Goal: Transaction & Acquisition: Purchase product/service

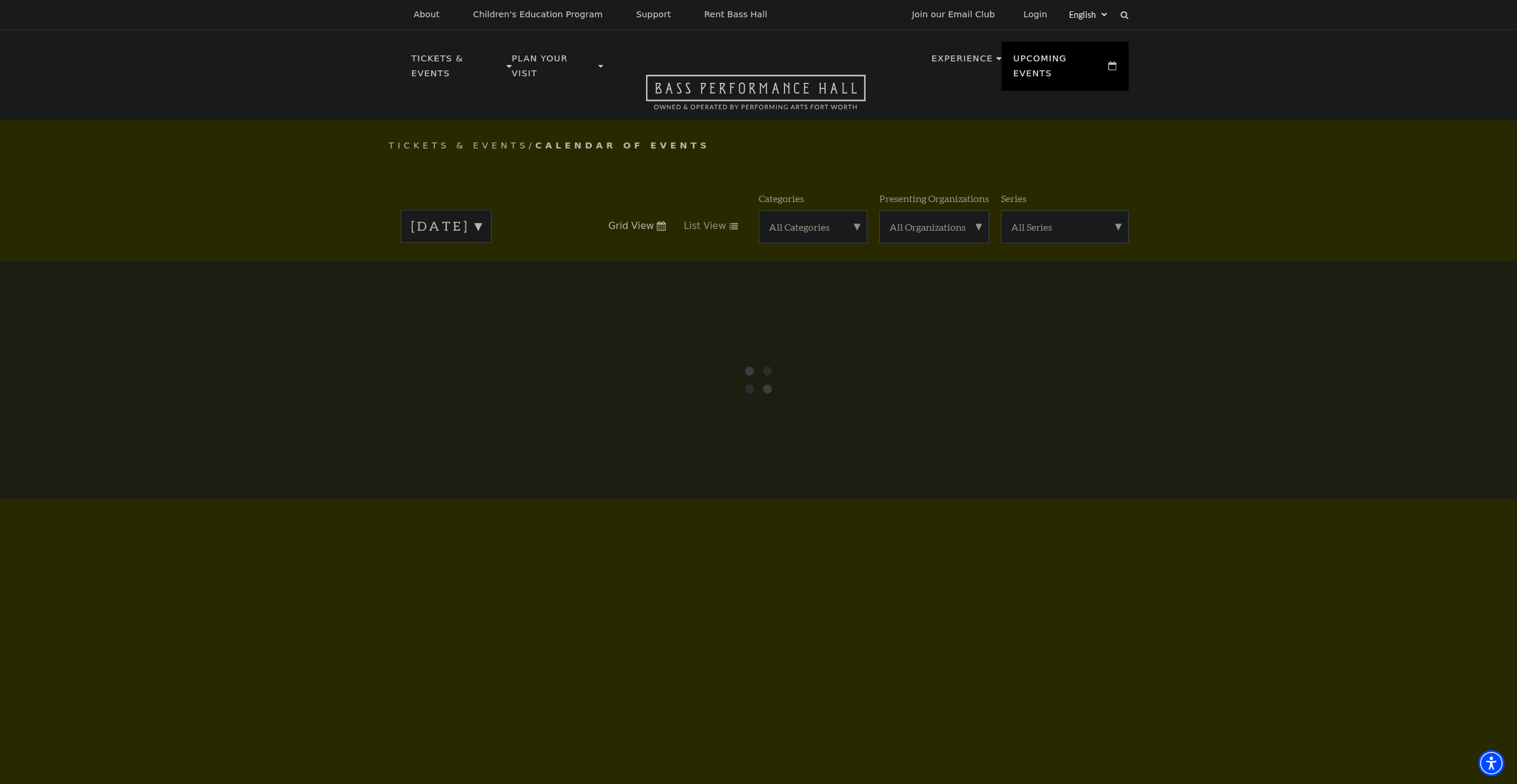
click at [251, 388] on div at bounding box center [758, 379] width 1517 height 238
click at [252, 388] on div at bounding box center [758, 379] width 1517 height 238
drag, startPoint x: 1212, startPoint y: 684, endPoint x: 1183, endPoint y: 591, distance: 97.4
drag, startPoint x: 1302, startPoint y: 192, endPoint x: 893, endPoint y: 171, distance: 409.5
drag, startPoint x: 808, startPoint y: 177, endPoint x: 789, endPoint y: 192, distance: 24.2
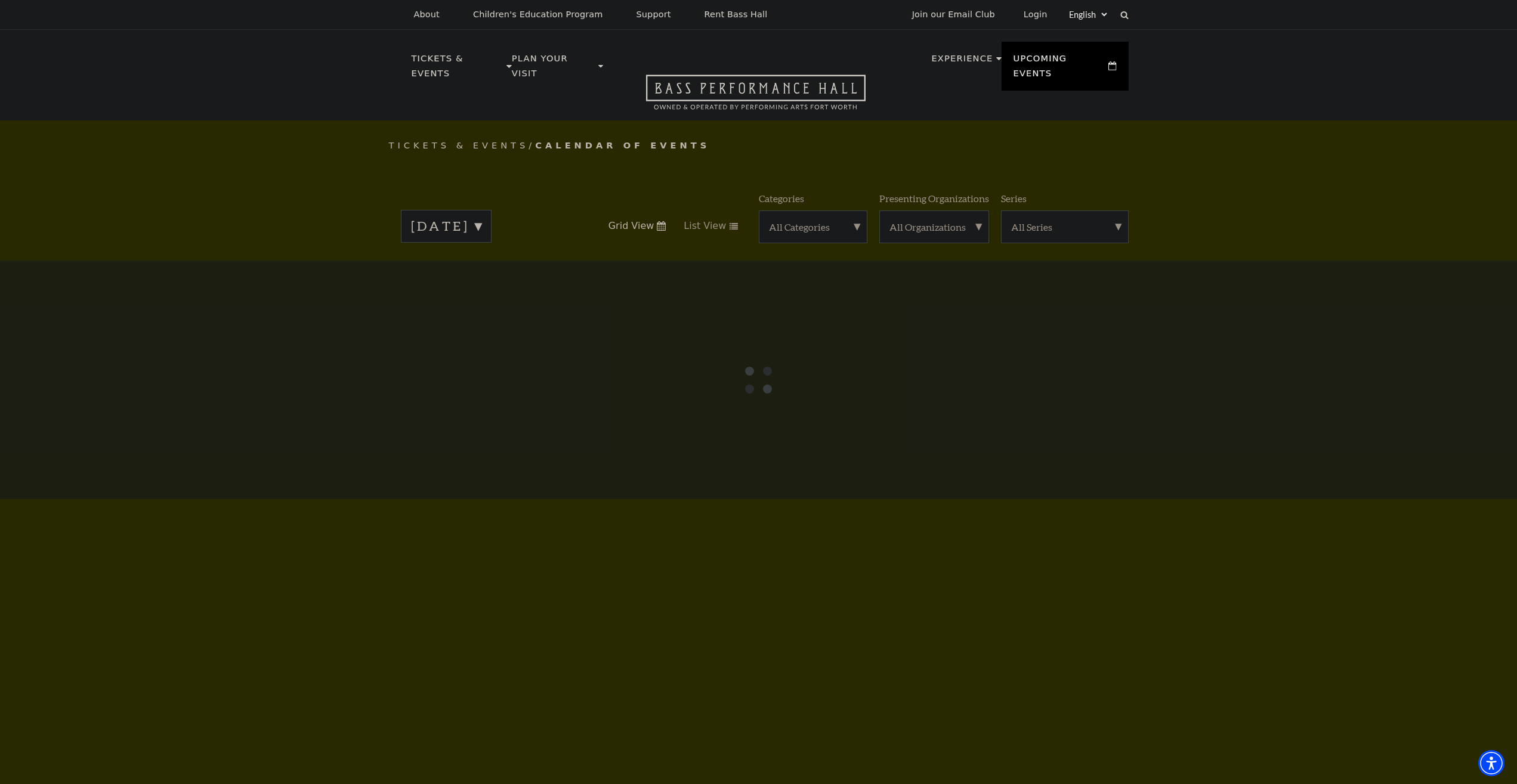
drag, startPoint x: 831, startPoint y: 615, endPoint x: 629, endPoint y: 512, distance: 226.7
drag, startPoint x: 430, startPoint y: 664, endPoint x: 412, endPoint y: 657, distance: 19.3
click at [332, 413] on div at bounding box center [758, 379] width 1517 height 238
click at [330, 407] on div at bounding box center [758, 379] width 1517 height 238
click at [316, 403] on div at bounding box center [758, 379] width 1517 height 238
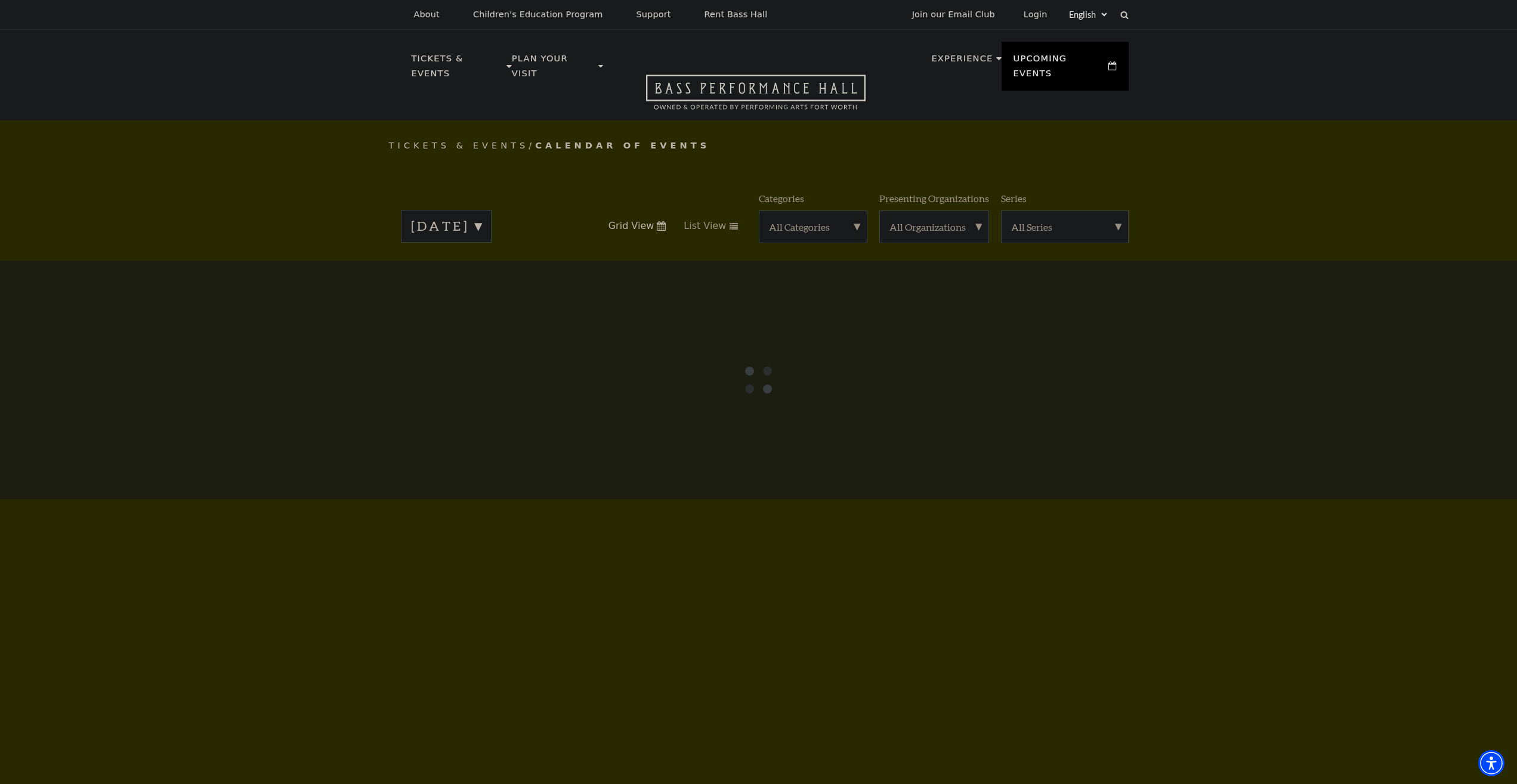
click at [316, 403] on div at bounding box center [758, 379] width 1517 height 238
drag, startPoint x: 316, startPoint y: 403, endPoint x: 302, endPoint y: 401, distance: 14.1
click at [313, 402] on div at bounding box center [758, 379] width 1517 height 238
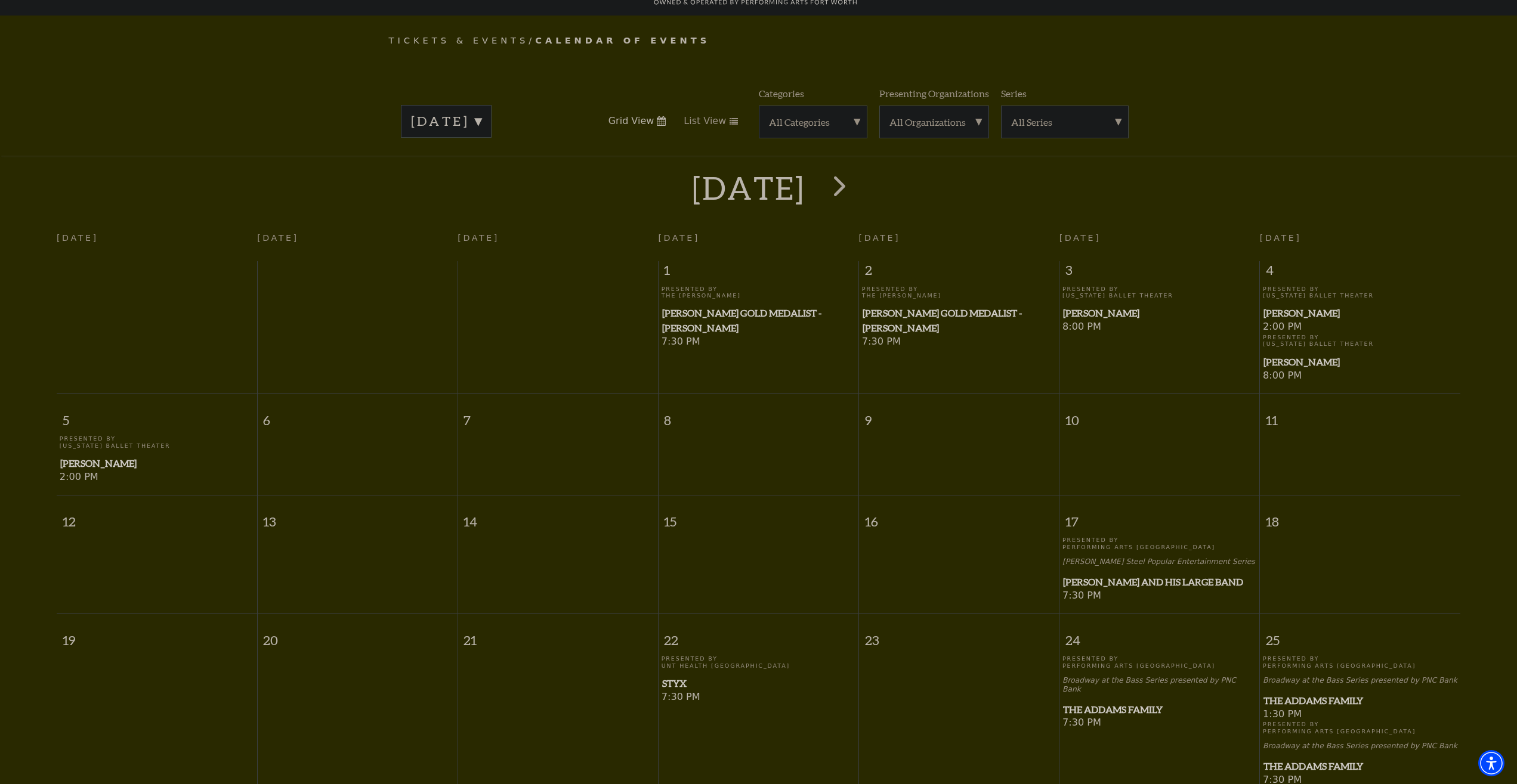
scroll to position [105, 0]
click at [1084, 313] on span "[PERSON_NAME]" at bounding box center [1159, 313] width 193 height 15
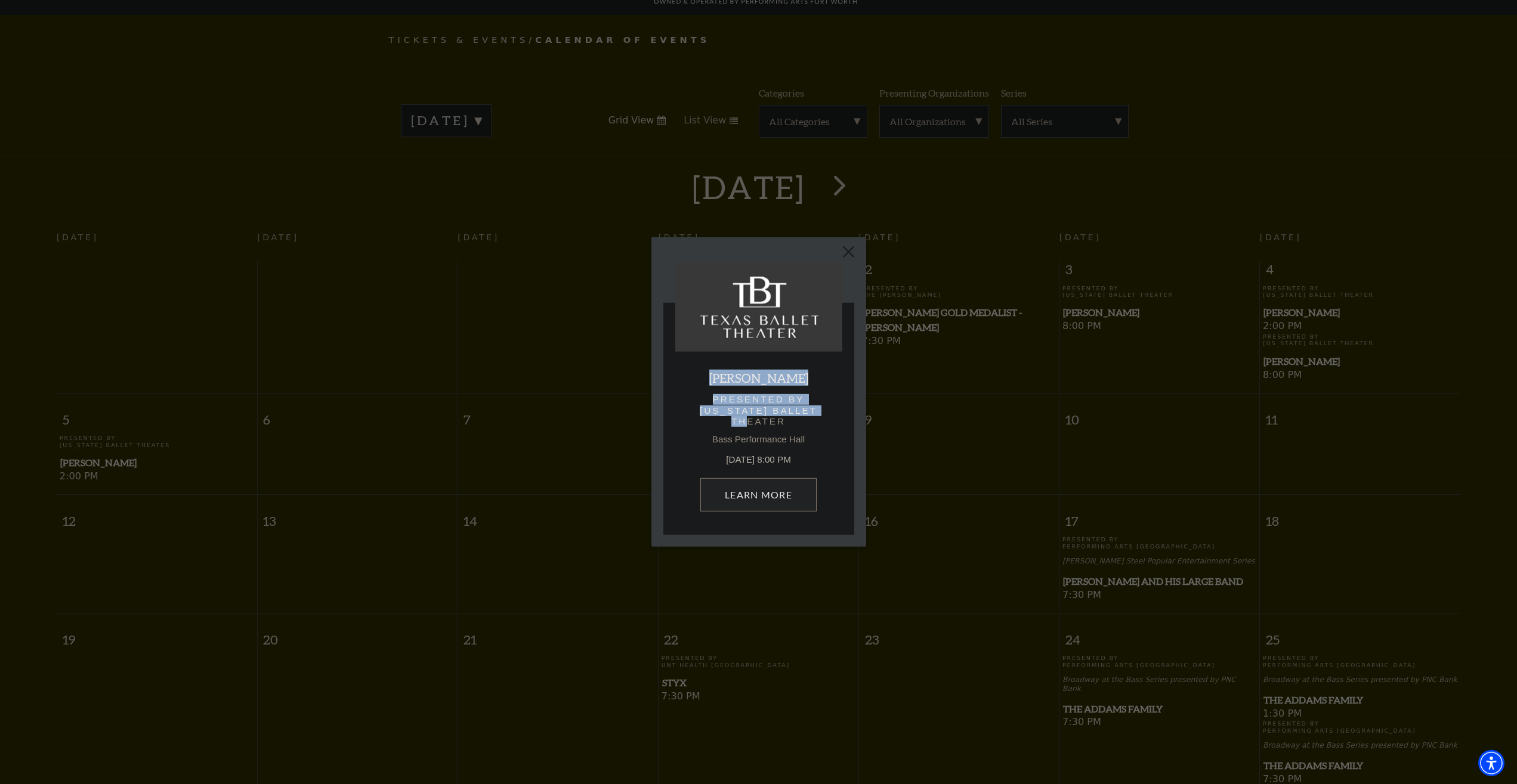
drag, startPoint x: 744, startPoint y: 399, endPoint x: 706, endPoint y: 374, distance: 45.5
click at [706, 374] on div "Peter Pan Presented by Texas Ballet Theater Bass Performance Hall October 3, 8:…" at bounding box center [758, 393] width 167 height 260
click at [852, 251] on button "Close" at bounding box center [848, 252] width 23 height 23
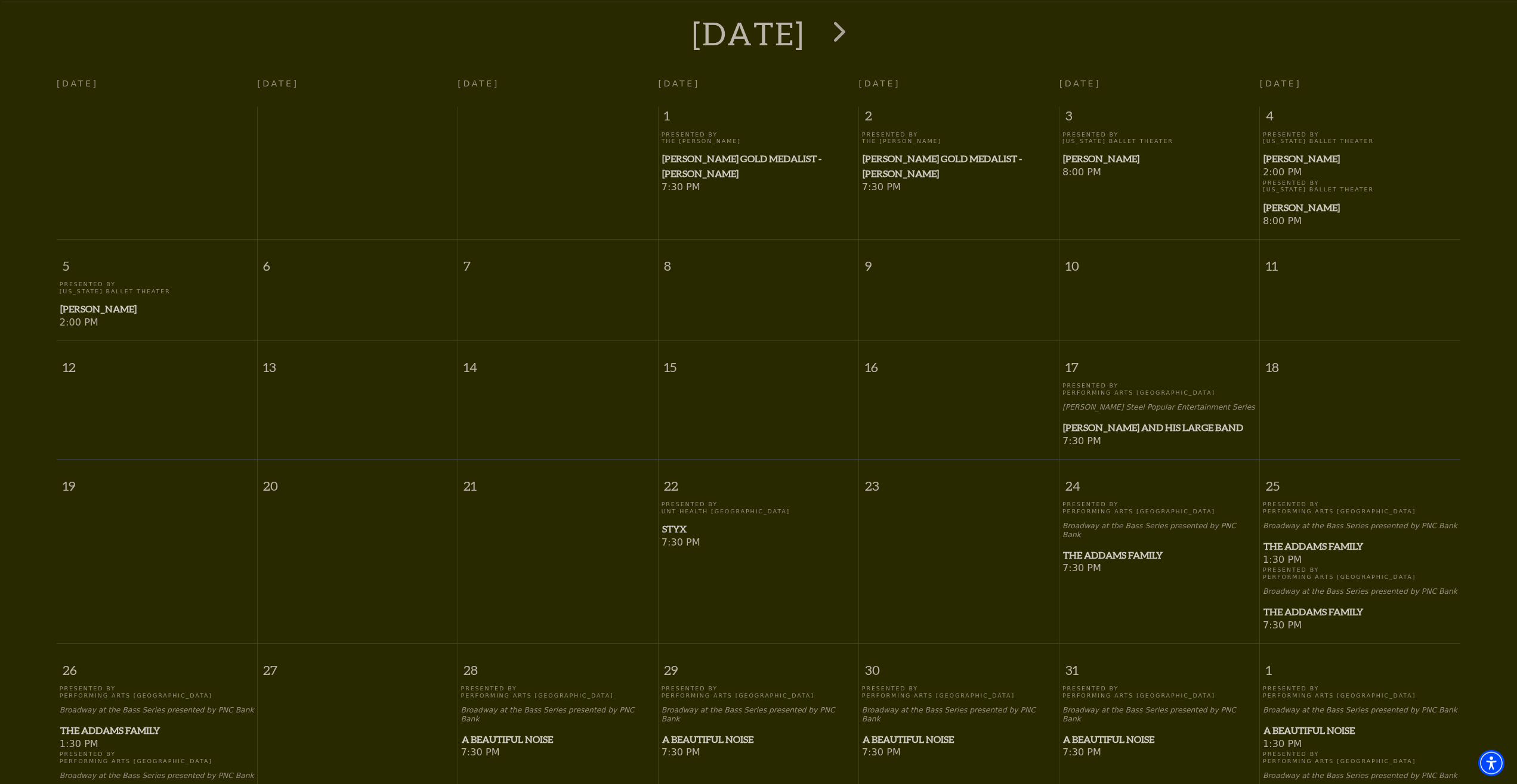
scroll to position [349, 0]
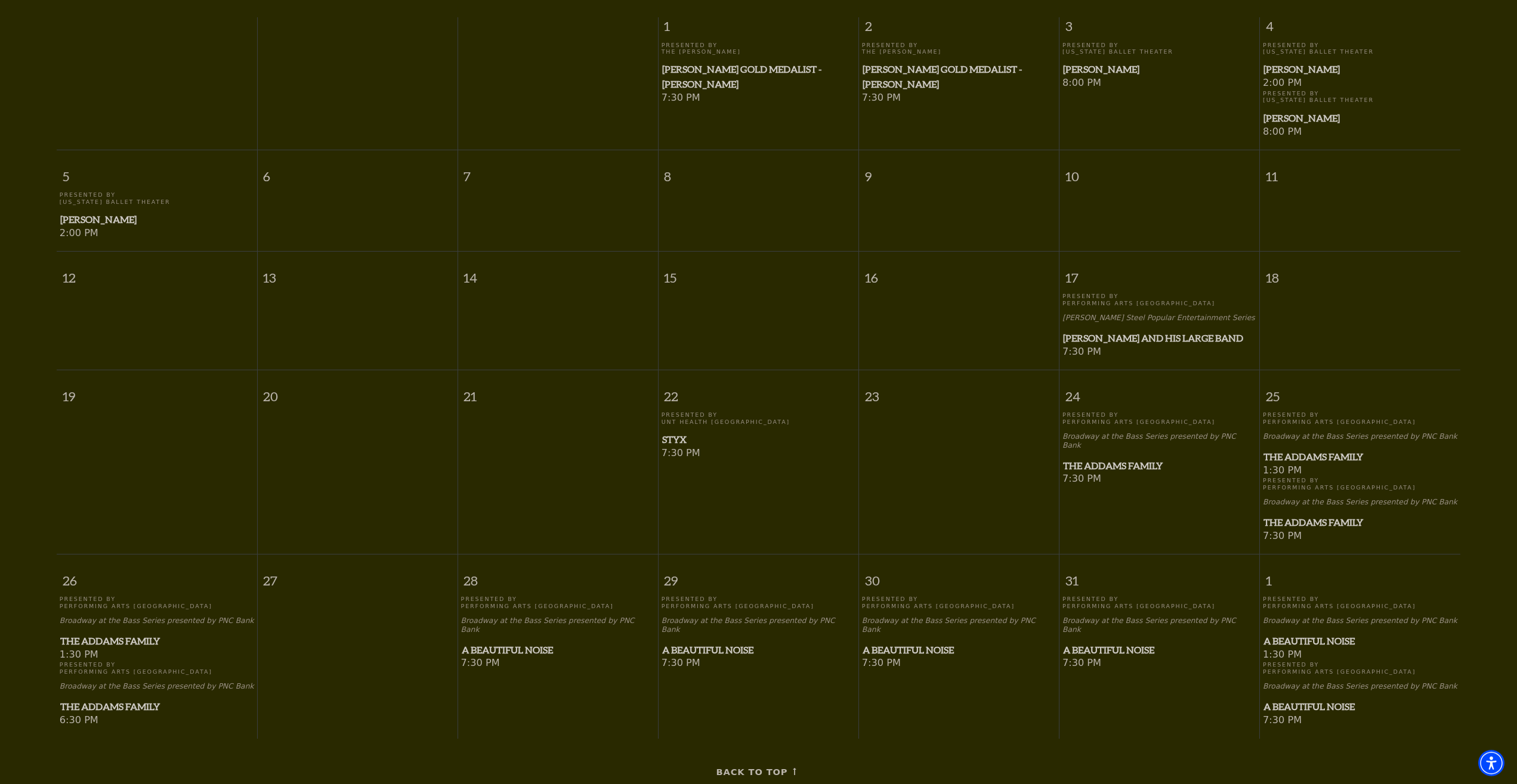
click at [1306, 461] on span "The Addams Family" at bounding box center [1360, 457] width 193 height 15
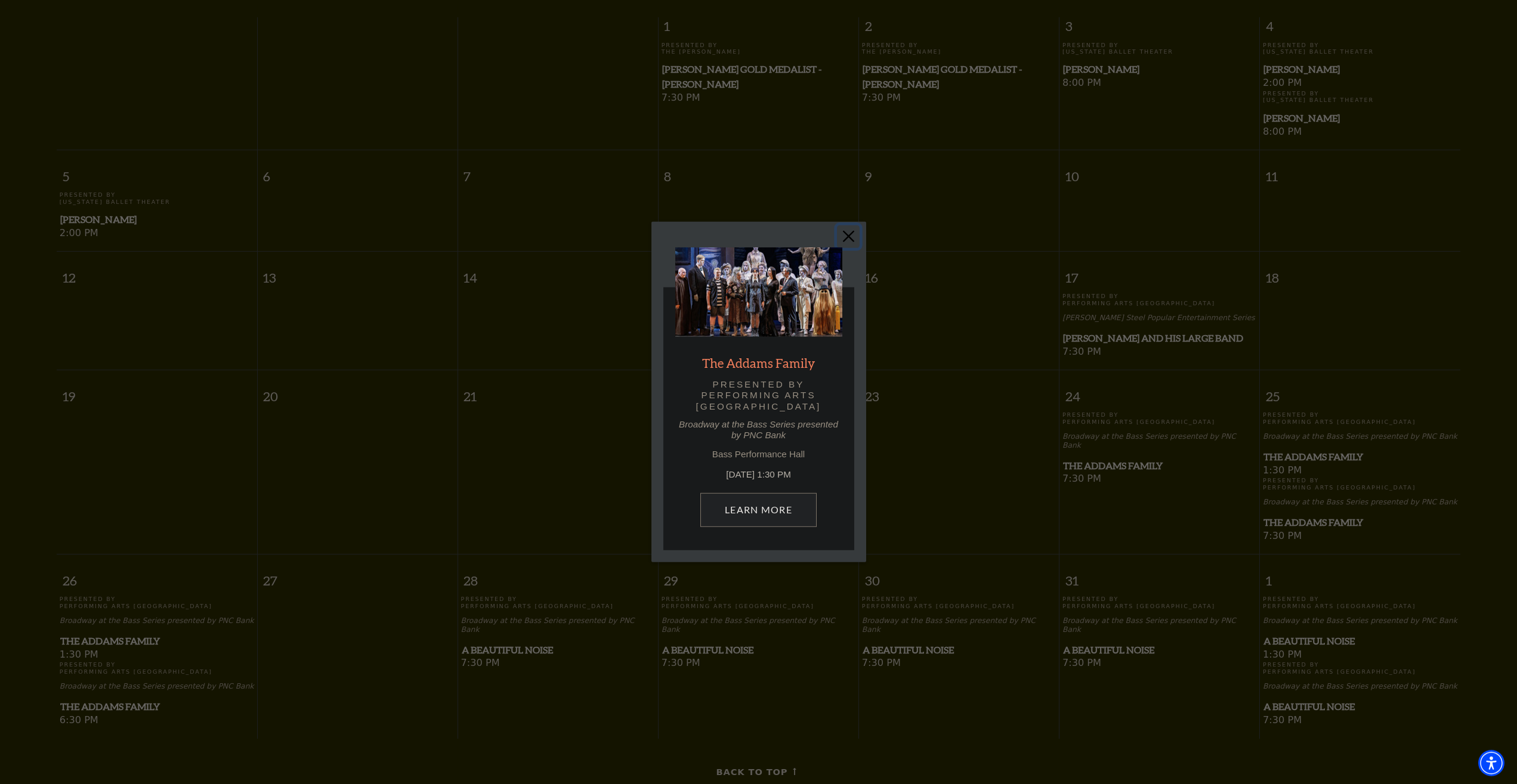
click at [843, 236] on button "Close" at bounding box center [848, 236] width 23 height 23
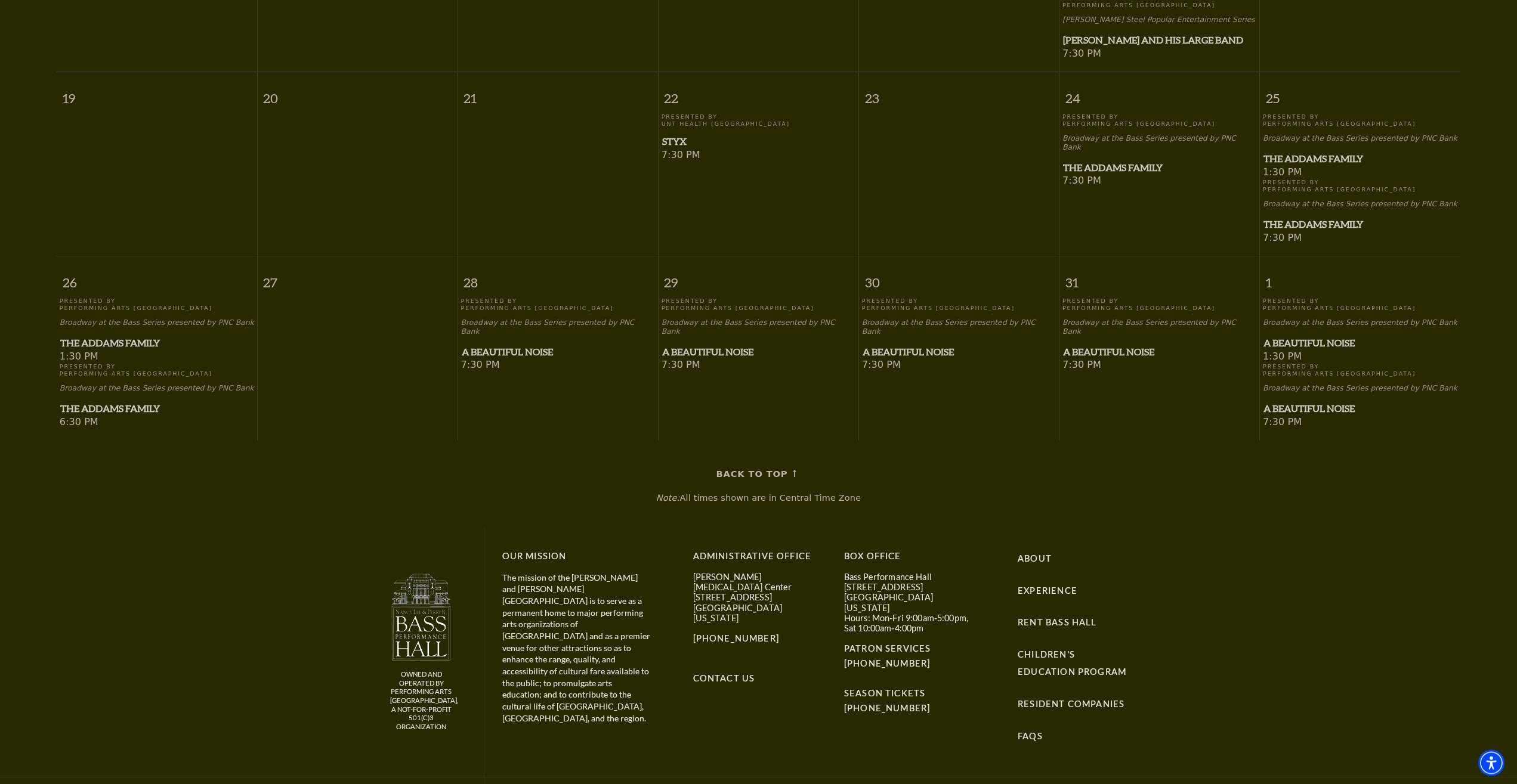
scroll to position [653, 0]
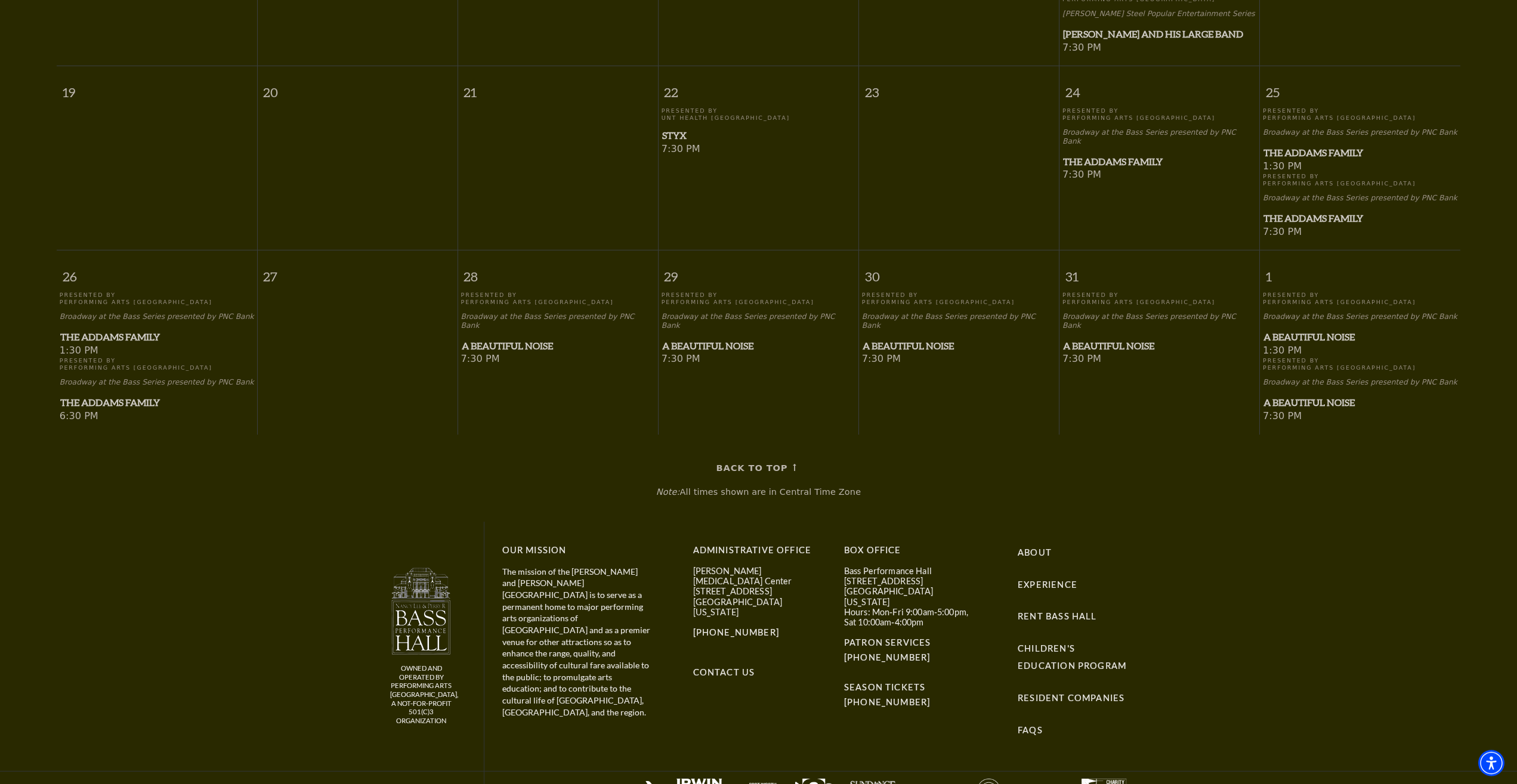
click at [522, 483] on div "Back To Top Note: All times shown are in Central Time Zone" at bounding box center [758, 478] width 1517 height 87
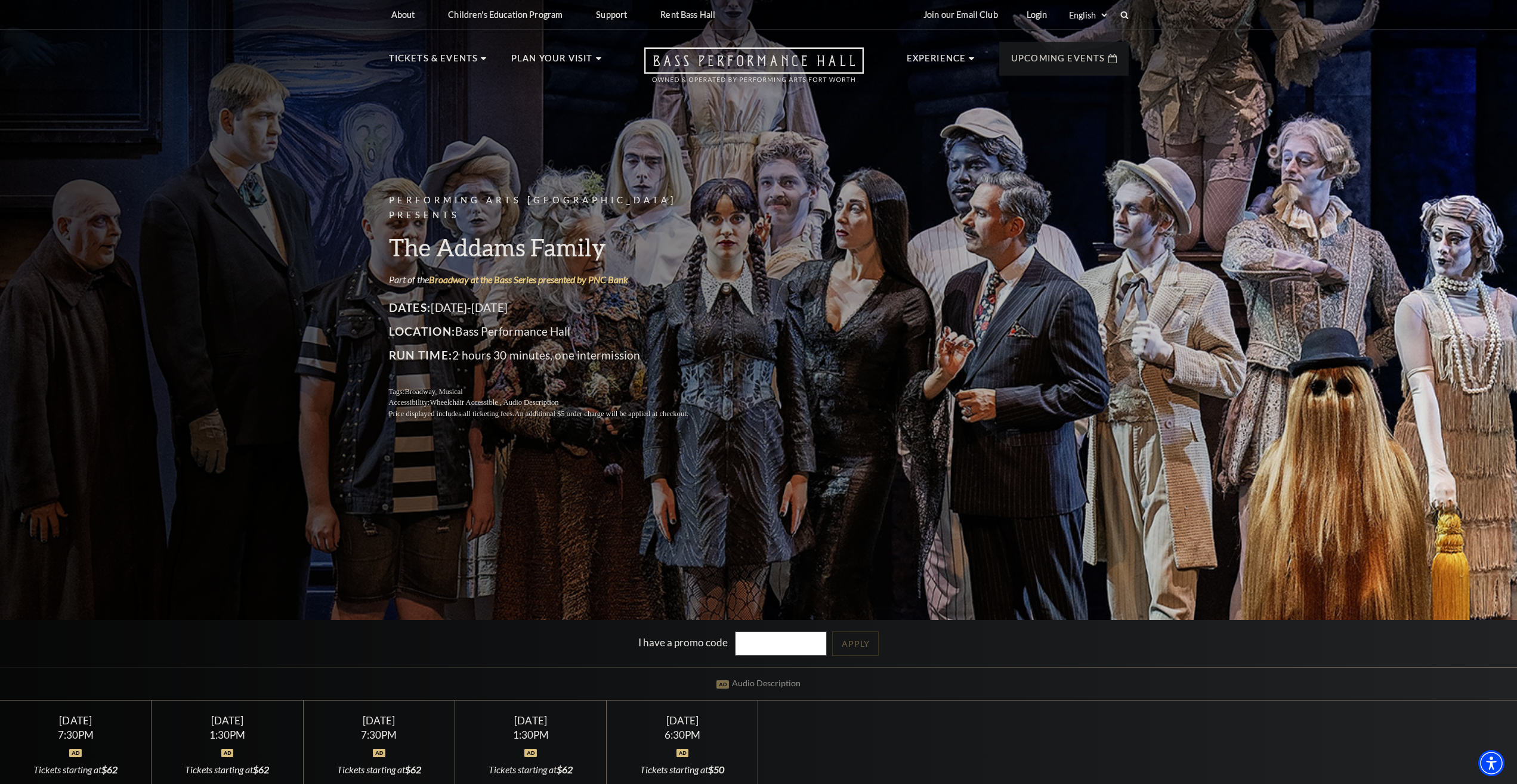
scroll to position [243, 0]
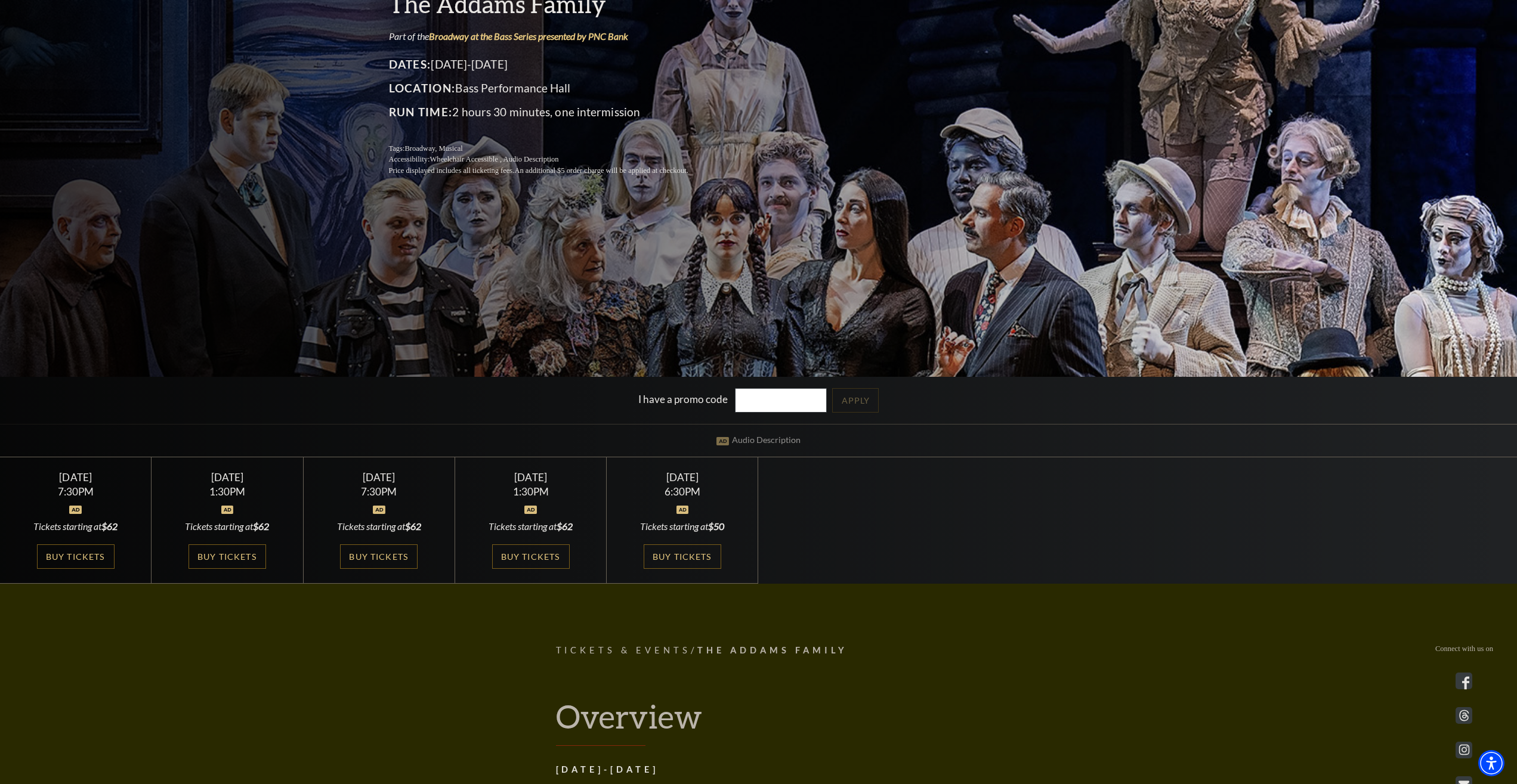
drag, startPoint x: 534, startPoint y: 627, endPoint x: 505, endPoint y: 629, distance: 29.1
drag, startPoint x: 505, startPoint y: 629, endPoint x: 469, endPoint y: 630, distance: 36.0
drag, startPoint x: 469, startPoint y: 630, endPoint x: 443, endPoint y: 640, distance: 27.9
drag, startPoint x: 443, startPoint y: 640, endPoint x: 346, endPoint y: 646, distance: 97.2
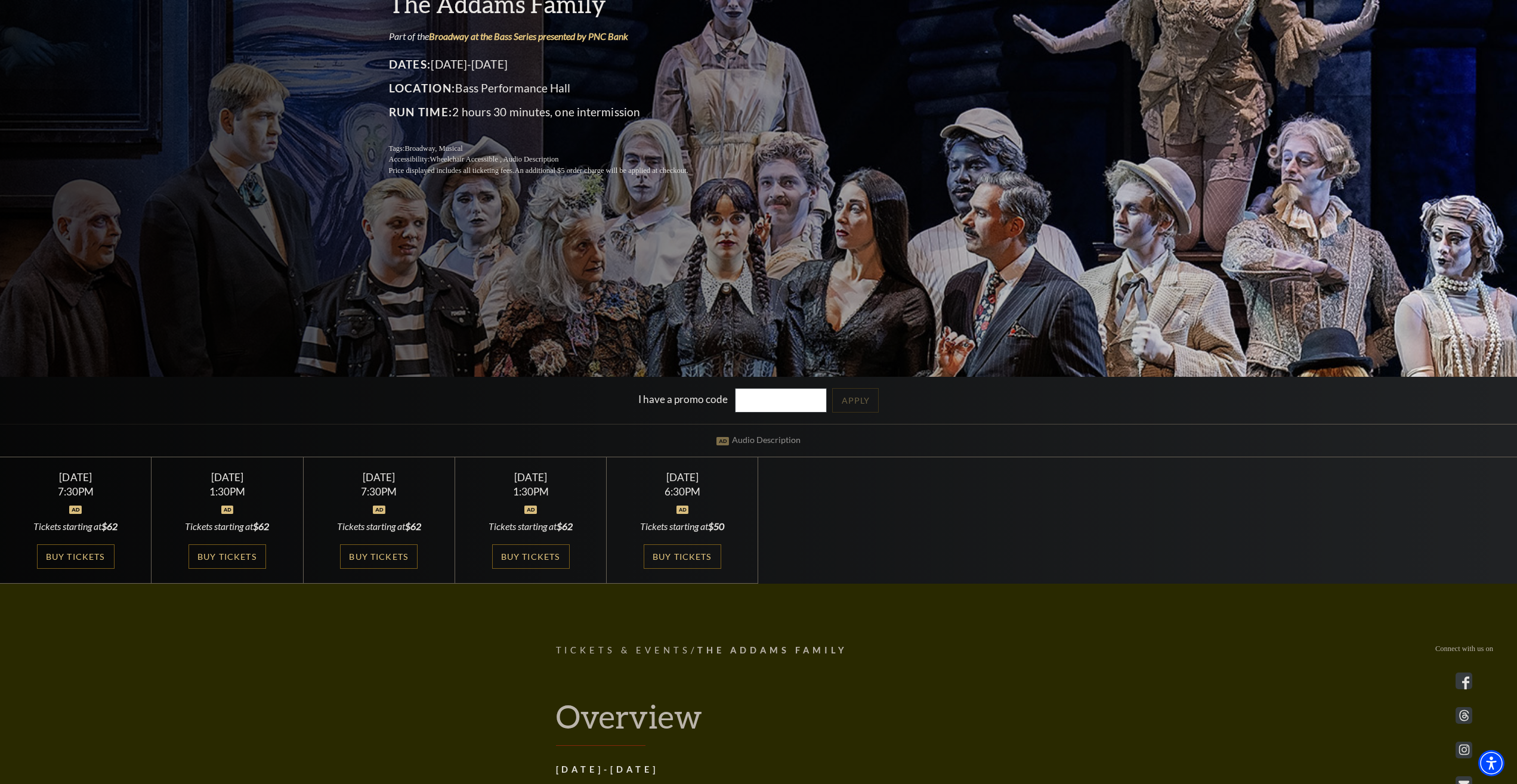
drag, startPoint x: 486, startPoint y: 338, endPoint x: 476, endPoint y: 352, distance: 17.2
drag, startPoint x: 424, startPoint y: 419, endPoint x: 388, endPoint y: 416, distance: 36.1
drag, startPoint x: 349, startPoint y: 407, endPoint x: 336, endPoint y: 404, distance: 13.3
drag, startPoint x: 303, startPoint y: 399, endPoint x: 294, endPoint y: 396, distance: 9.5
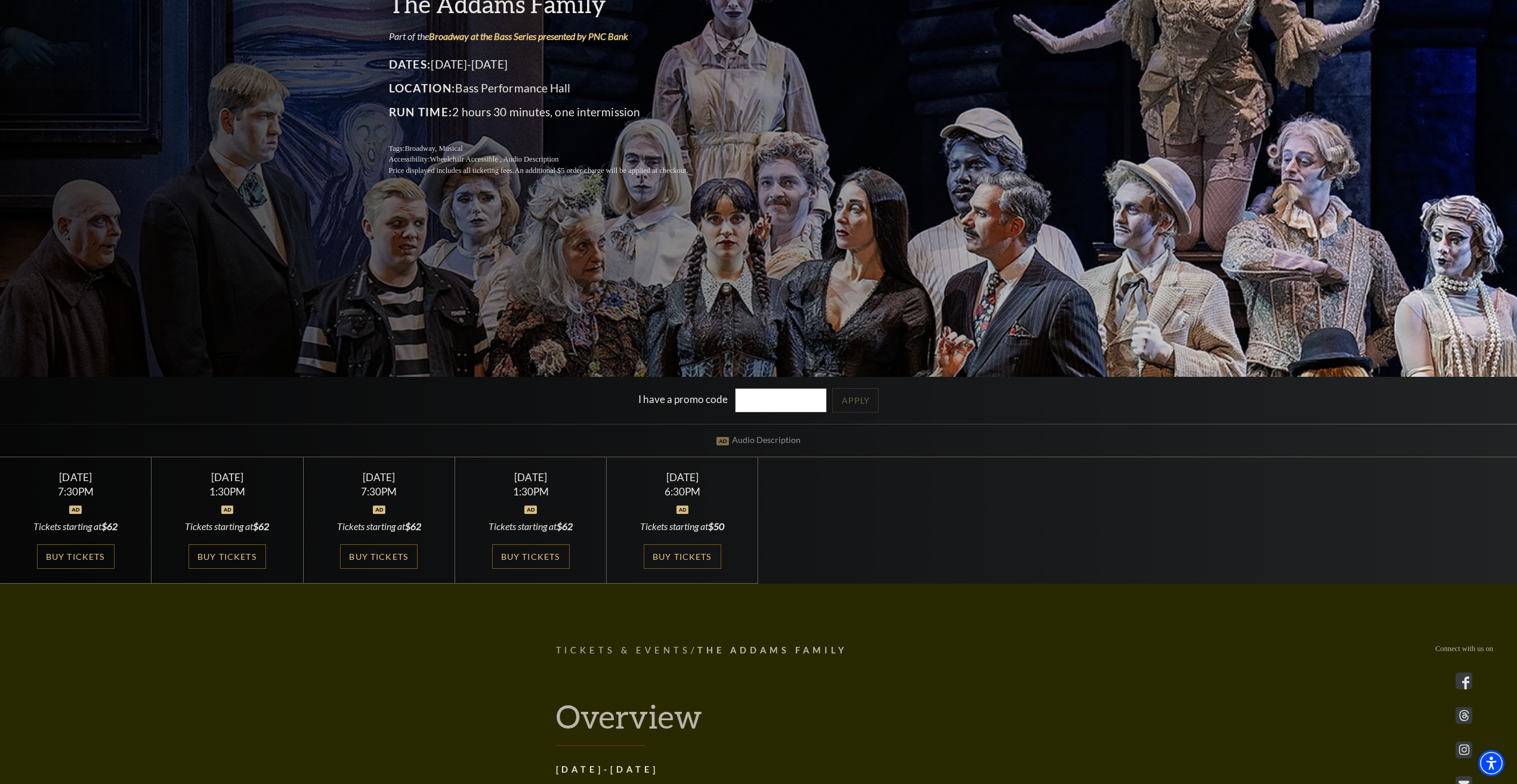
drag, startPoint x: 267, startPoint y: 413, endPoint x: 494, endPoint y: 418, distance: 227.1
drag, startPoint x: 435, startPoint y: 417, endPoint x: 417, endPoint y: 410, distance: 19.3
drag, startPoint x: 405, startPoint y: 407, endPoint x: 358, endPoint y: 443, distance: 59.2
drag, startPoint x: 358, startPoint y: 436, endPoint x: 300, endPoint y: 407, distance: 64.8
drag, startPoint x: 294, startPoint y: 391, endPoint x: 212, endPoint y: 397, distance: 82.2
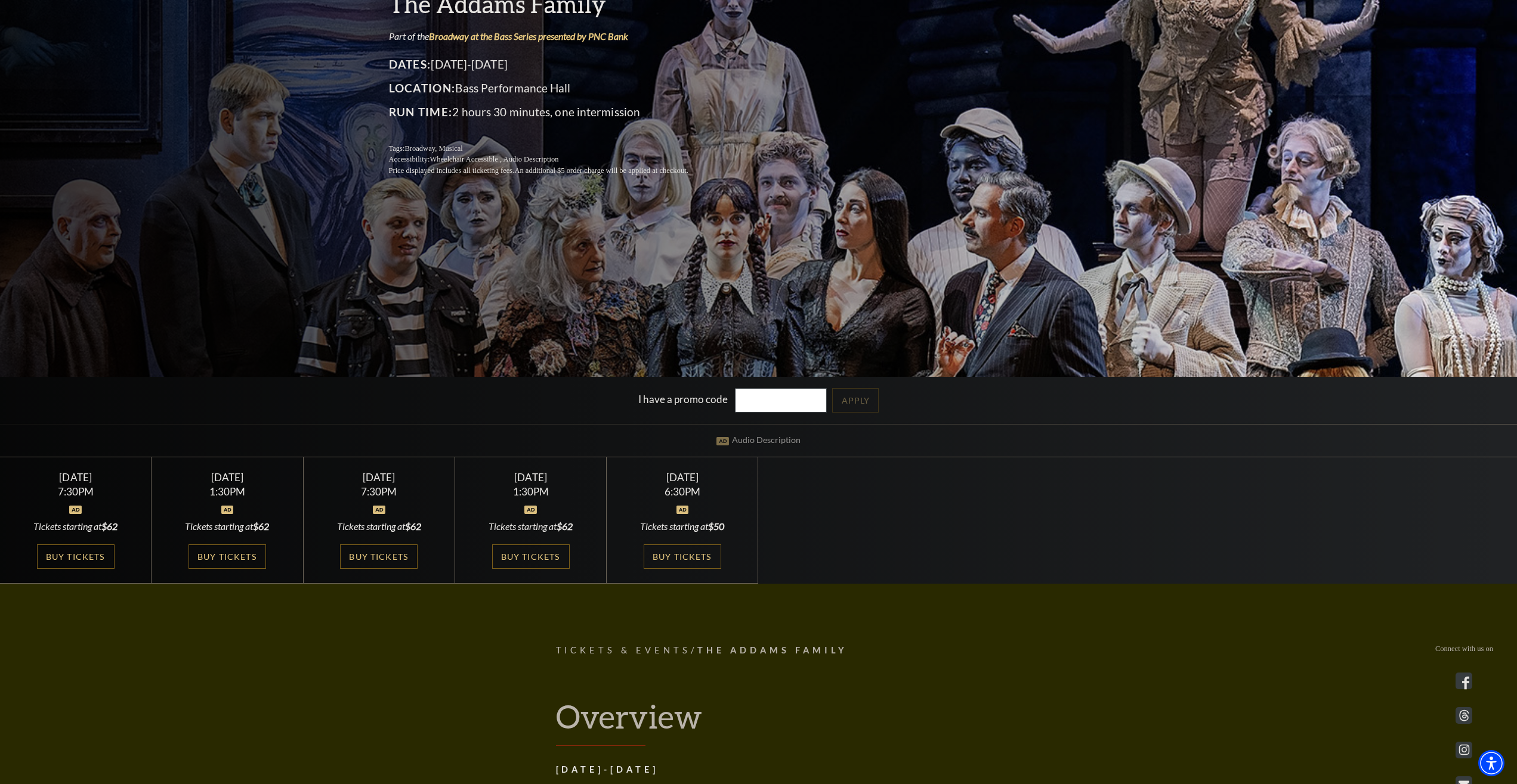
drag, startPoint x: 180, startPoint y: 401, endPoint x: 97, endPoint y: 480, distance: 114.6
click at [158, 413] on div "I have a promo code Apply" at bounding box center [758, 400] width 1517 height 47
click at [71, 507] on img at bounding box center [75, 509] width 13 height 8
click at [82, 555] on link "Buy Tickets" at bounding box center [75, 556] width 77 height 24
click at [94, 555] on link "Buy Tickets" at bounding box center [75, 556] width 77 height 24
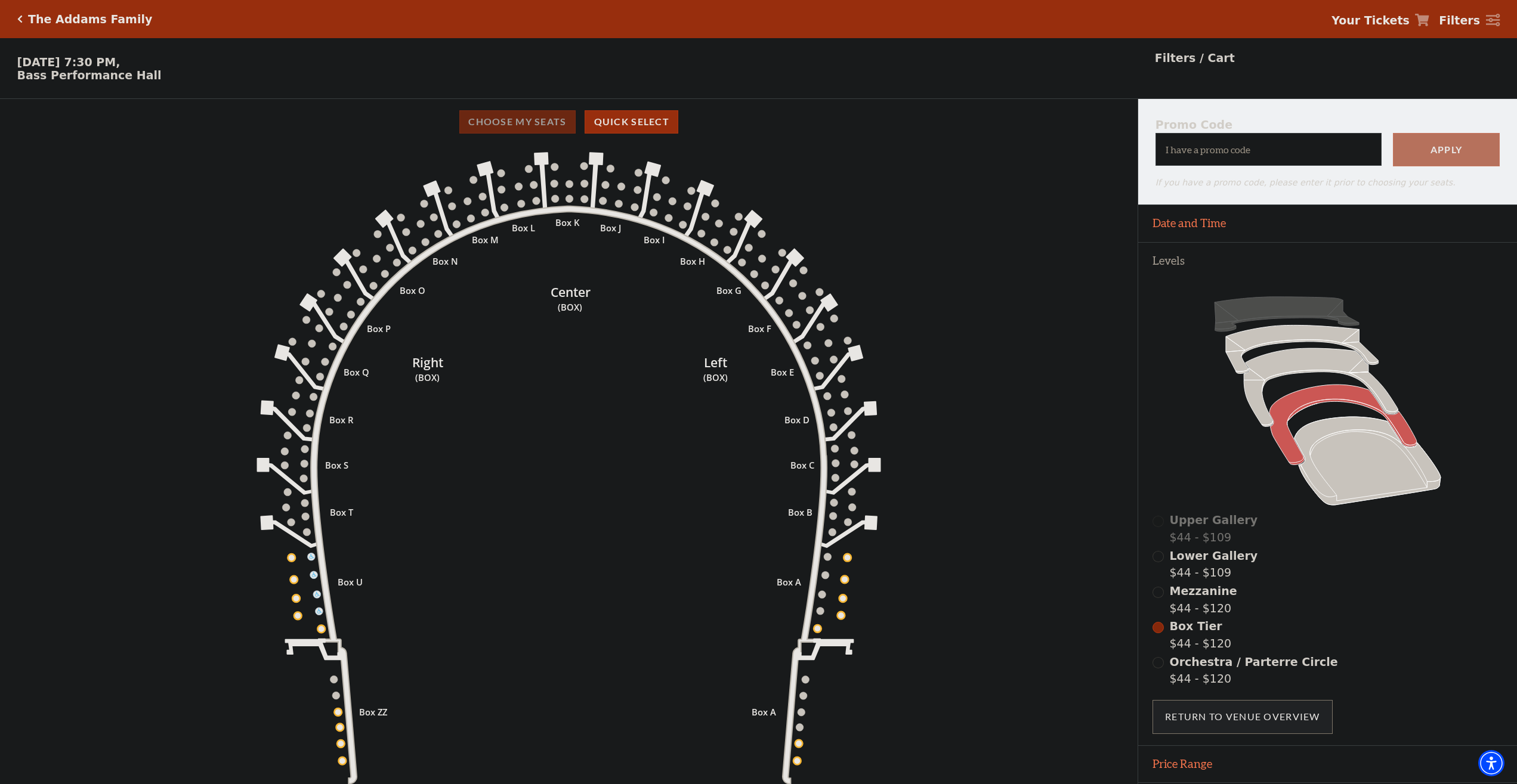
scroll to position [43, 0]
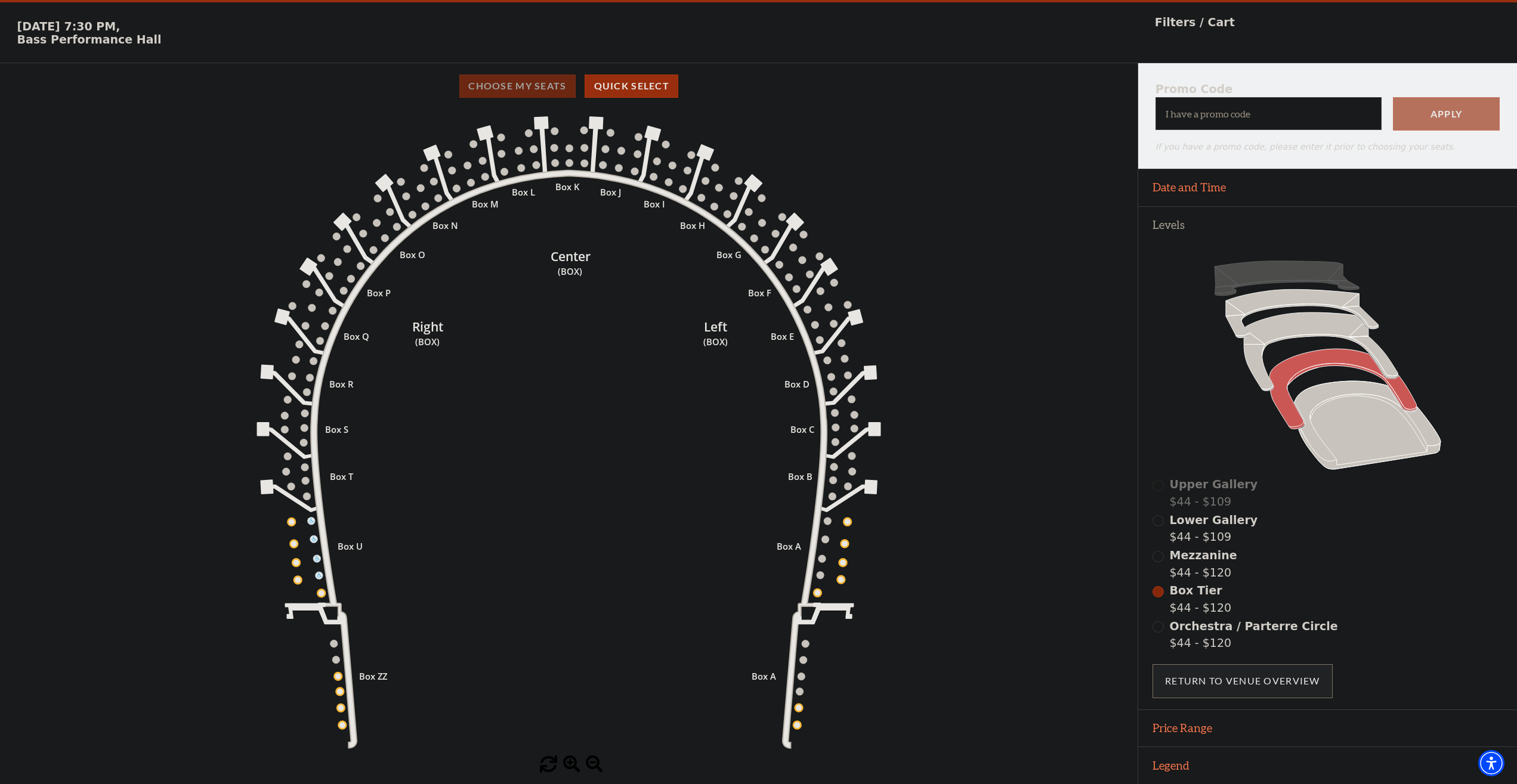
click at [512, 85] on div "Choose My Seats Quick Select" at bounding box center [569, 86] width 1137 height 24
click at [569, 139] on icon "Left (BOX) Right (BOX) Center (BOX) Box ZZ Box U Box T Box S Box R Box Q Box P …" at bounding box center [569, 432] width 1024 height 647
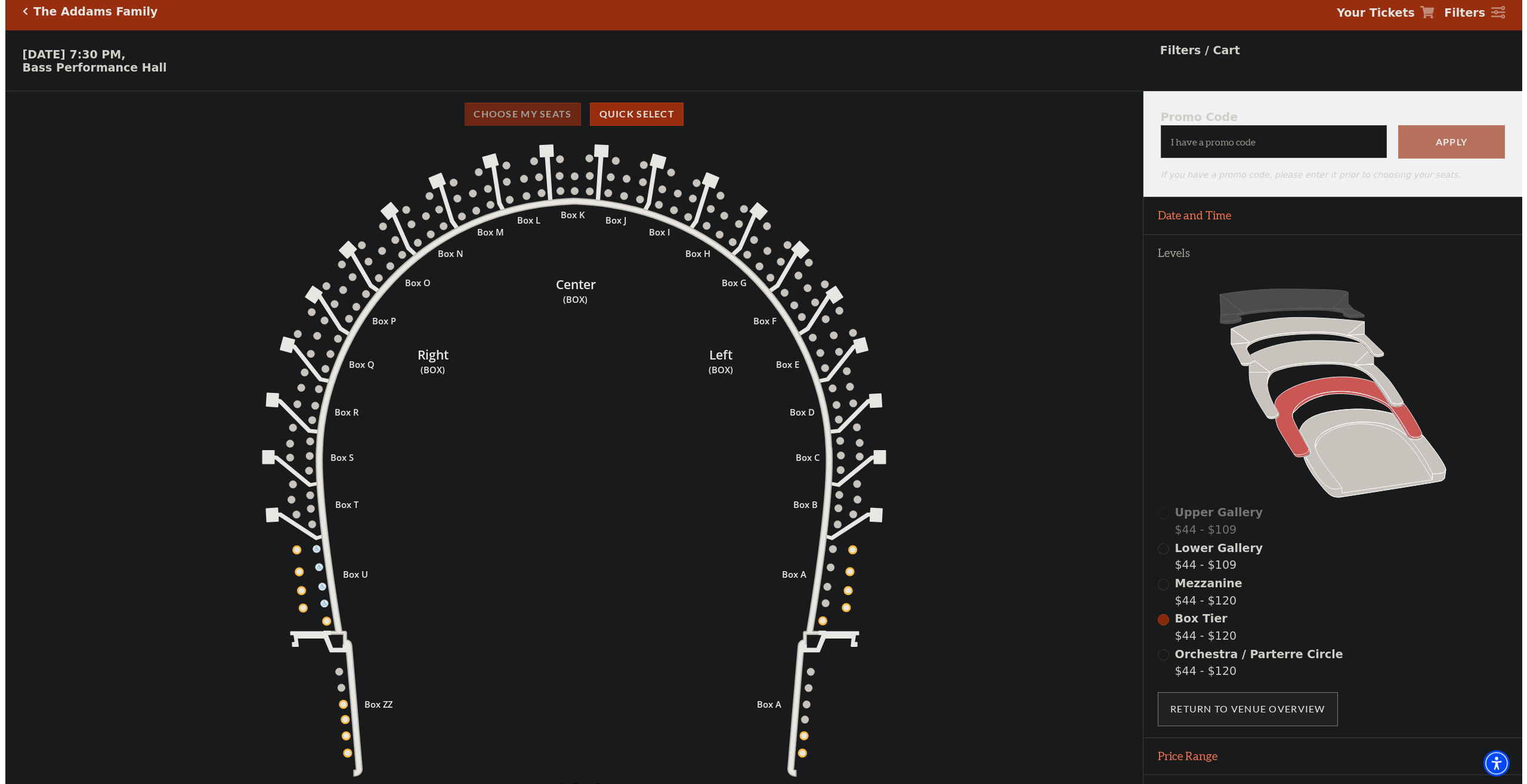
scroll to position [0, 0]
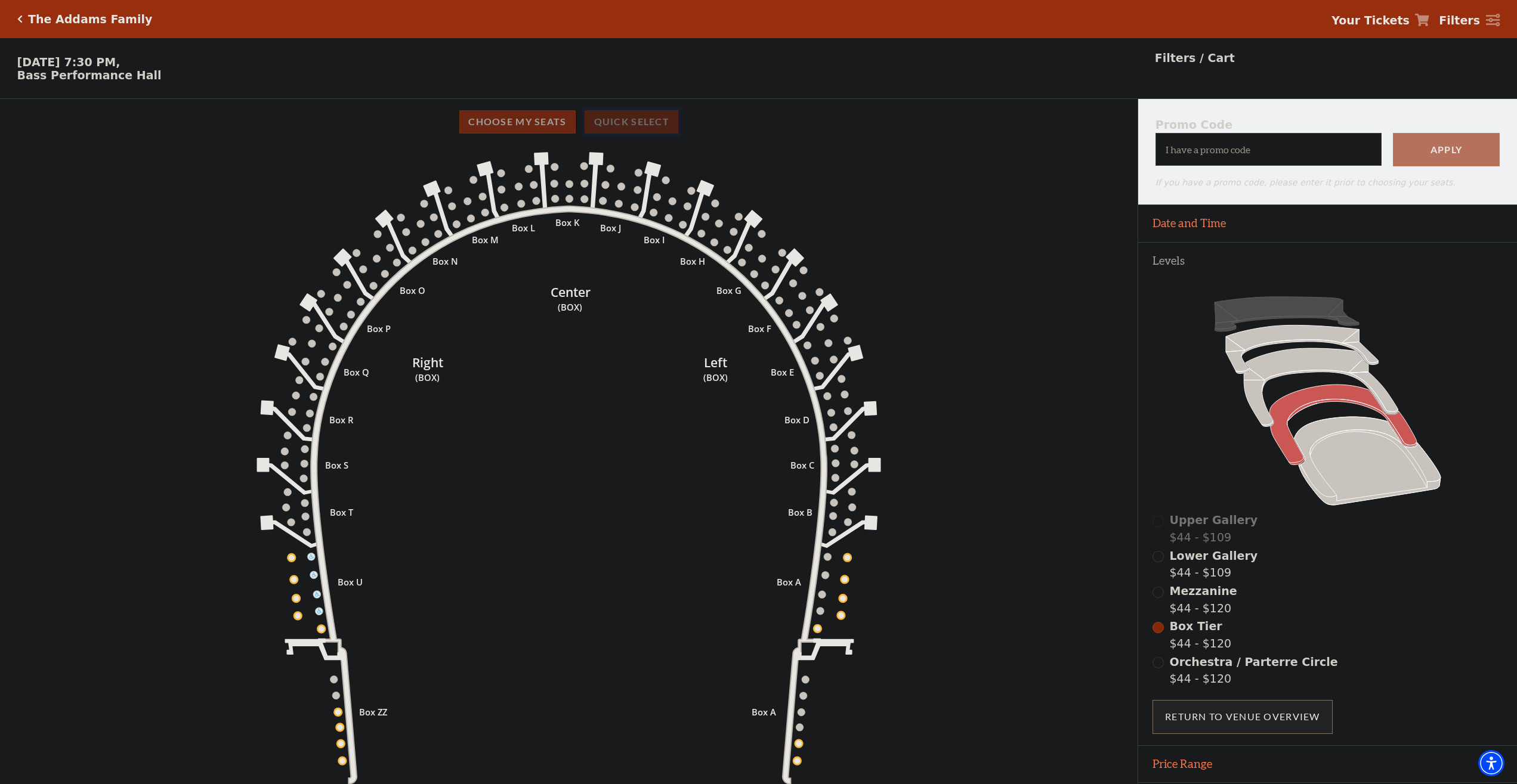
click at [606, 134] on button "Quick Select" at bounding box center [631, 122] width 93 height 24
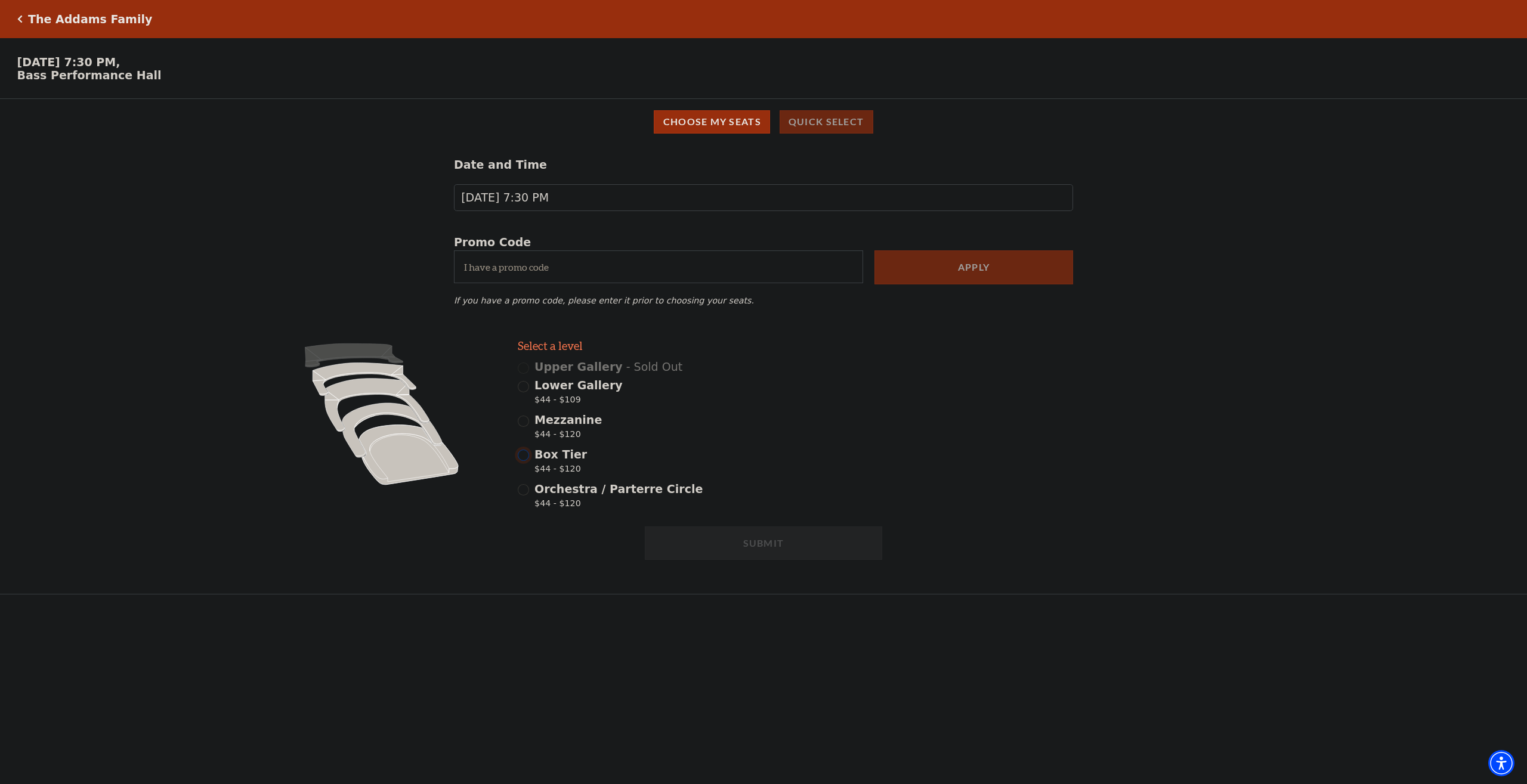
click at [525, 461] on input "Box Tier $44 - $120" at bounding box center [523, 455] width 11 height 11
radio input "true"
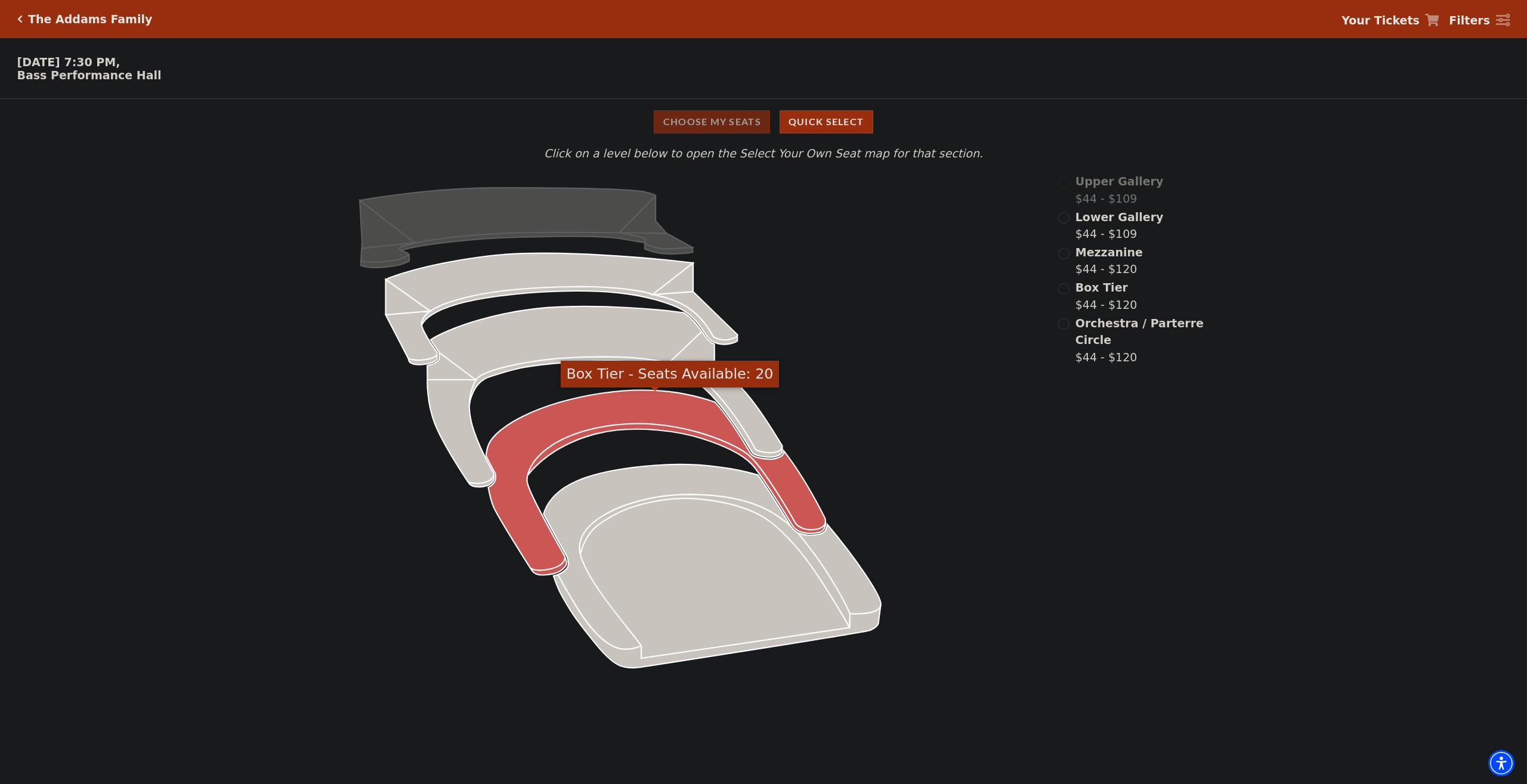
click at [653, 413] on icon "Box Tier - Seats Available: 20" at bounding box center [656, 482] width 339 height 185
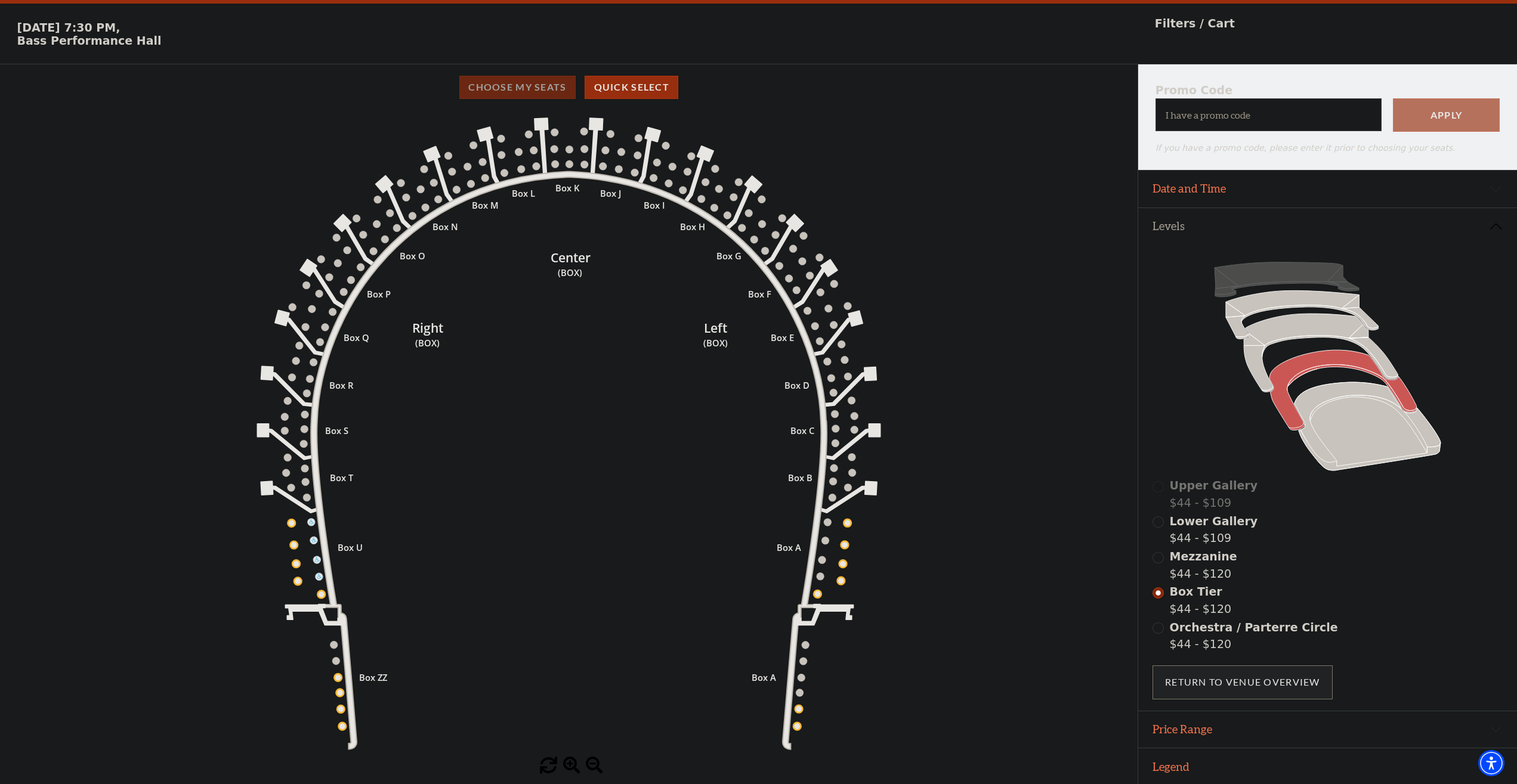
scroll to position [43, 0]
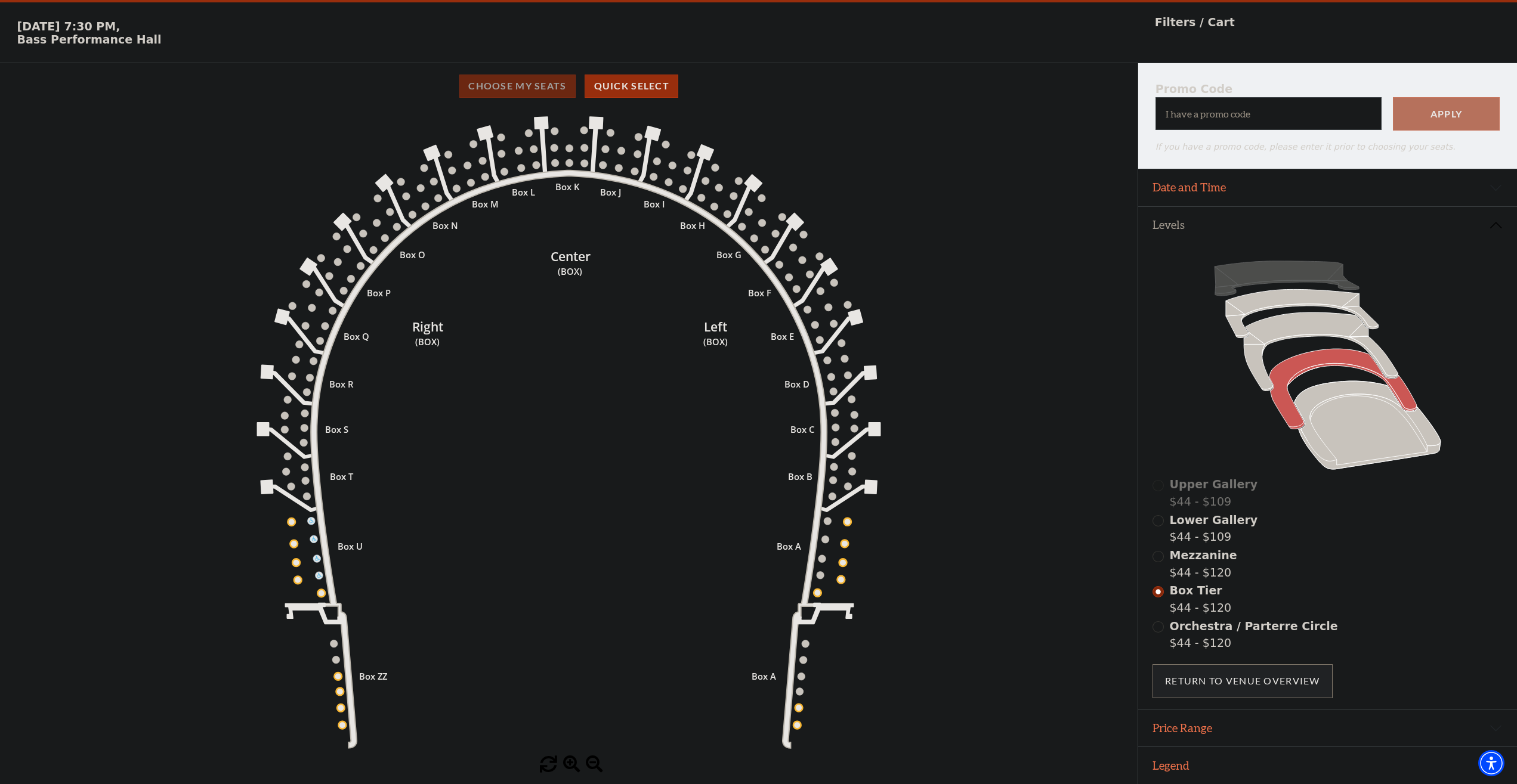
click at [216, 380] on icon "Left (BOX) Right (BOX) Center (BOX) Box ZZ Box U Box T Box S Box R Box Q Box P …" at bounding box center [569, 432] width 1024 height 647
click at [366, 232] on icon "Left (BOX) Right (BOX) Center (BOX) Box ZZ Box U Box T Box S Box R Box Q Box P …" at bounding box center [569, 432] width 1024 height 647
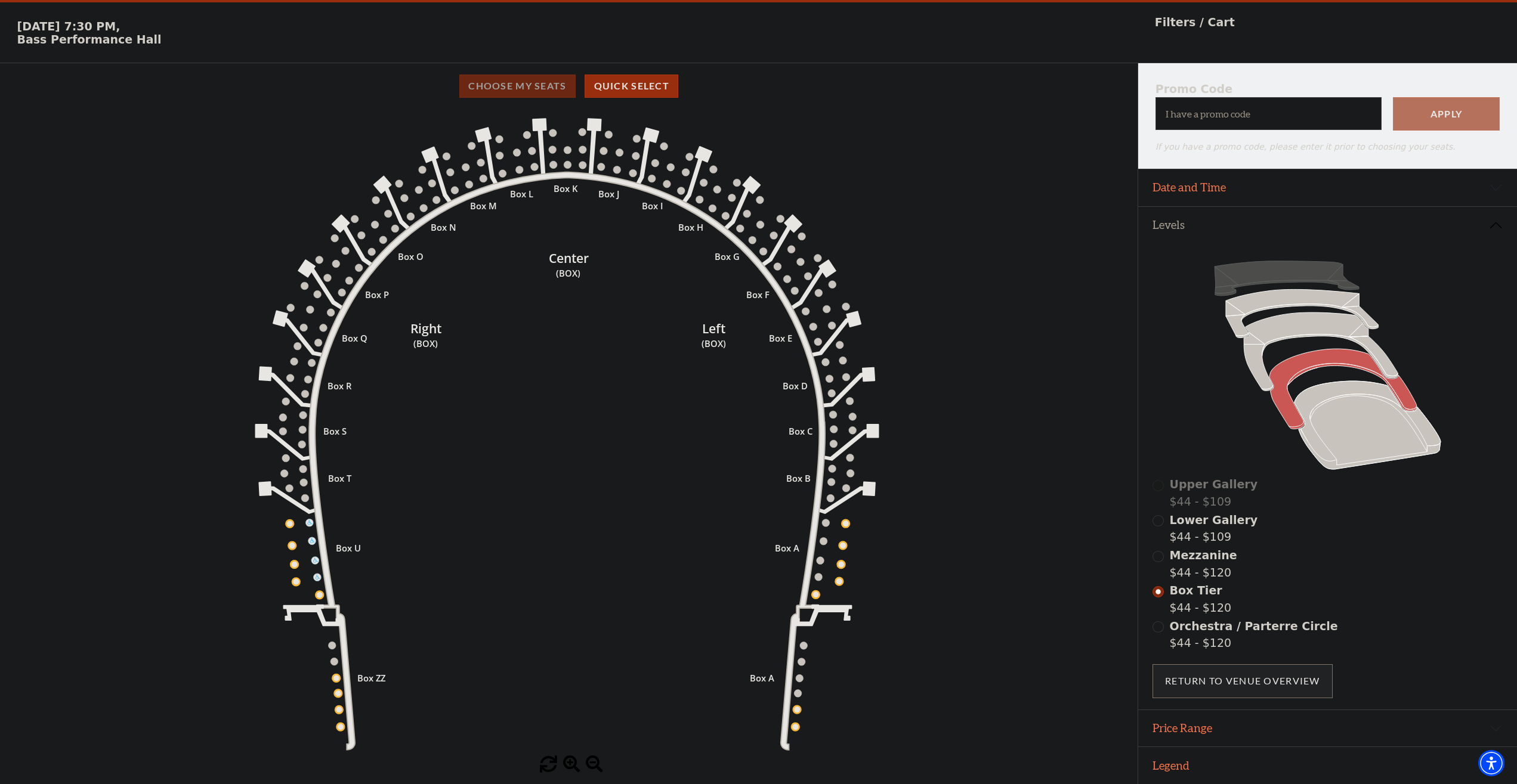
click at [312, 538] on circle at bounding box center [312, 541] width 8 height 8
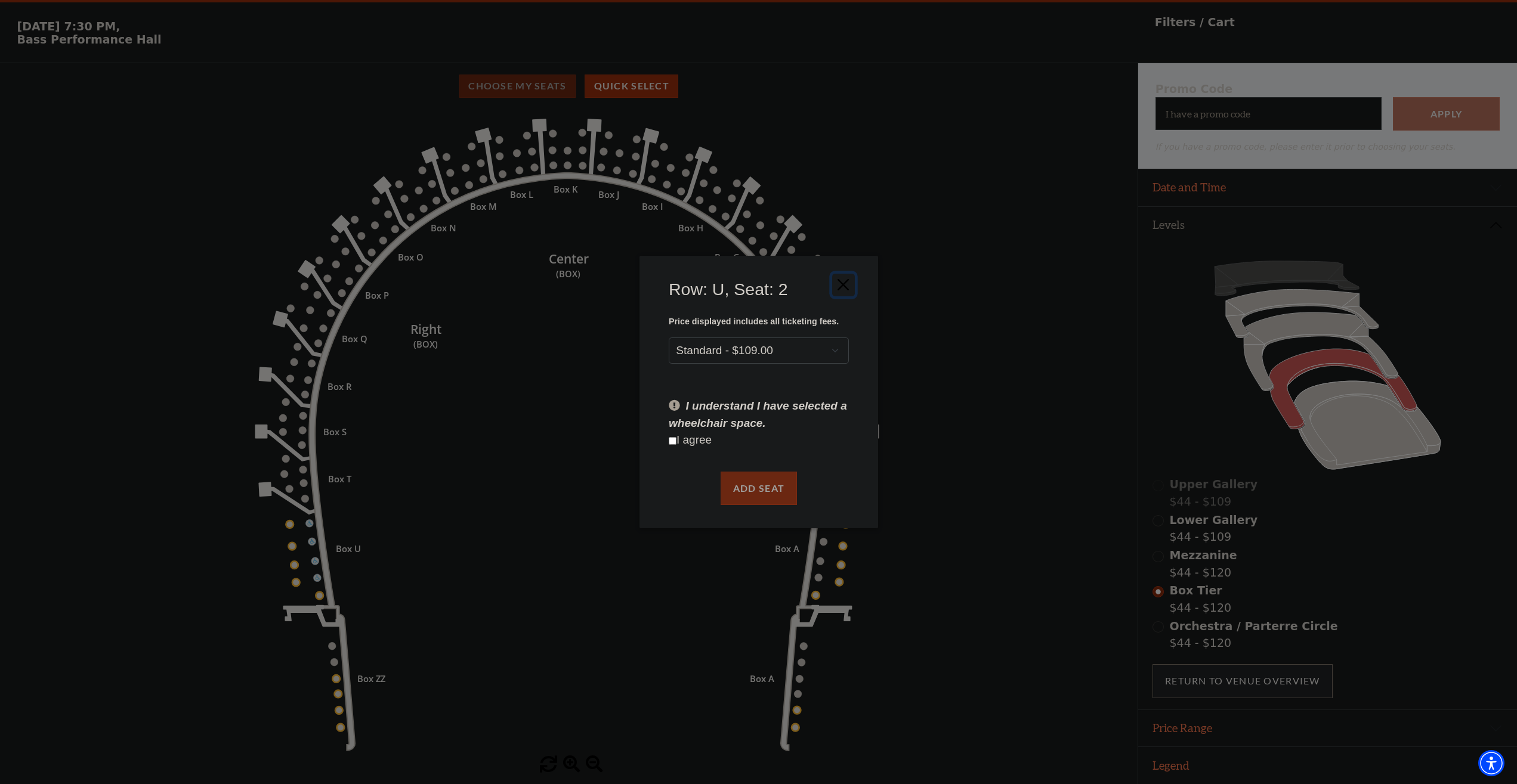
click at [843, 282] on button "Close" at bounding box center [842, 284] width 23 height 23
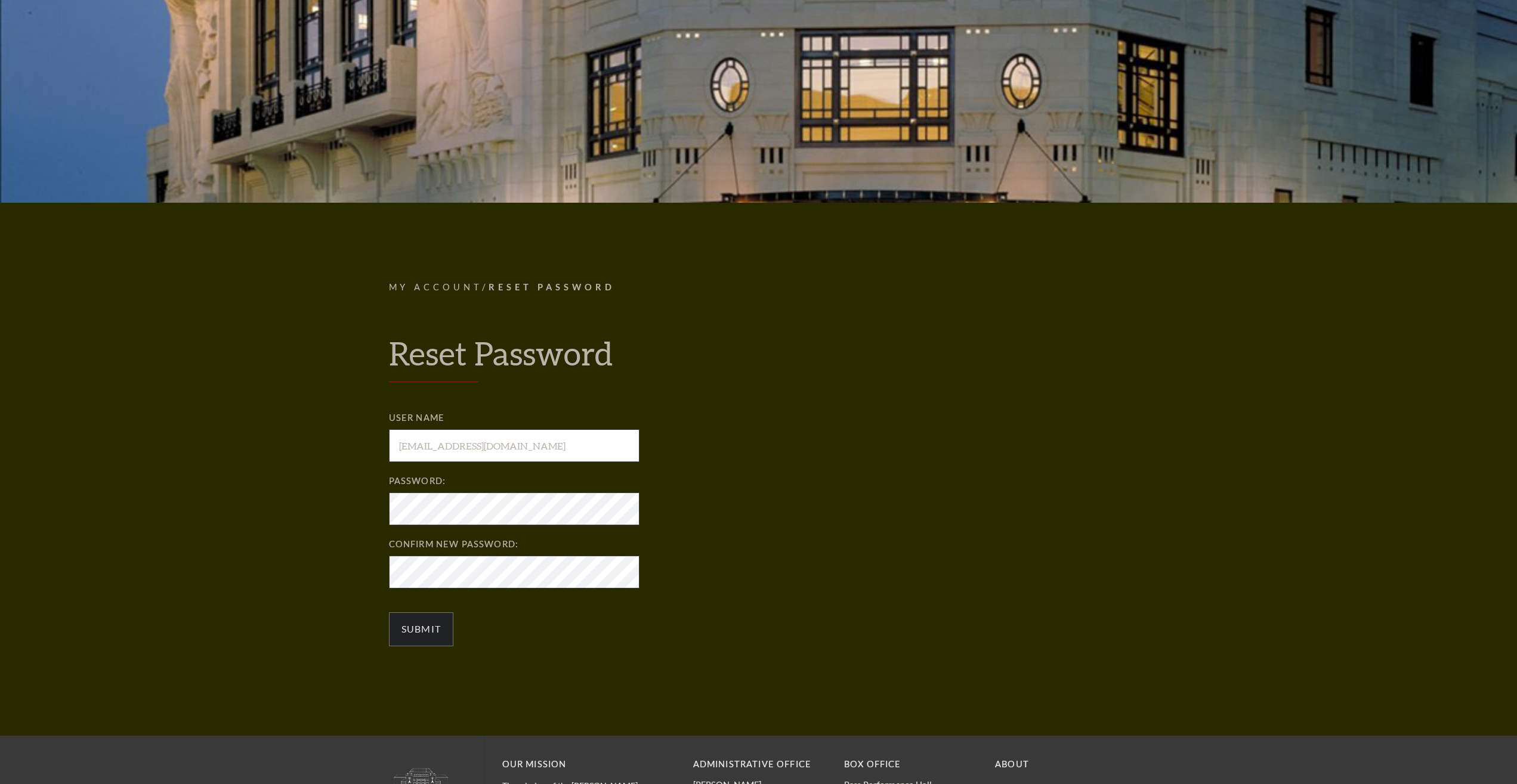
scroll to position [304, 0]
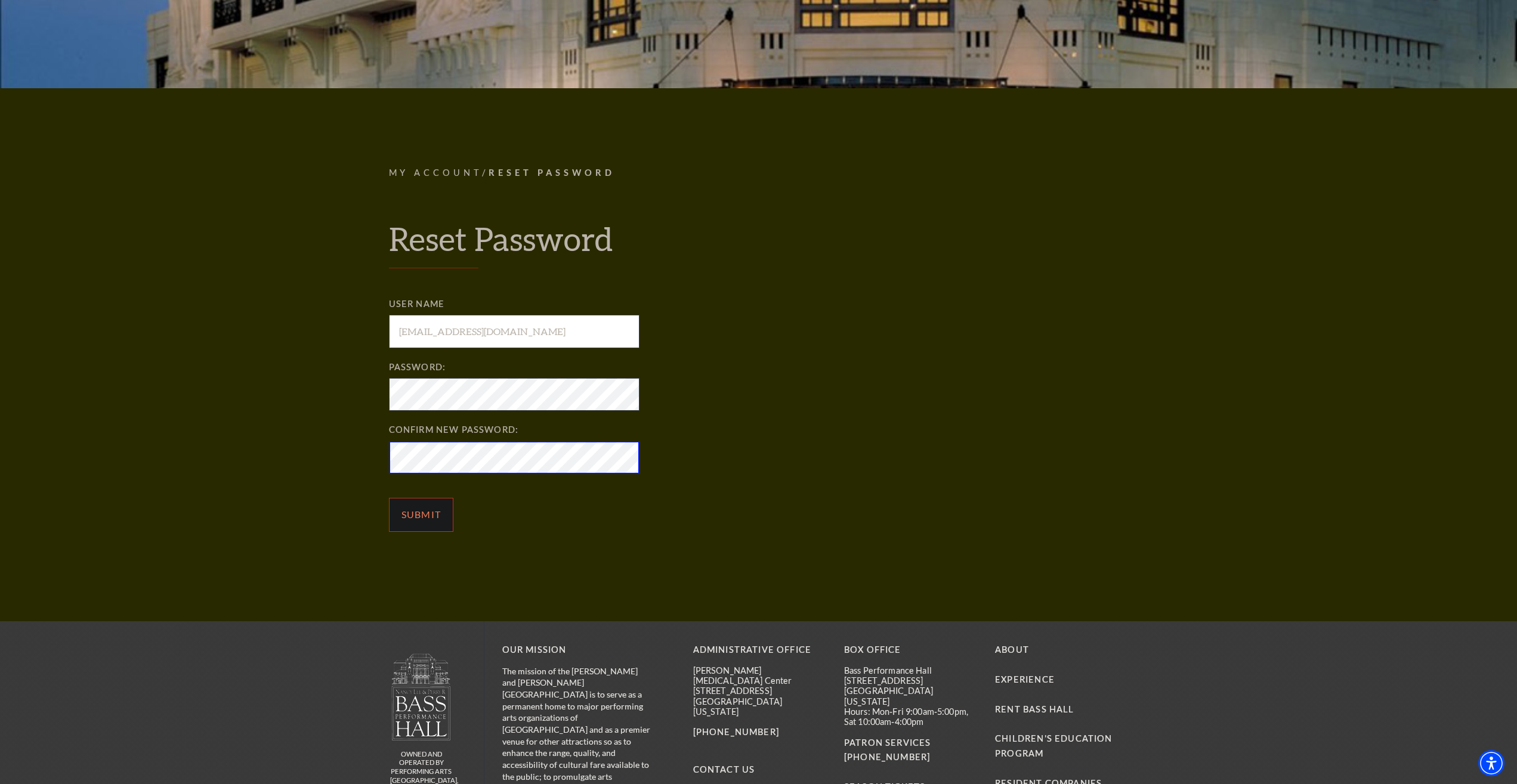
click at [437, 513] on input "Submit" at bounding box center [422, 514] width 65 height 33
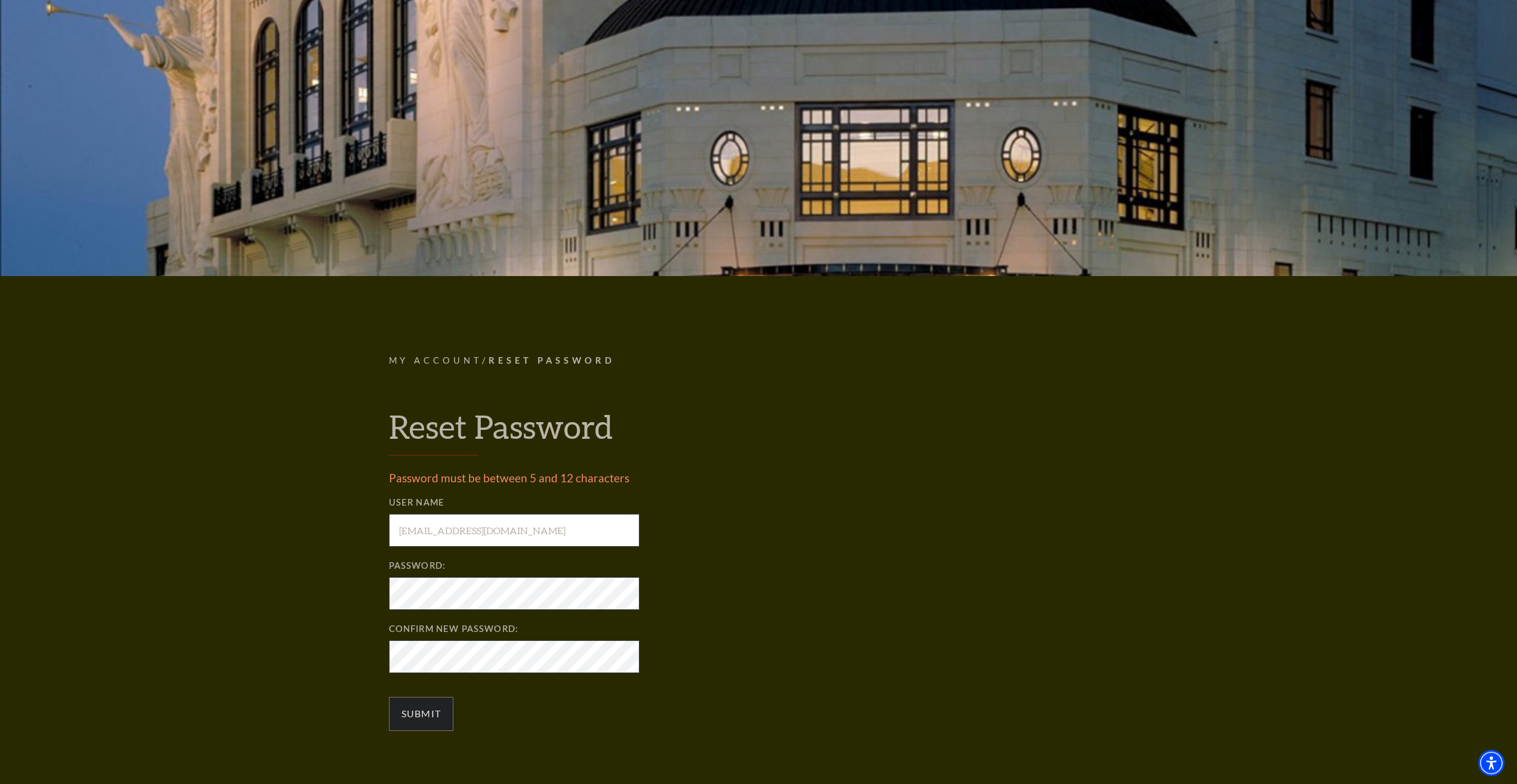
scroll to position [243, 0]
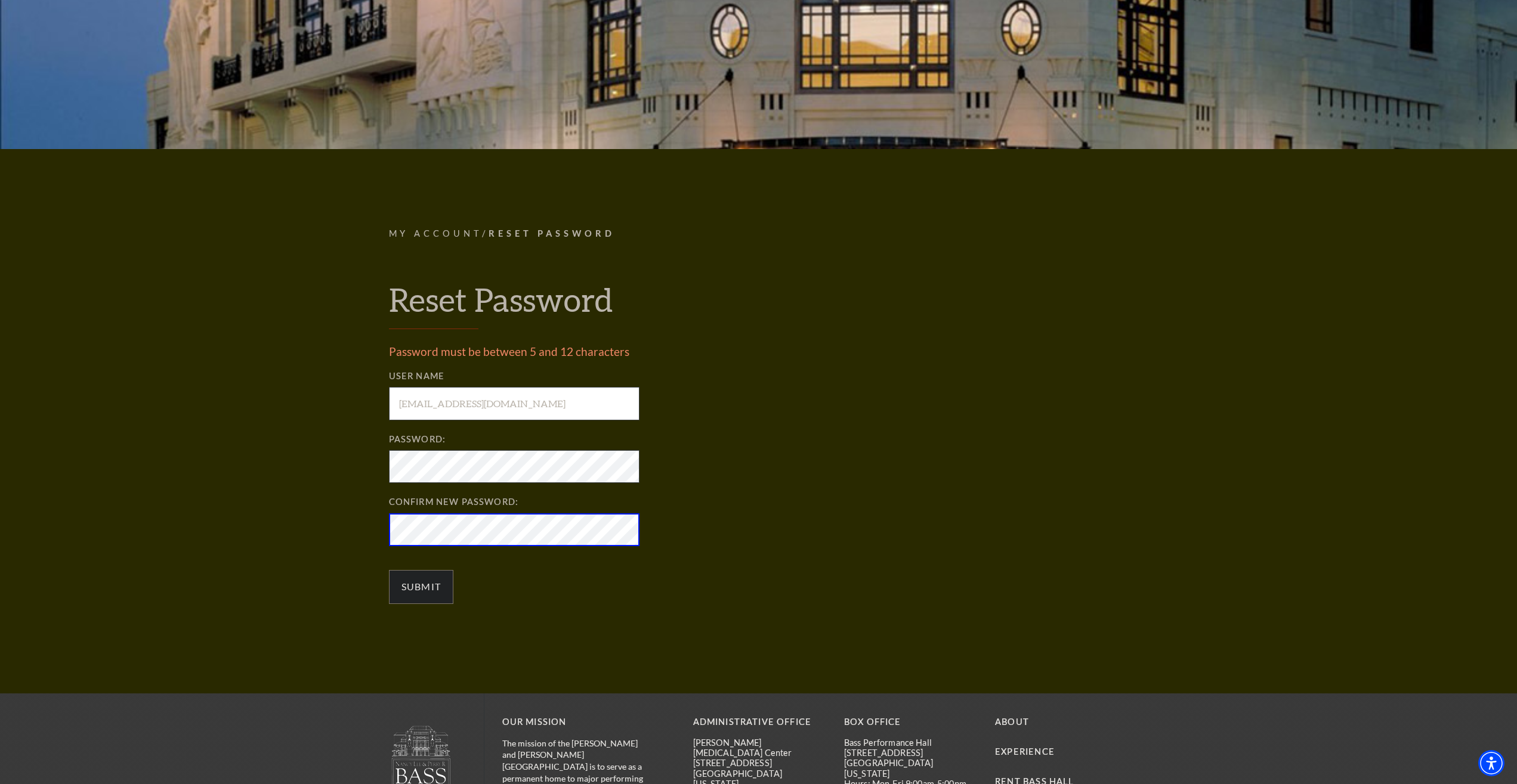
click at [389, 570] on input "Submit" at bounding box center [422, 586] width 65 height 33
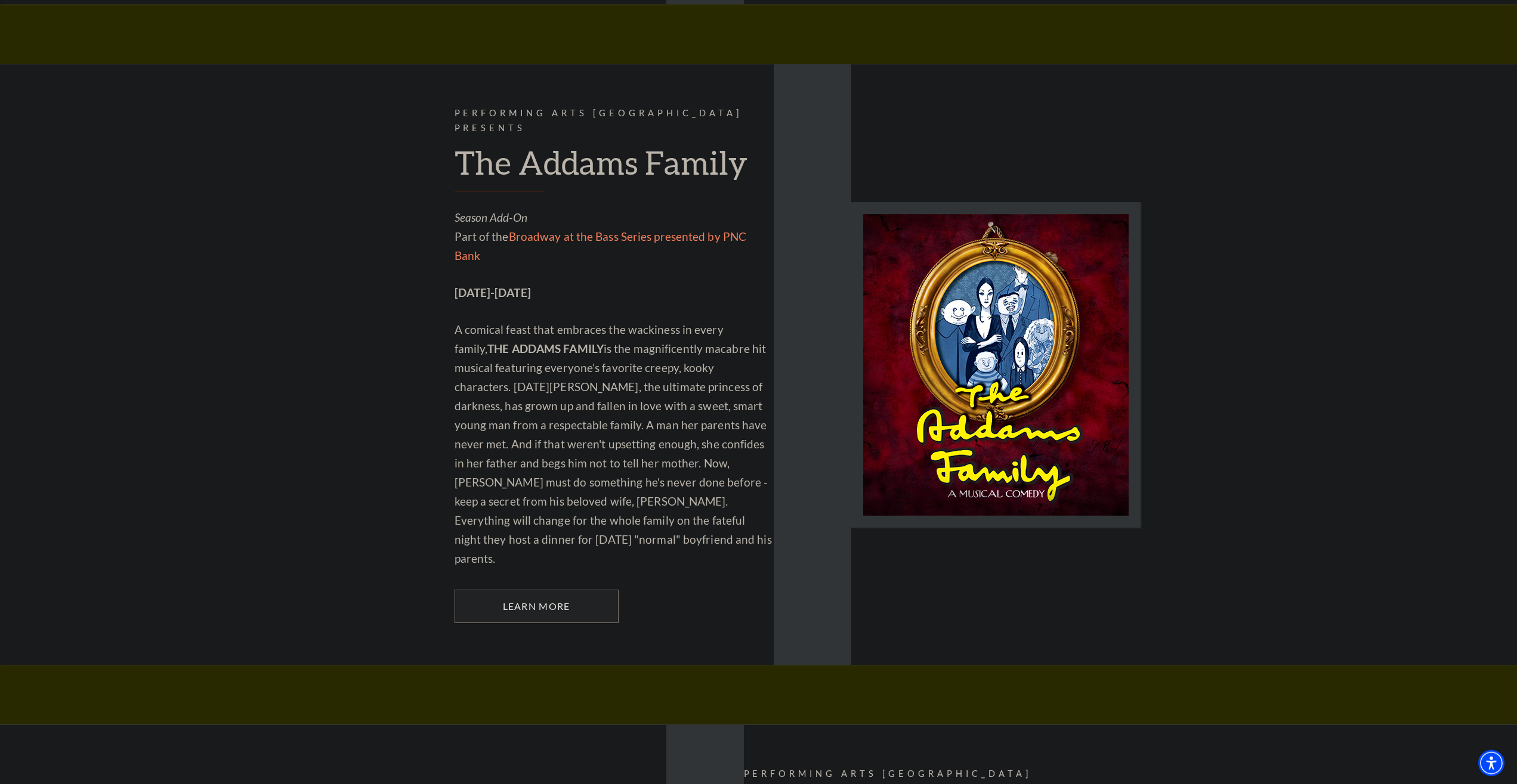
scroll to position [1155, 0]
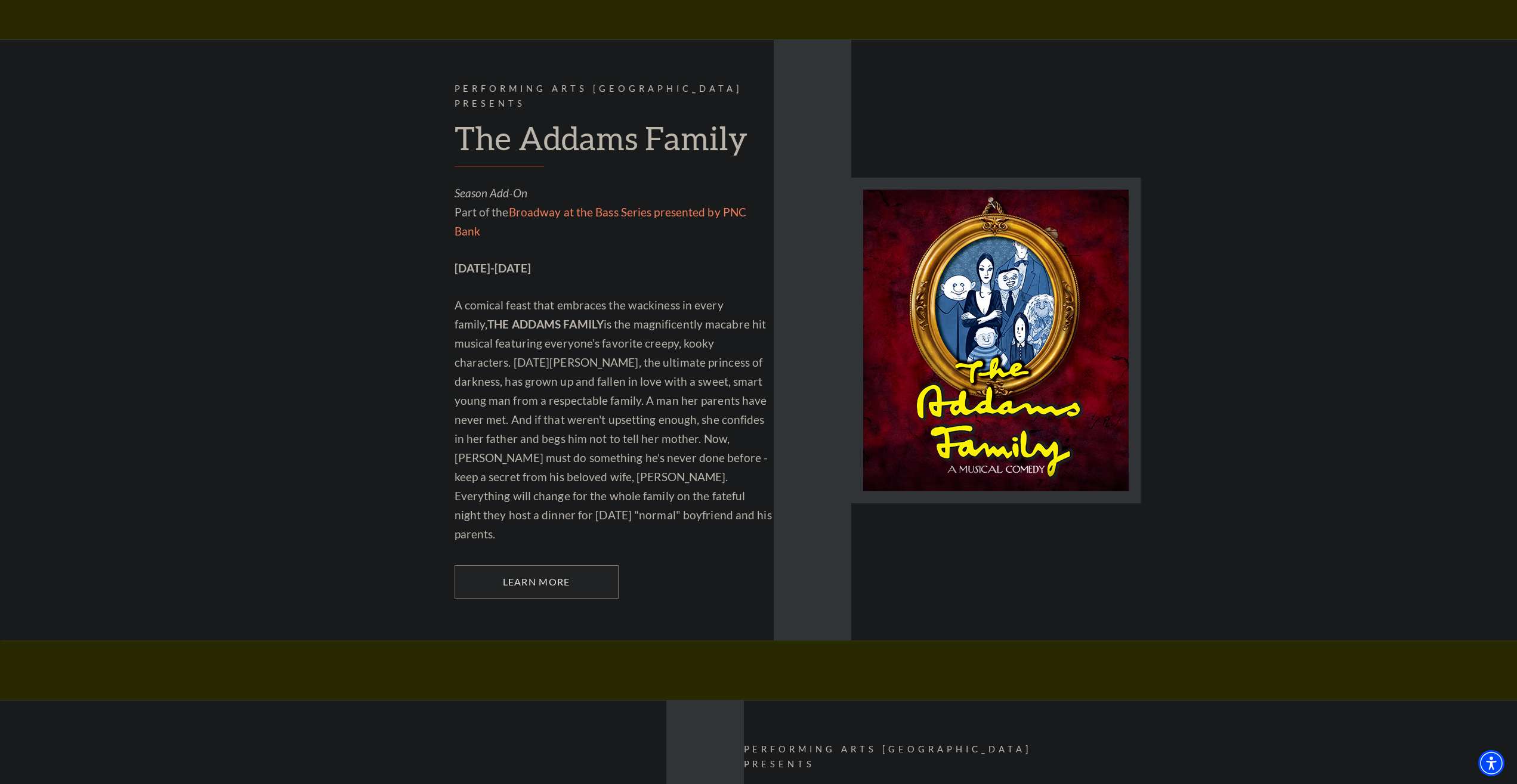
drag, startPoint x: 345, startPoint y: 343, endPoint x: 326, endPoint y: 326, distance: 25.5
drag, startPoint x: 900, startPoint y: 640, endPoint x: 857, endPoint y: 574, distance: 78.8
drag, startPoint x: 895, startPoint y: 307, endPoint x: 903, endPoint y: 259, distance: 48.7
drag, startPoint x: 678, startPoint y: 269, endPoint x: 628, endPoint y: 273, distance: 50.2
drag, startPoint x: 628, startPoint y: 273, endPoint x: 669, endPoint y: 480, distance: 211.0
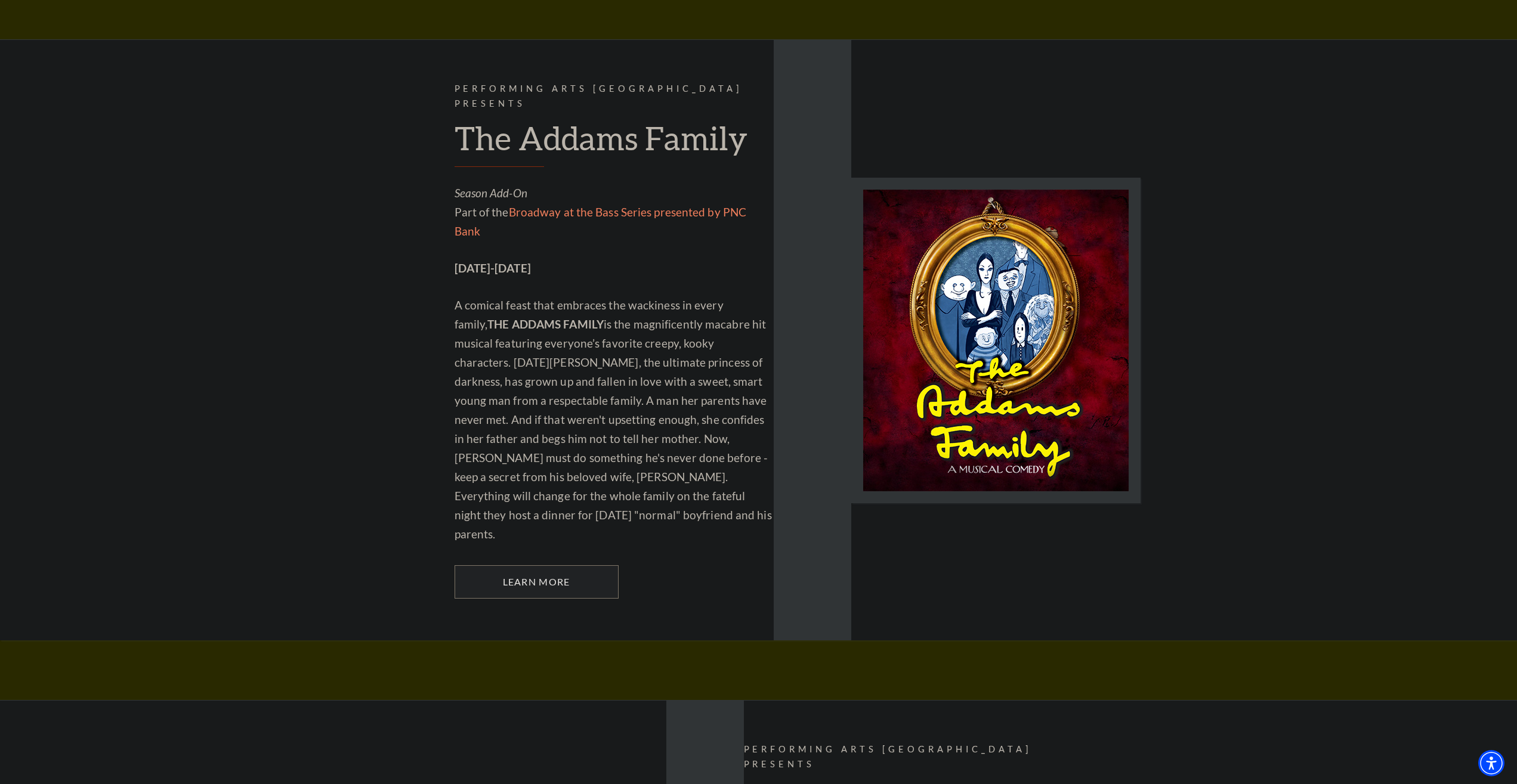
drag, startPoint x: 771, startPoint y: 604, endPoint x: 700, endPoint y: 618, distance: 72.4
drag, startPoint x: 635, startPoint y: 647, endPoint x: 617, endPoint y: 654, distance: 19.3
drag, startPoint x: 657, startPoint y: 311, endPoint x: 644, endPoint y: 282, distance: 31.8
click at [341, 354] on div "Performing Arts Fort Worth Presents The Addams Family Season Add-On Part of the…" at bounding box center [758, 341] width 1517 height 602
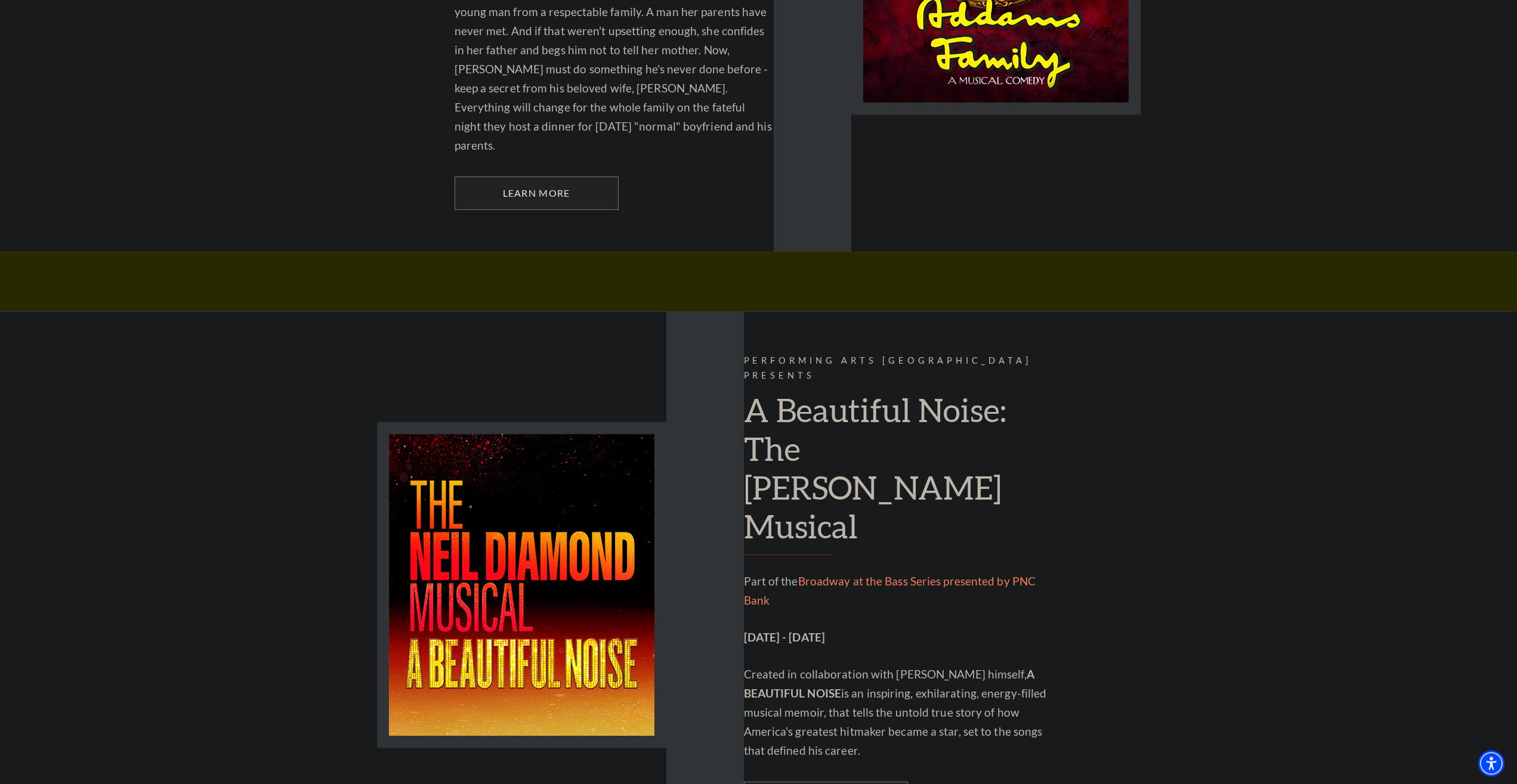
scroll to position [1642, 0]
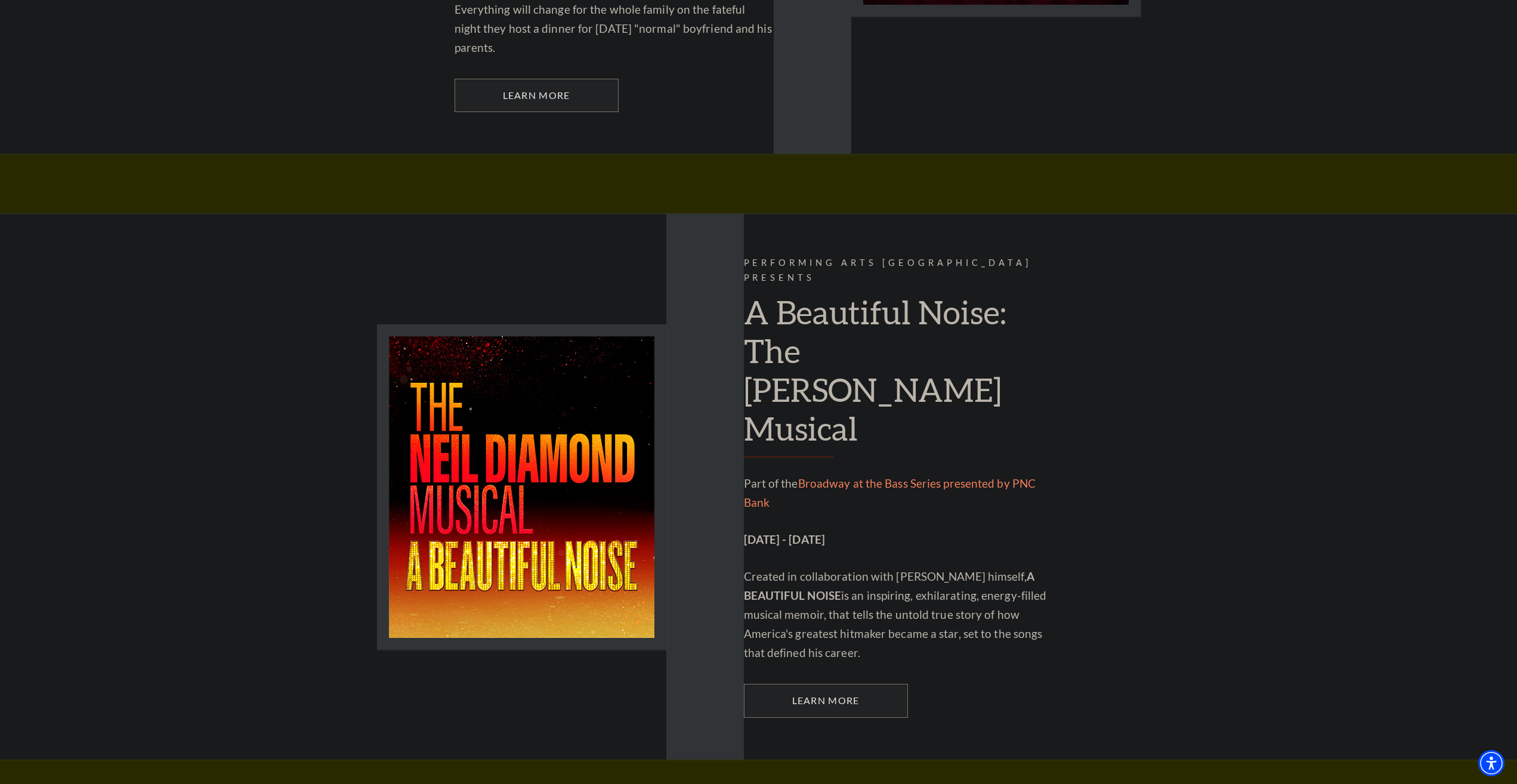
click at [341, 352] on div "Performing Arts Fort Worth Presents A Beautiful Noise: The Neil Diamond Musical…" at bounding box center [758, 486] width 1517 height 546
click at [338, 338] on div "Performing Arts Fort Worth Presents A Beautiful Noise: The Neil Diamond Musical…" at bounding box center [758, 486] width 1517 height 546
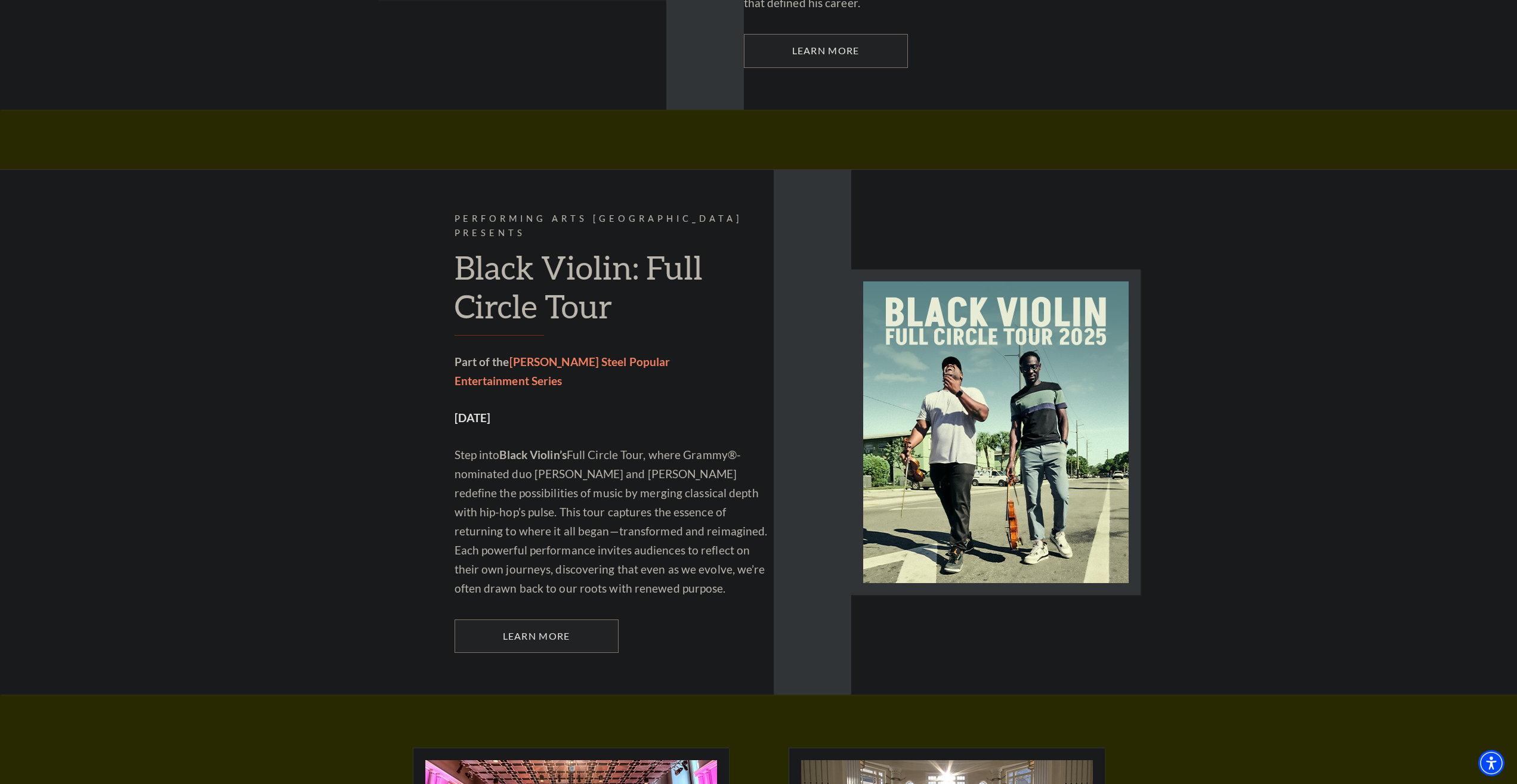
scroll to position [2493, 0]
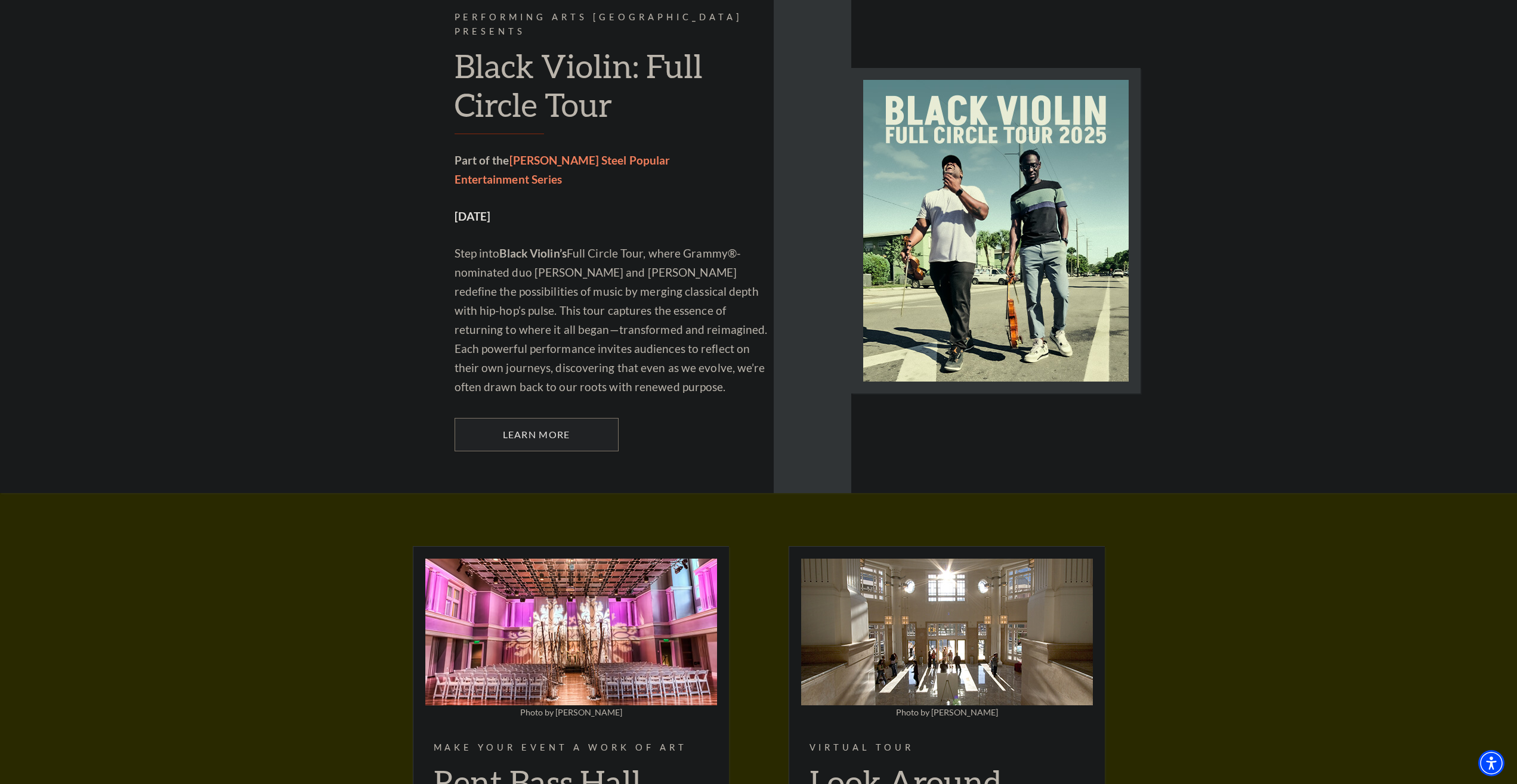
drag, startPoint x: 333, startPoint y: 353, endPoint x: 299, endPoint y: 310, distance: 54.8
click at [308, 152] on div "Performing Arts Fort Worth Presents Black Violin: Full Circle Tour Part of the …" at bounding box center [758, 230] width 1517 height 526
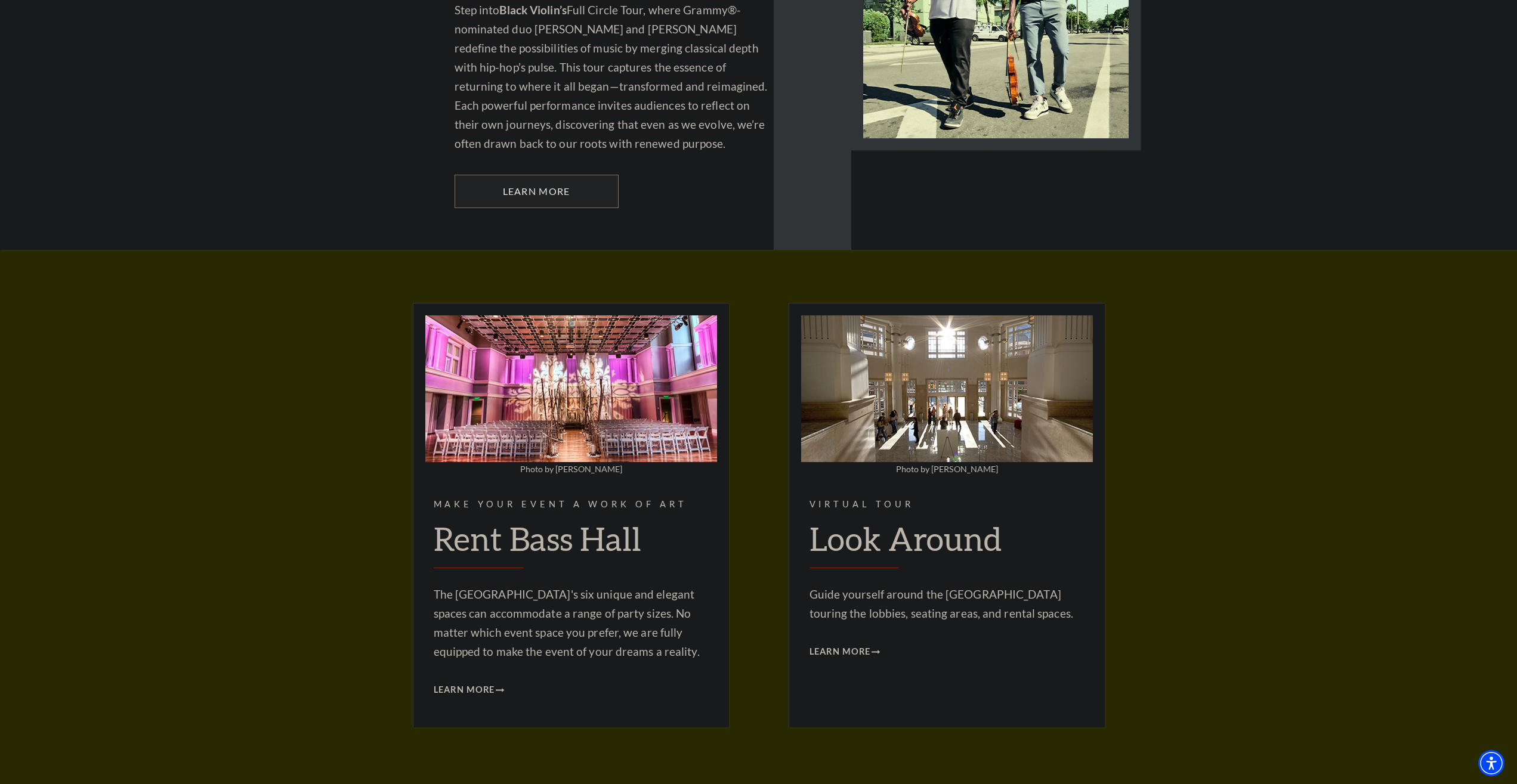
drag, startPoint x: 260, startPoint y: 327, endPoint x: 226, endPoint y: 325, distance: 34.1
drag, startPoint x: 222, startPoint y: 307, endPoint x: 213, endPoint y: 288, distance: 21.0
click at [522, 519] on h2 "Rent Bass Hall" at bounding box center [571, 544] width 275 height 49
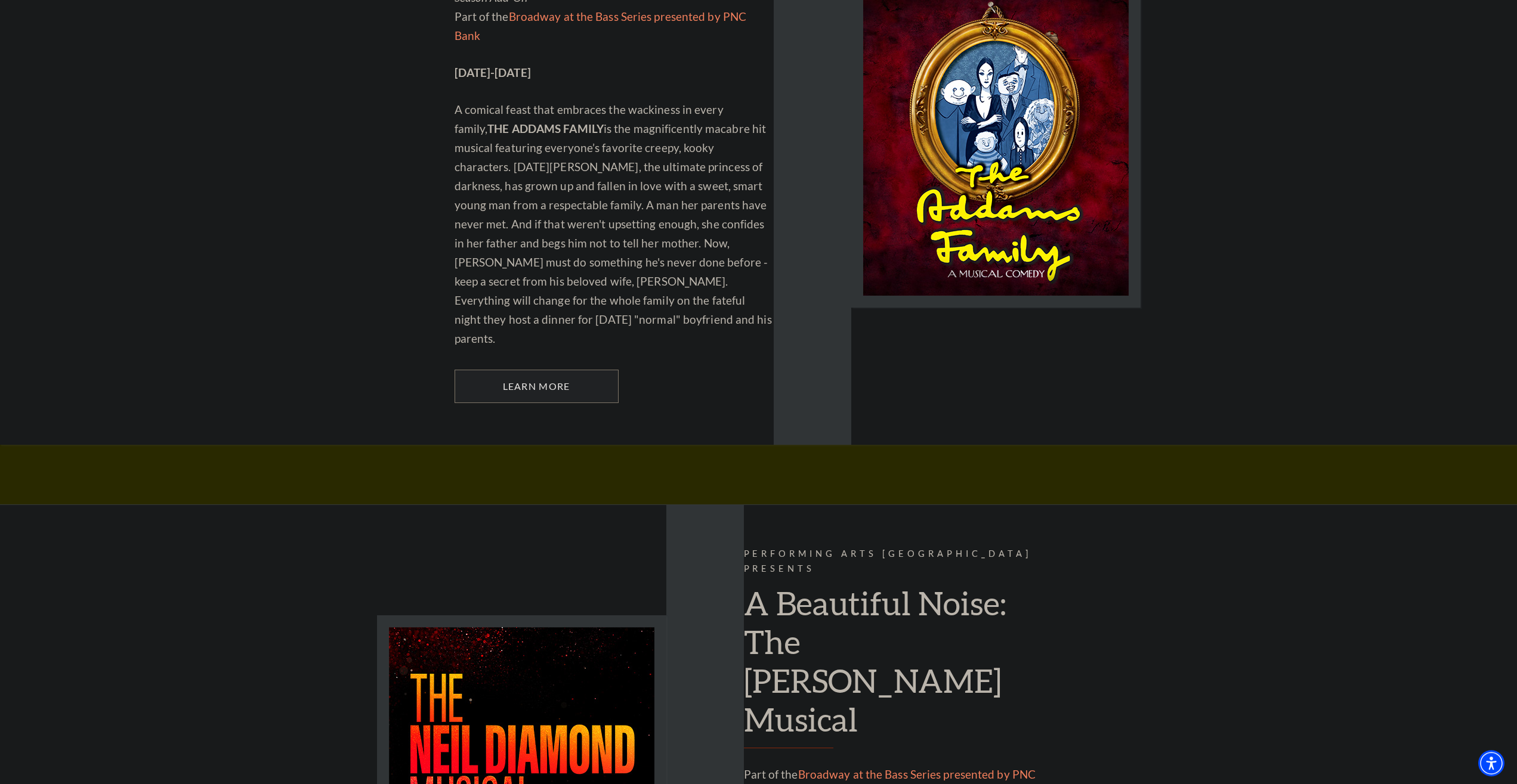
scroll to position [0, 0]
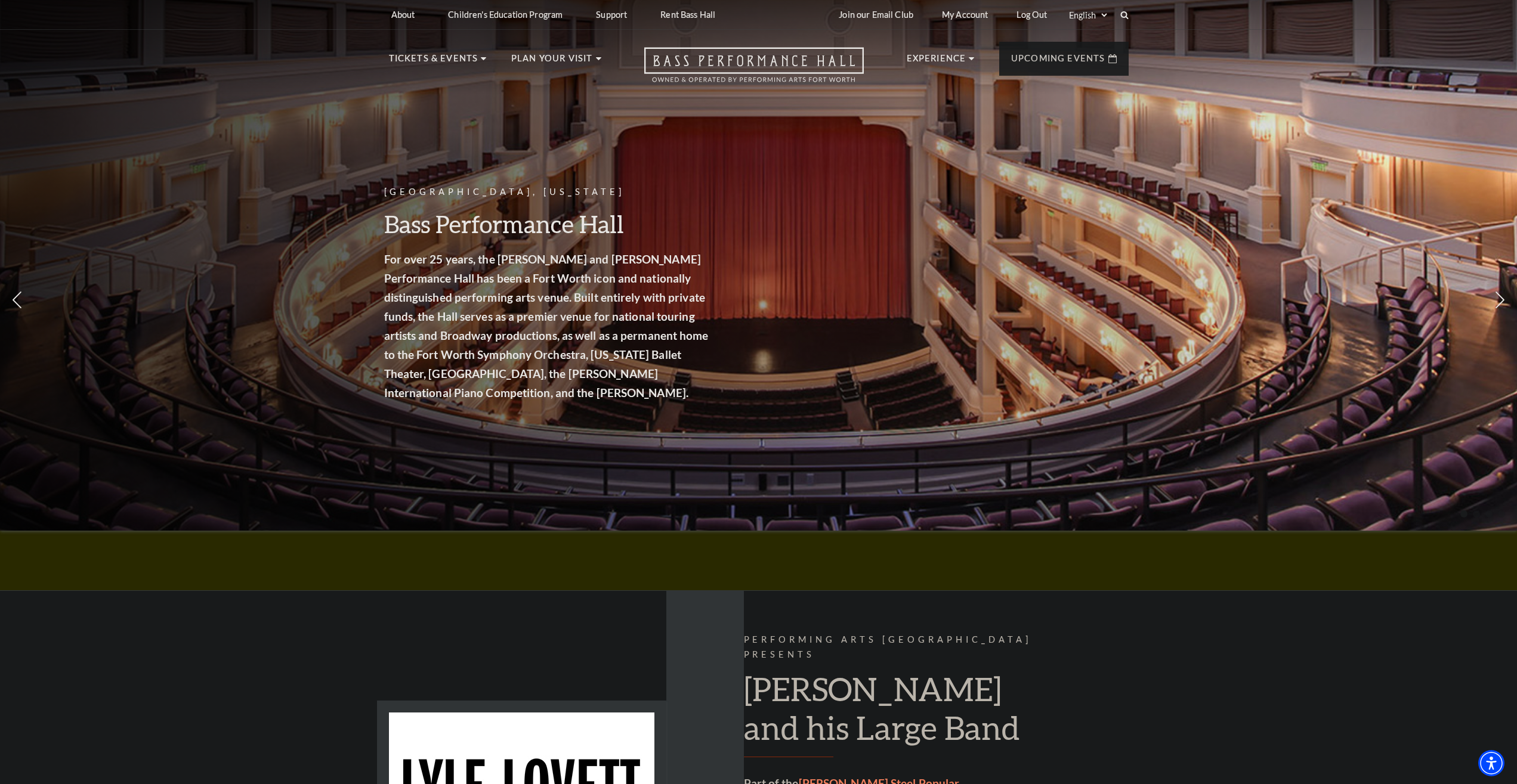
drag, startPoint x: 414, startPoint y: 221, endPoint x: 392, endPoint y: 221, distance: 22.0
drag, startPoint x: 358, startPoint y: 202, endPoint x: 543, endPoint y: 124, distance: 200.8
drag, startPoint x: 843, startPoint y: 127, endPoint x: 842, endPoint y: 134, distance: 7.1
click at [843, 127] on div "Fort Worth, Texas Bass Performance Hall For over 25 years, the Nancy Lee and Pe…" at bounding box center [758, 261] width 1517 height 538
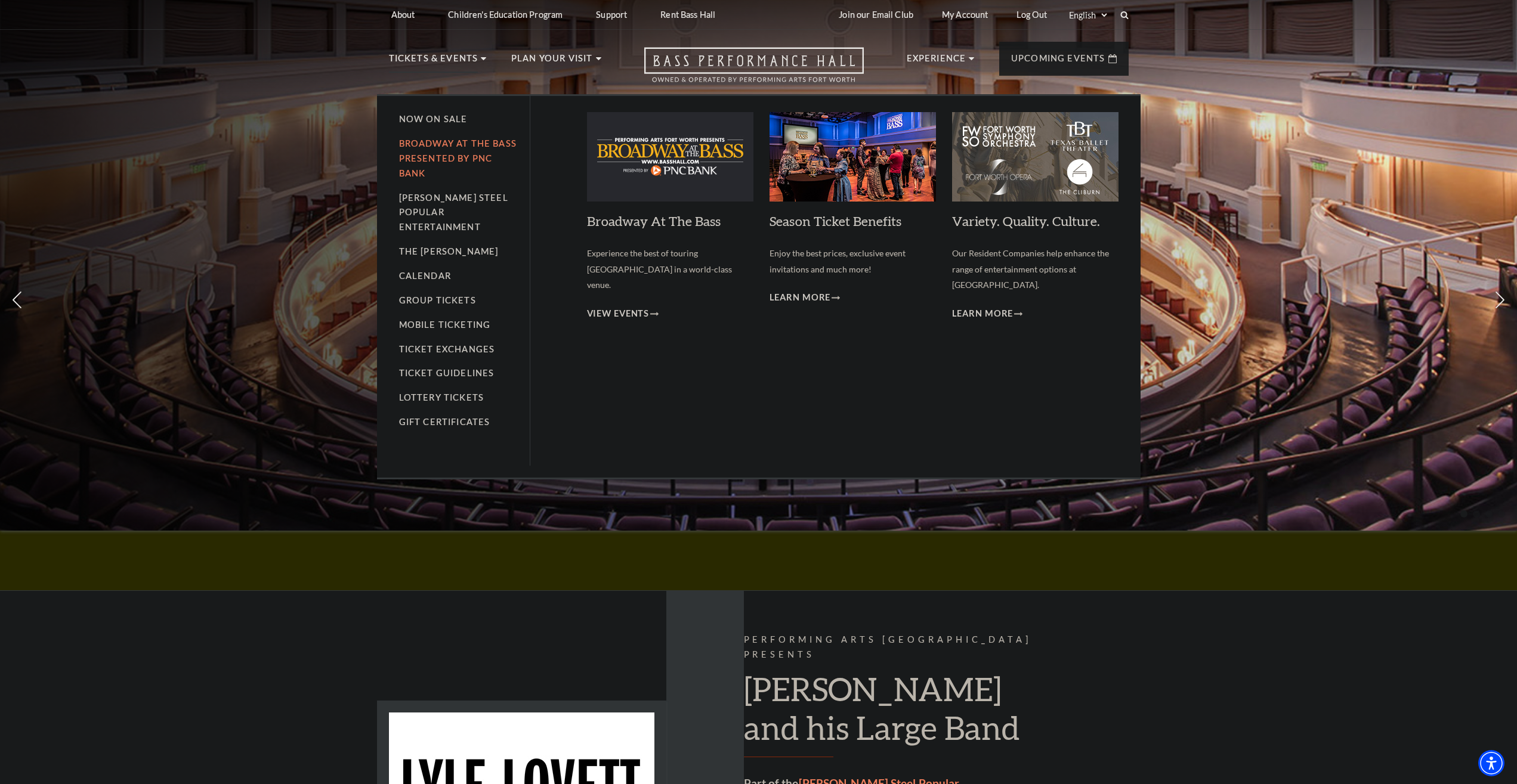
click at [444, 149] on link "Broadway At The Bass presented by PNC Bank" at bounding box center [458, 158] width 118 height 40
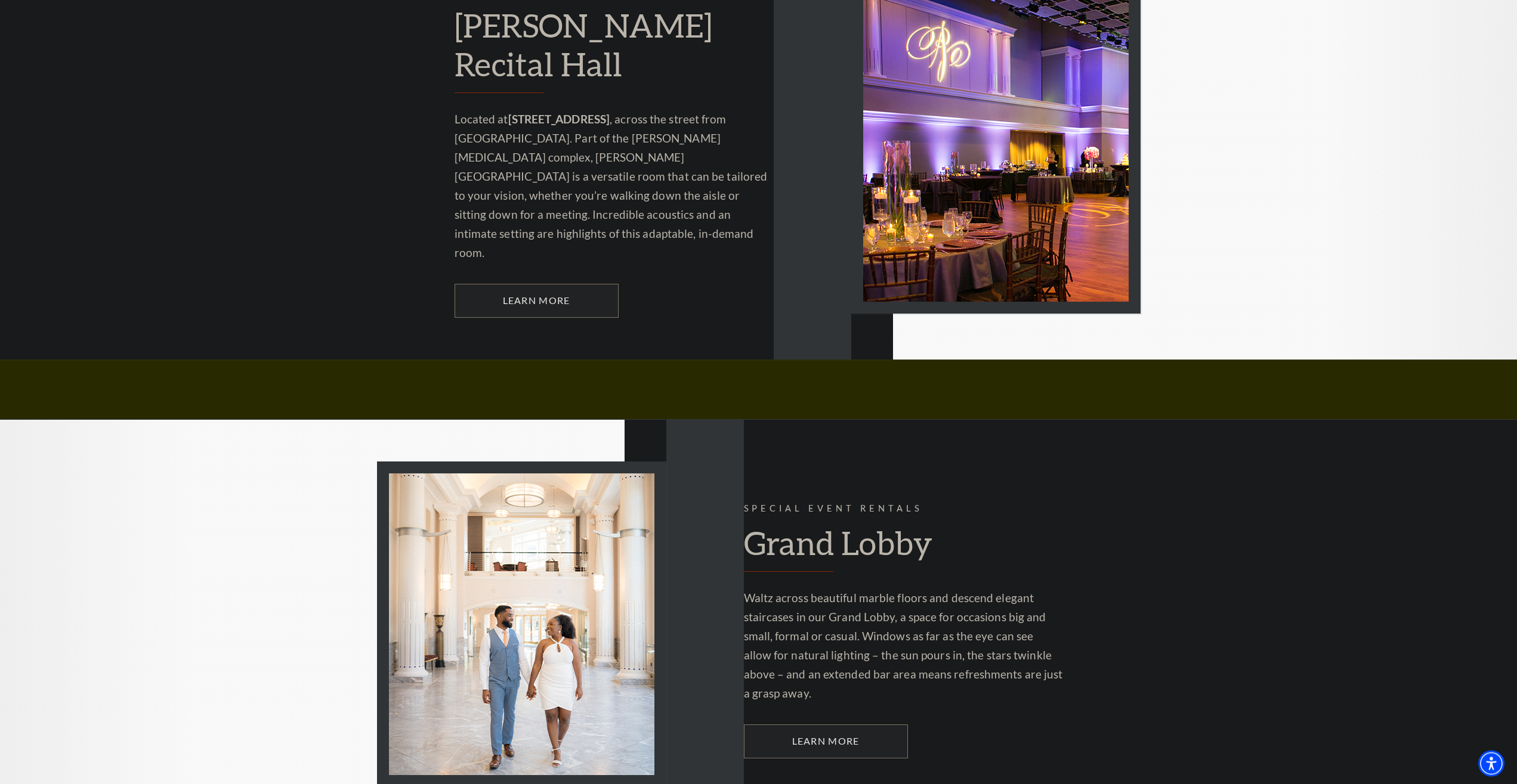
scroll to position [2007, 0]
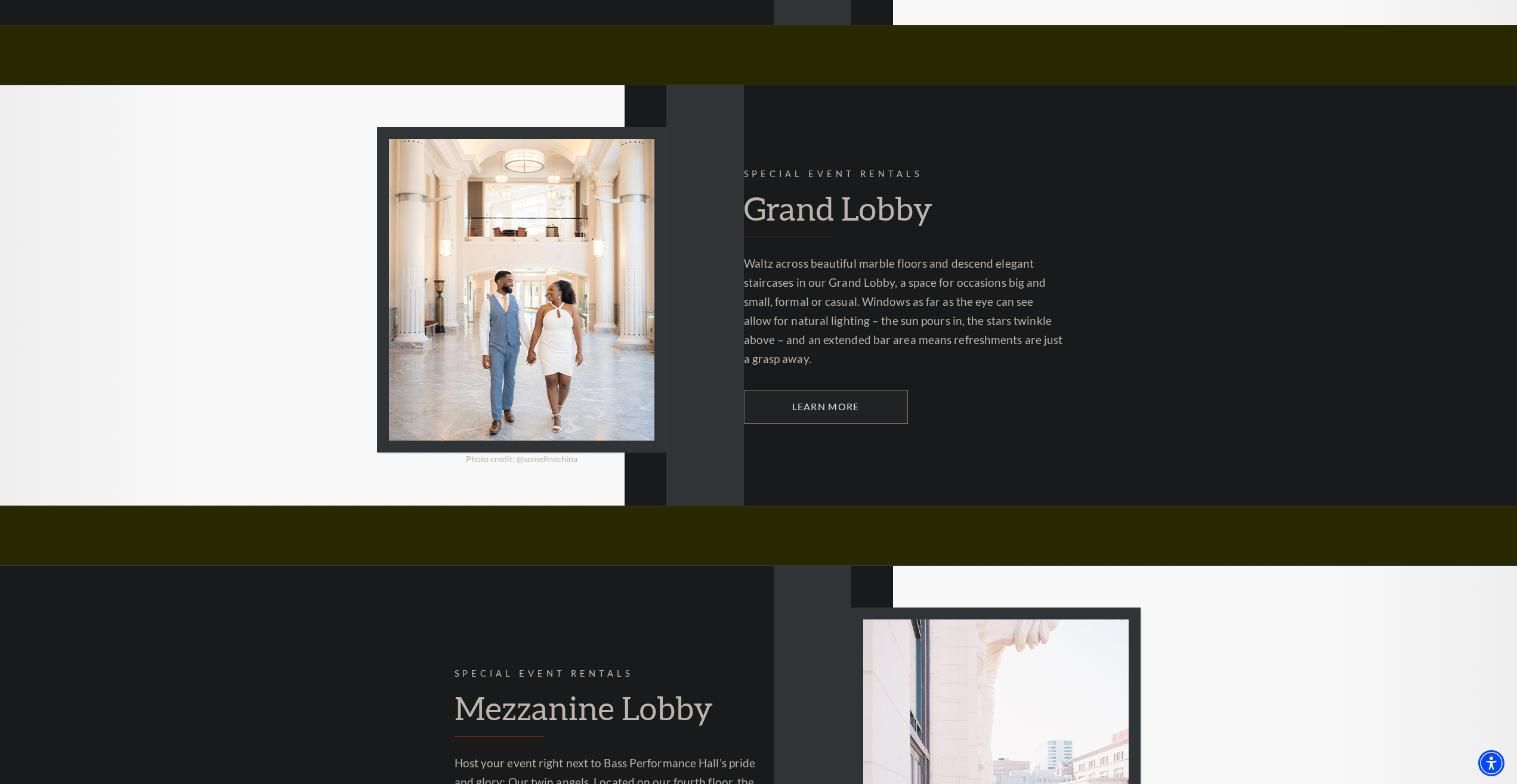
click at [1140, 168] on div "Special Event Rentals Grand Lobby Waltz across beautiful marble floors and desc…" at bounding box center [942, 296] width 397 height 421
drag, startPoint x: 1140, startPoint y: 168, endPoint x: 1117, endPoint y: 172, distance: 23.3
drag, startPoint x: 1117, startPoint y: 172, endPoint x: 1089, endPoint y: 185, distance: 30.9
drag, startPoint x: 1089, startPoint y: 185, endPoint x: 1054, endPoint y: 182, distance: 35.1
click at [1034, 189] on h2 "Grand Lobby" at bounding box center [903, 213] width 319 height 49
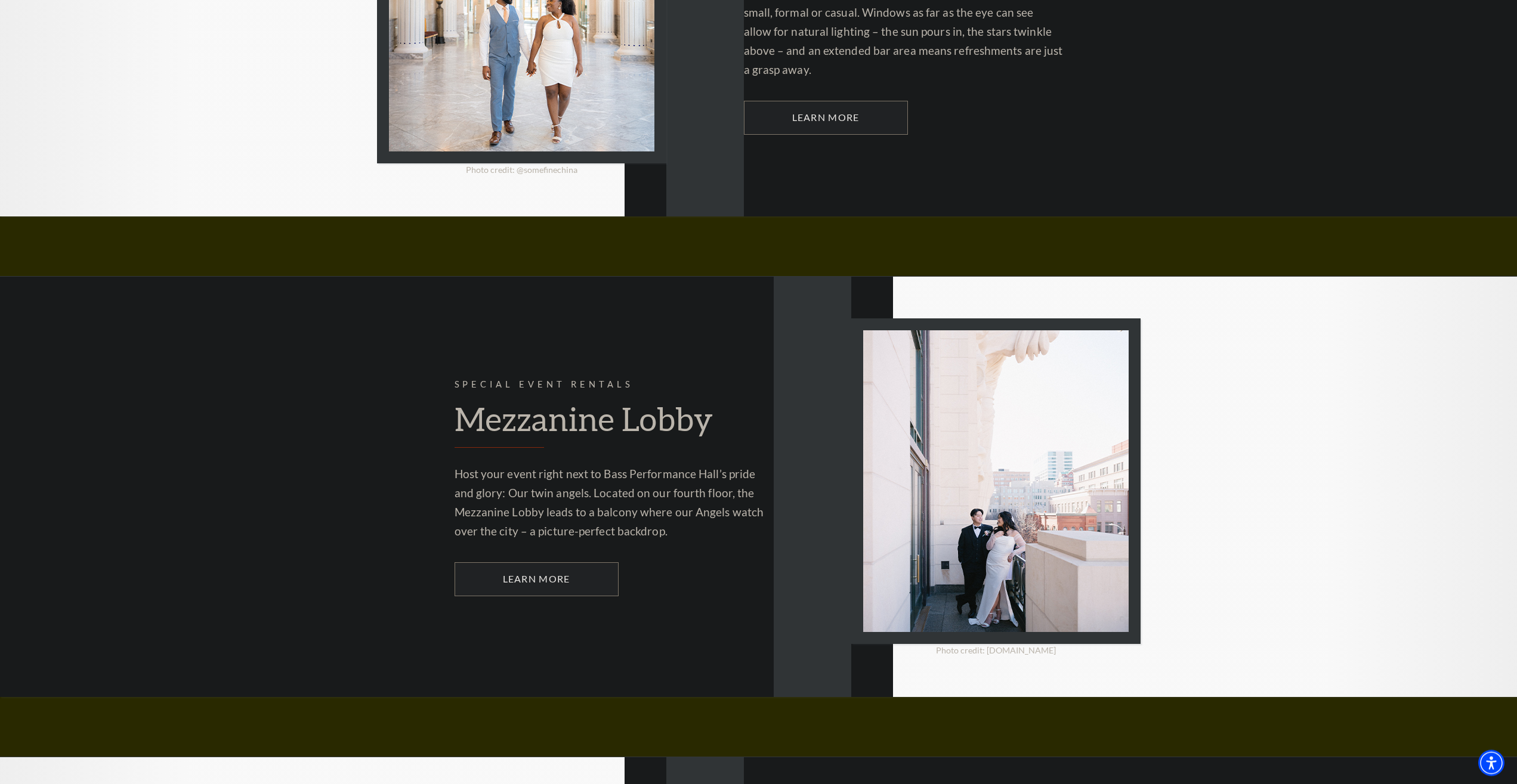
scroll to position [2433, 0]
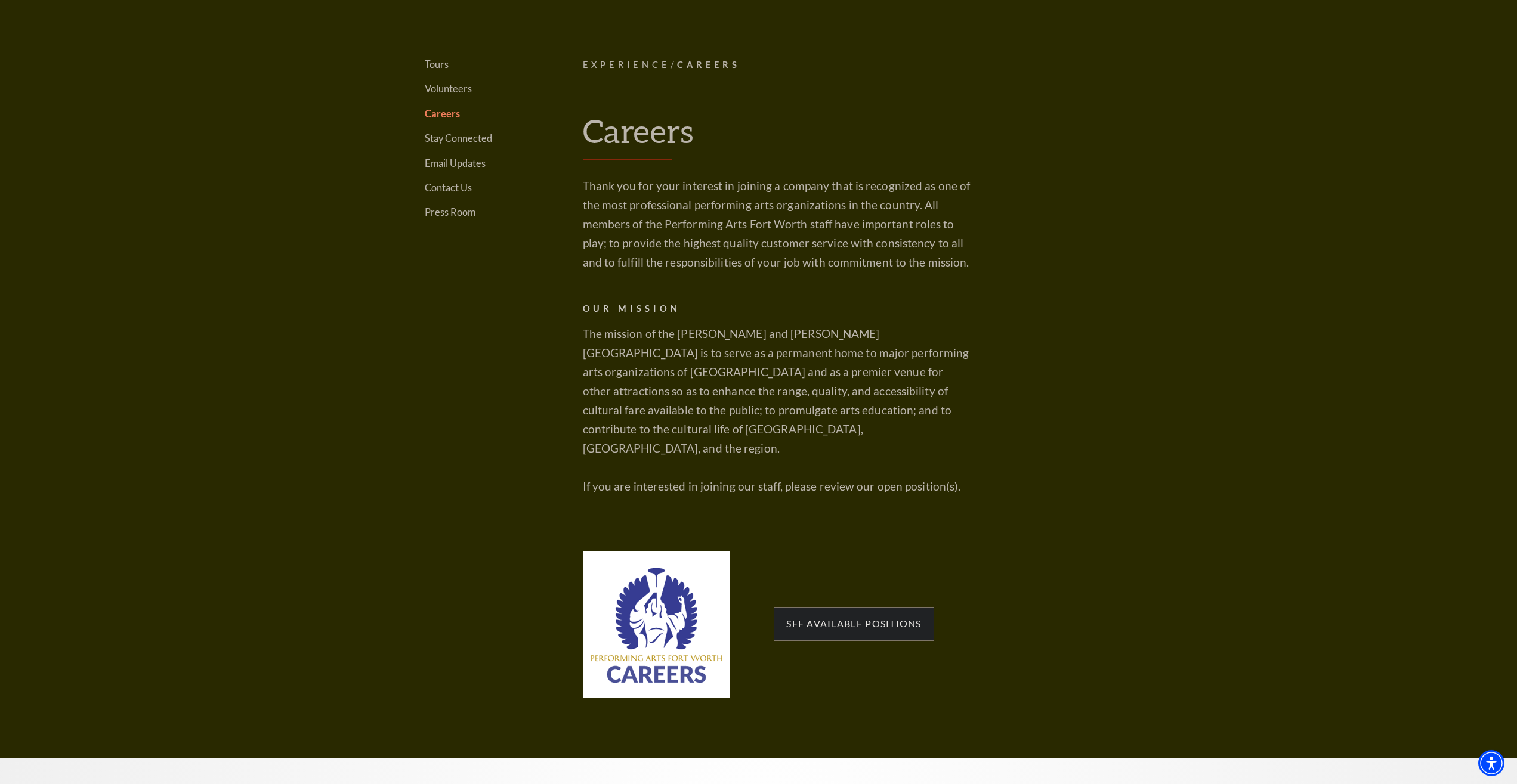
scroll to position [487, 0]
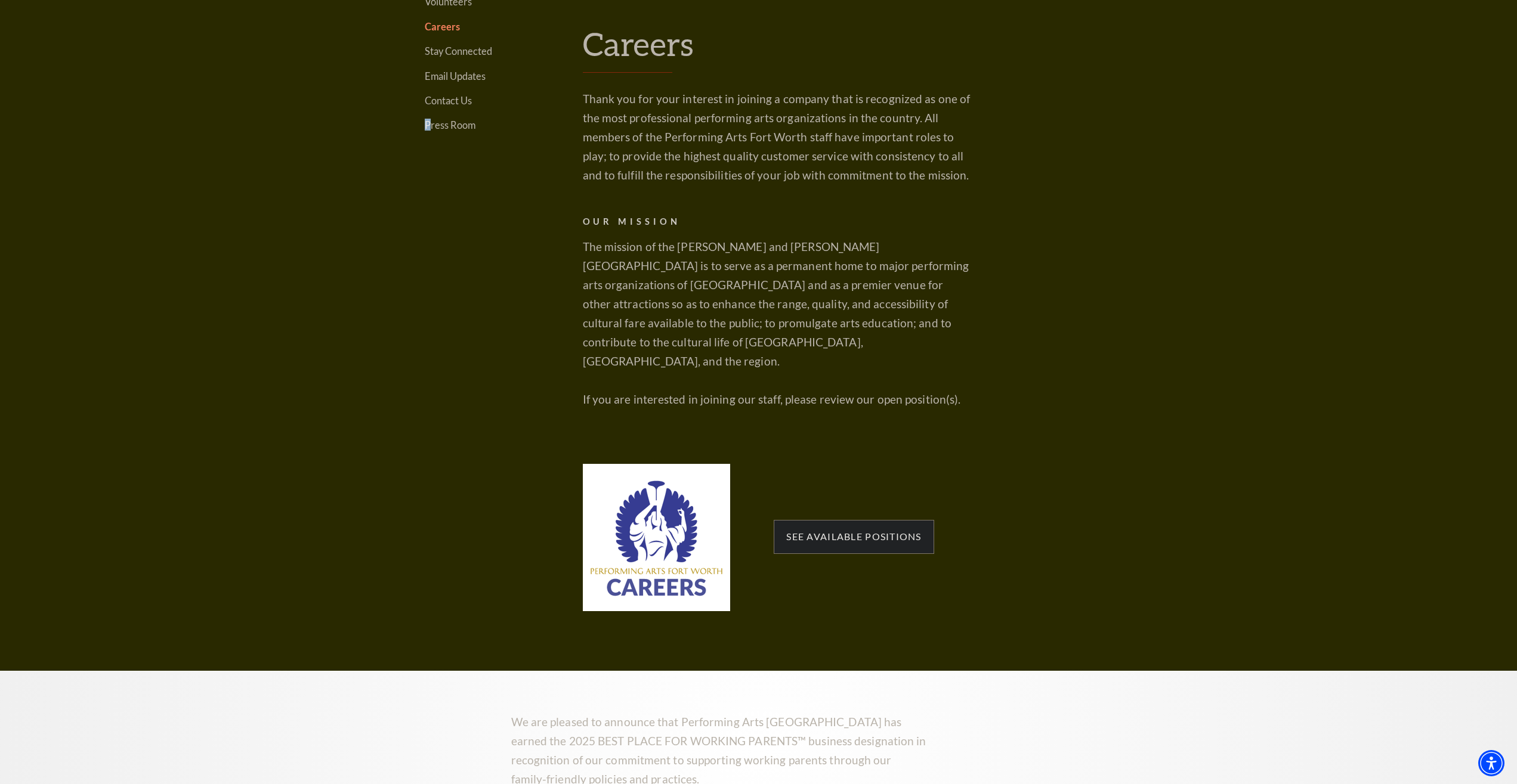
click at [511, 358] on aside "Tours Volunteers Careers Stay Connected Email Updates Contact Us Press Room" at bounding box center [468, 291] width 158 height 641
click at [839, 520] on span "See available positions" at bounding box center [853, 536] width 160 height 33
click at [849, 524] on span "See available positions" at bounding box center [853, 536] width 160 height 33
click at [863, 530] on span "See available positions" at bounding box center [853, 536] width 160 height 33
click at [861, 531] on link "See available positions" at bounding box center [853, 536] width 135 height 11
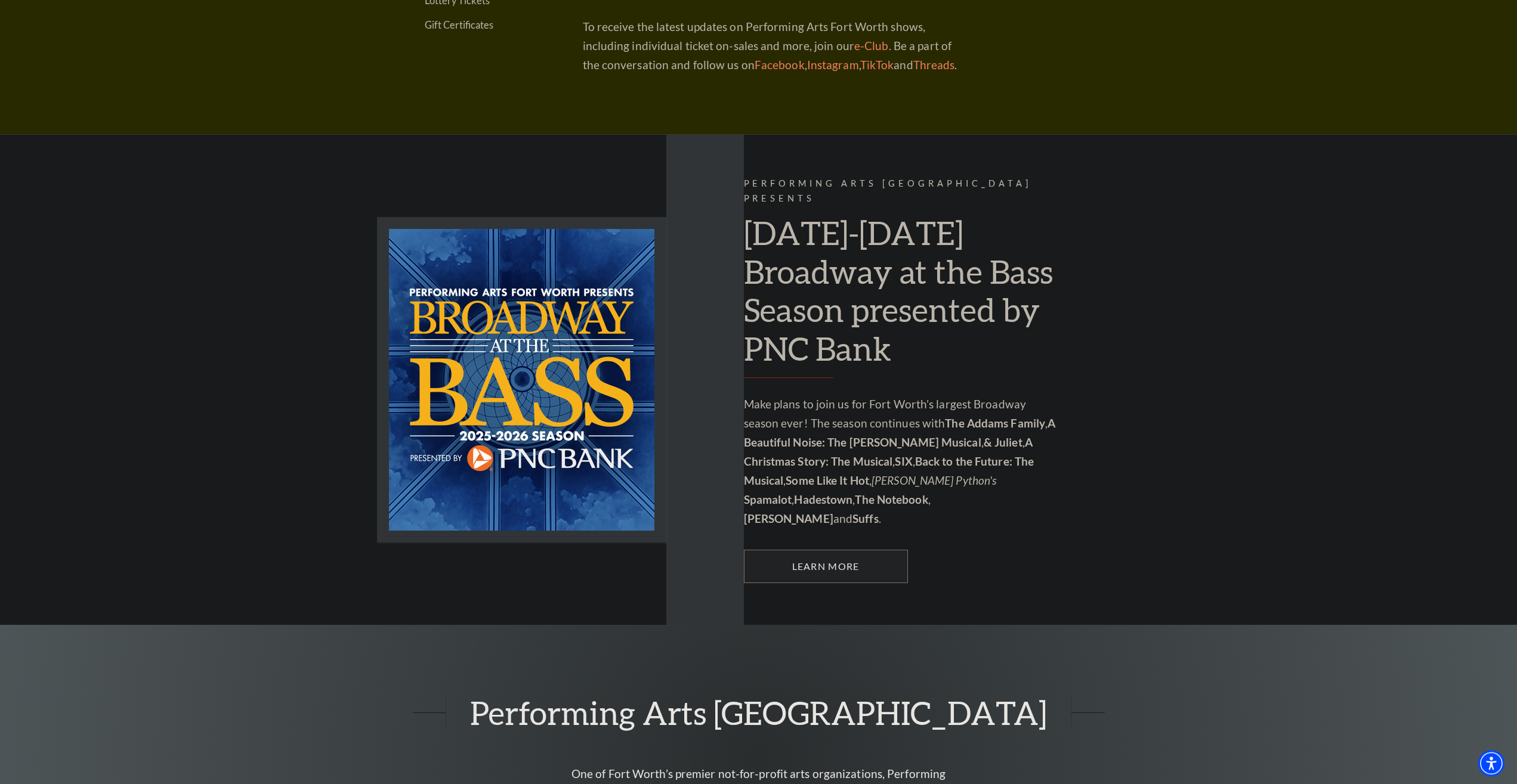
scroll to position [852, 0]
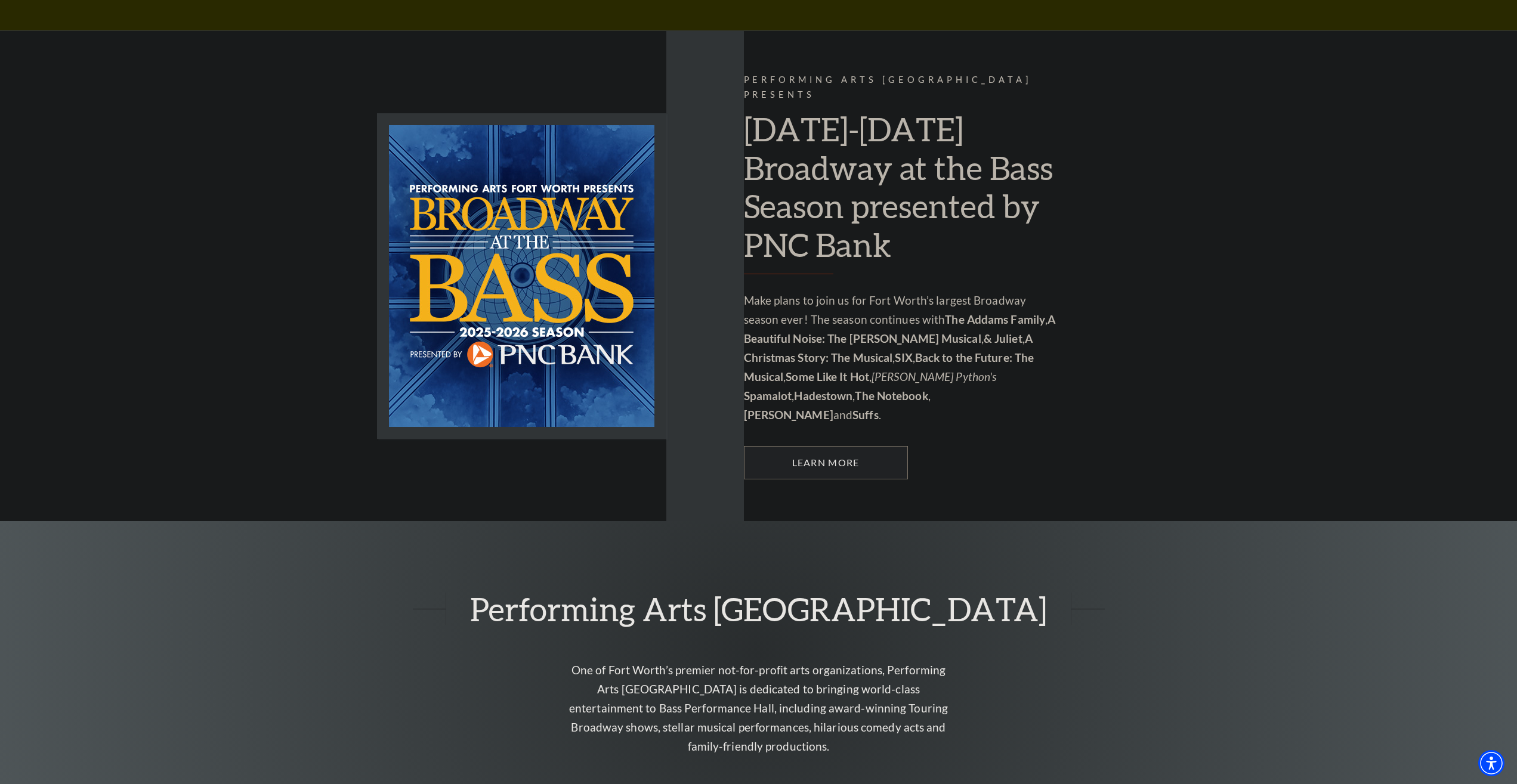
drag, startPoint x: 1268, startPoint y: 292, endPoint x: 1248, endPoint y: 285, distance: 21.2
drag, startPoint x: 1222, startPoint y: 285, endPoint x: 1161, endPoint y: 299, distance: 62.6
click at [1142, 296] on div "Performing Arts Fort Worth Presents 2025-2026 Broadway at the Bass Season prese…" at bounding box center [758, 275] width 1517 height 491
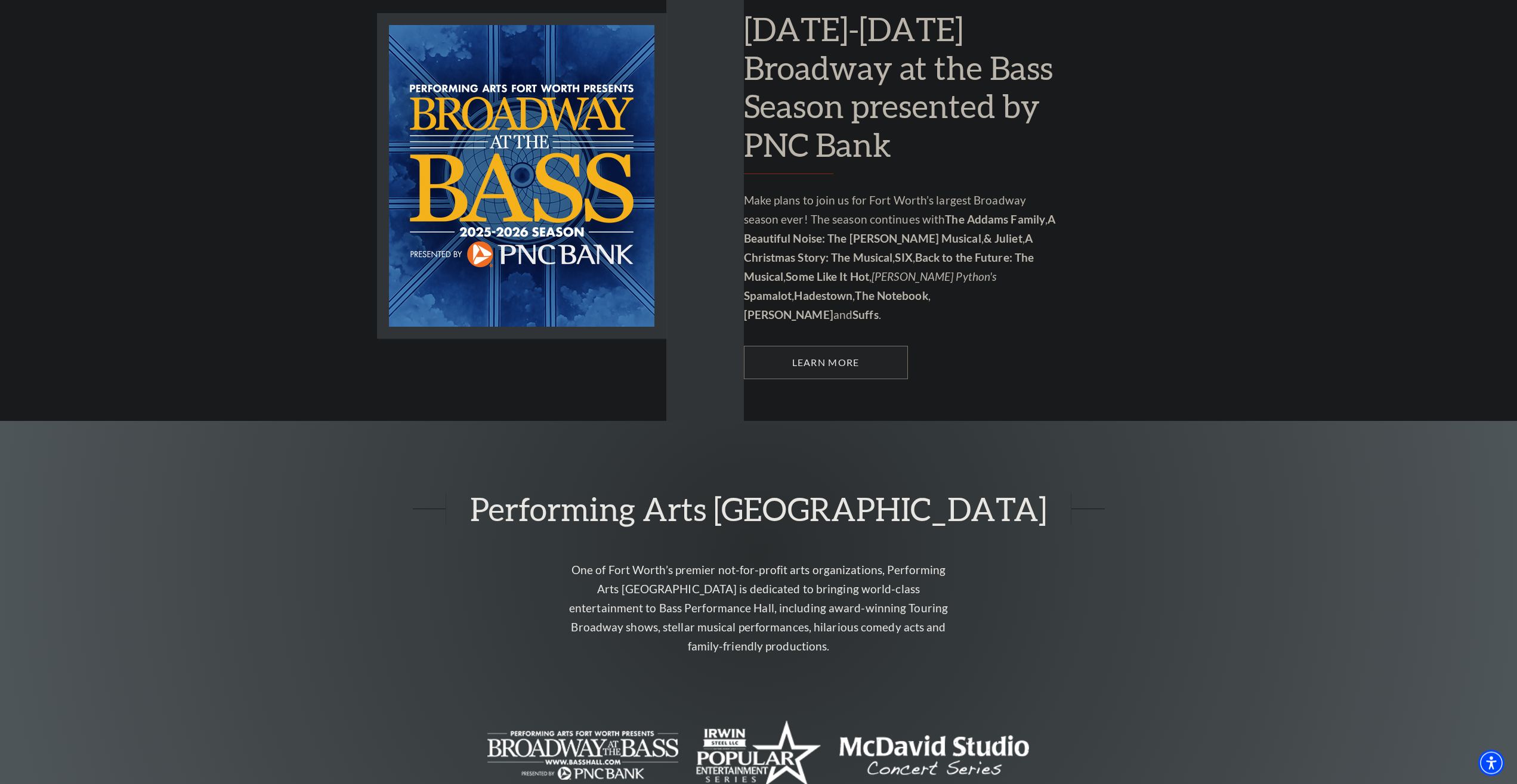
scroll to position [720, 0]
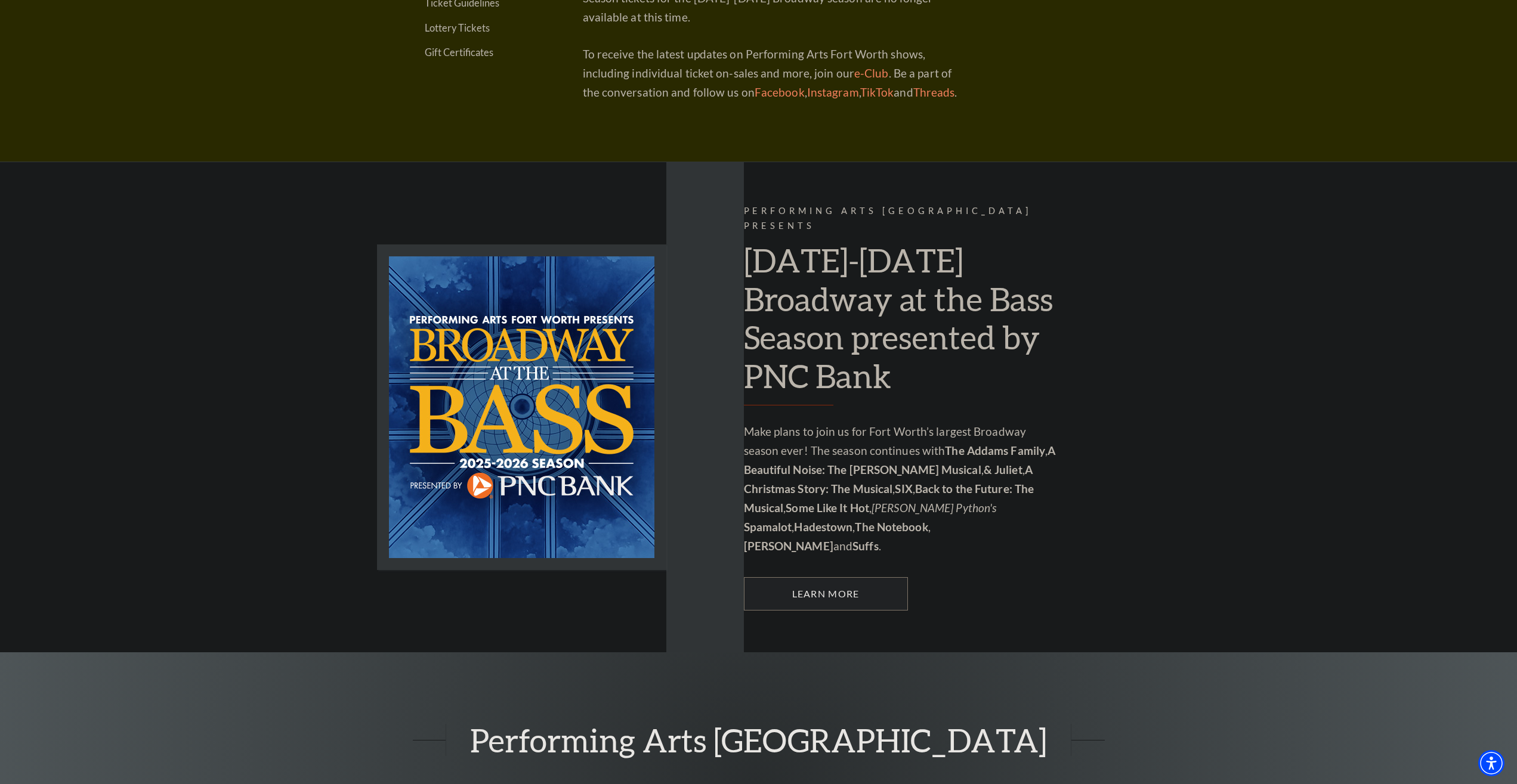
click at [833, 523] on div "Performing Arts Fort Worth Presents 2025-2026 Broadway at the Bass Season prese…" at bounding box center [903, 407] width 319 height 407
click at [833, 577] on link "Learn More" at bounding box center [825, 594] width 164 height 33
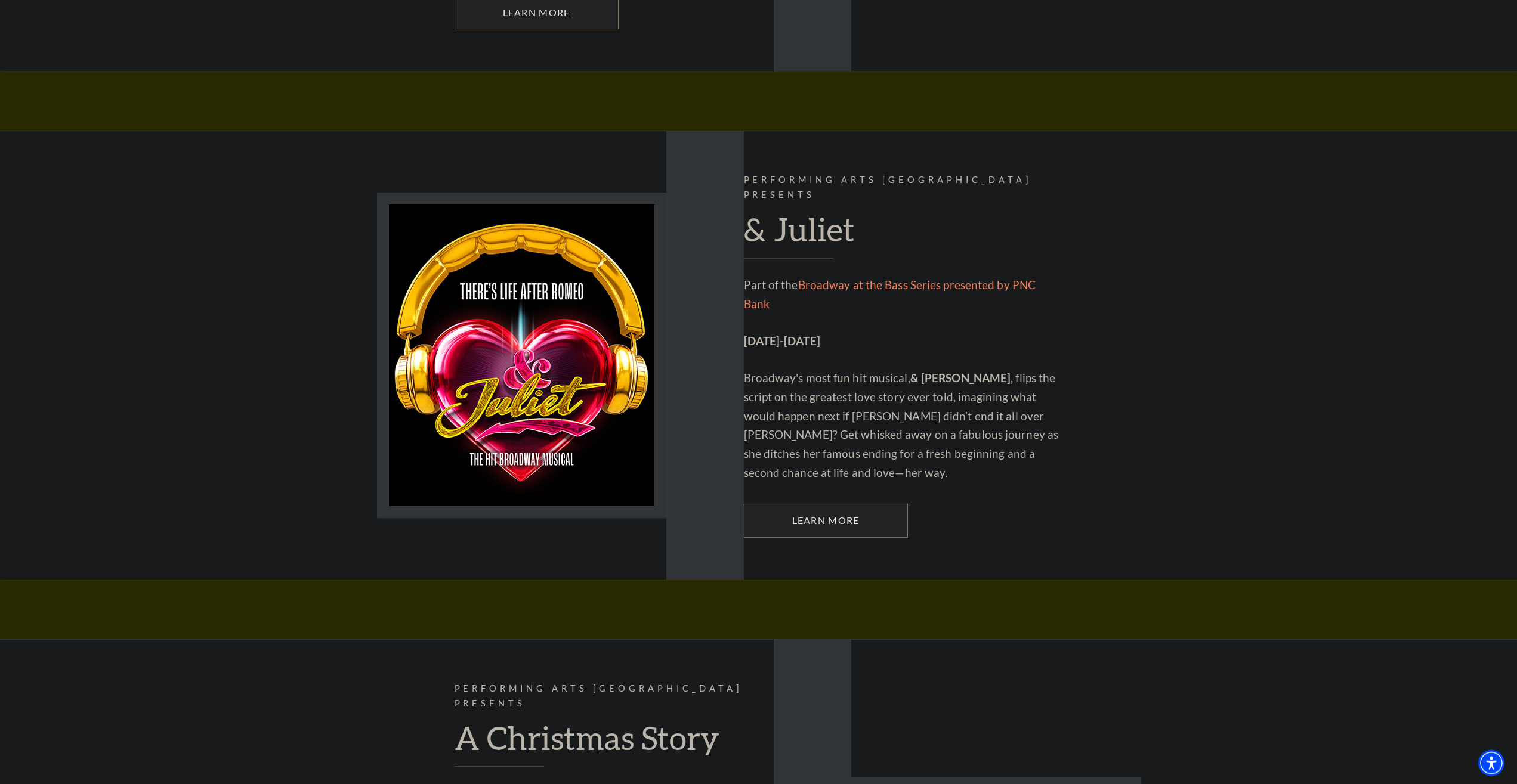
scroll to position [2663, 0]
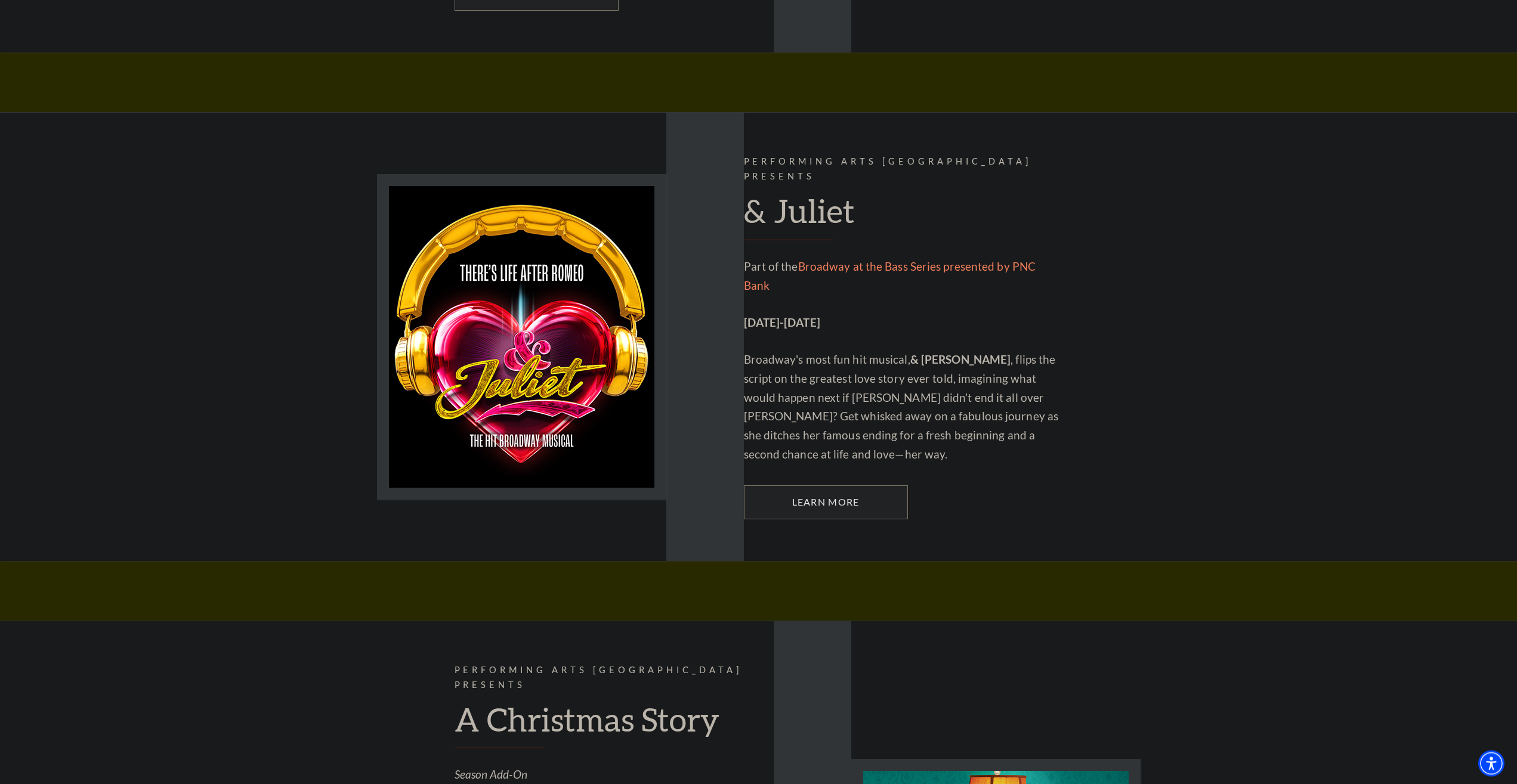
click at [1174, 375] on div "Performing Arts Fort Worth Presents & Juliet Part of the Broadway at the Bass S…" at bounding box center [758, 336] width 1517 height 449
drag, startPoint x: 1173, startPoint y: 375, endPoint x: 1163, endPoint y: 365, distance: 14.1
drag, startPoint x: 1161, startPoint y: 356, endPoint x: 1161, endPoint y: 318, distance: 38.0
click at [1168, 310] on div "Performing Arts Fort Worth Presents & Juliet Part of the Broadway at the Bass S…" at bounding box center [758, 336] width 1517 height 449
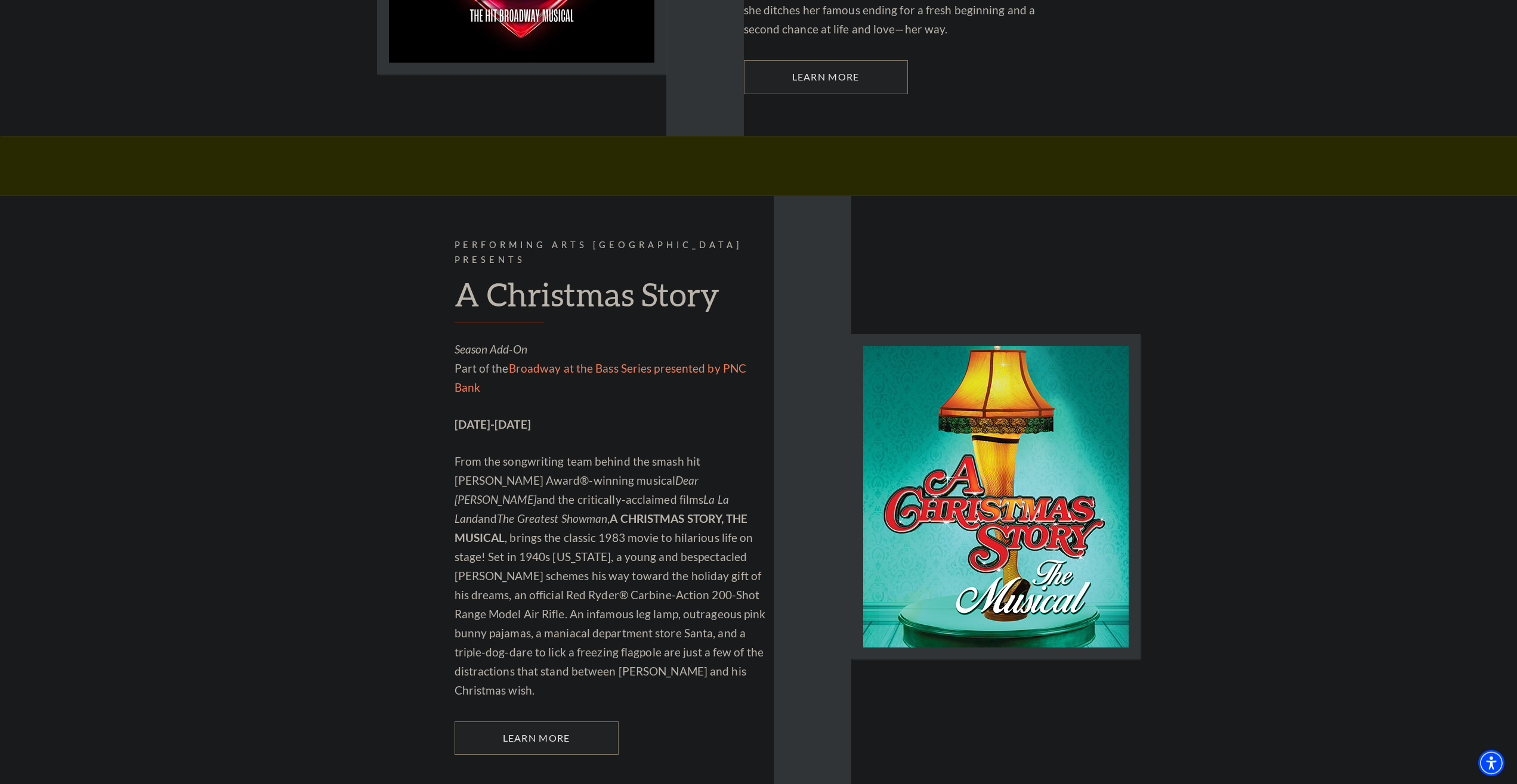
scroll to position [3089, 0]
click at [1196, 314] on div "Performing Arts Fort Worth Presents A Christmas Story Season Add-On Part of the…" at bounding box center [758, 496] width 1517 height 602
click at [380, 374] on div "Performing Arts Fort Worth Presents A Christmas Story Season Add-On Part of the…" at bounding box center [758, 496] width 1517 height 602
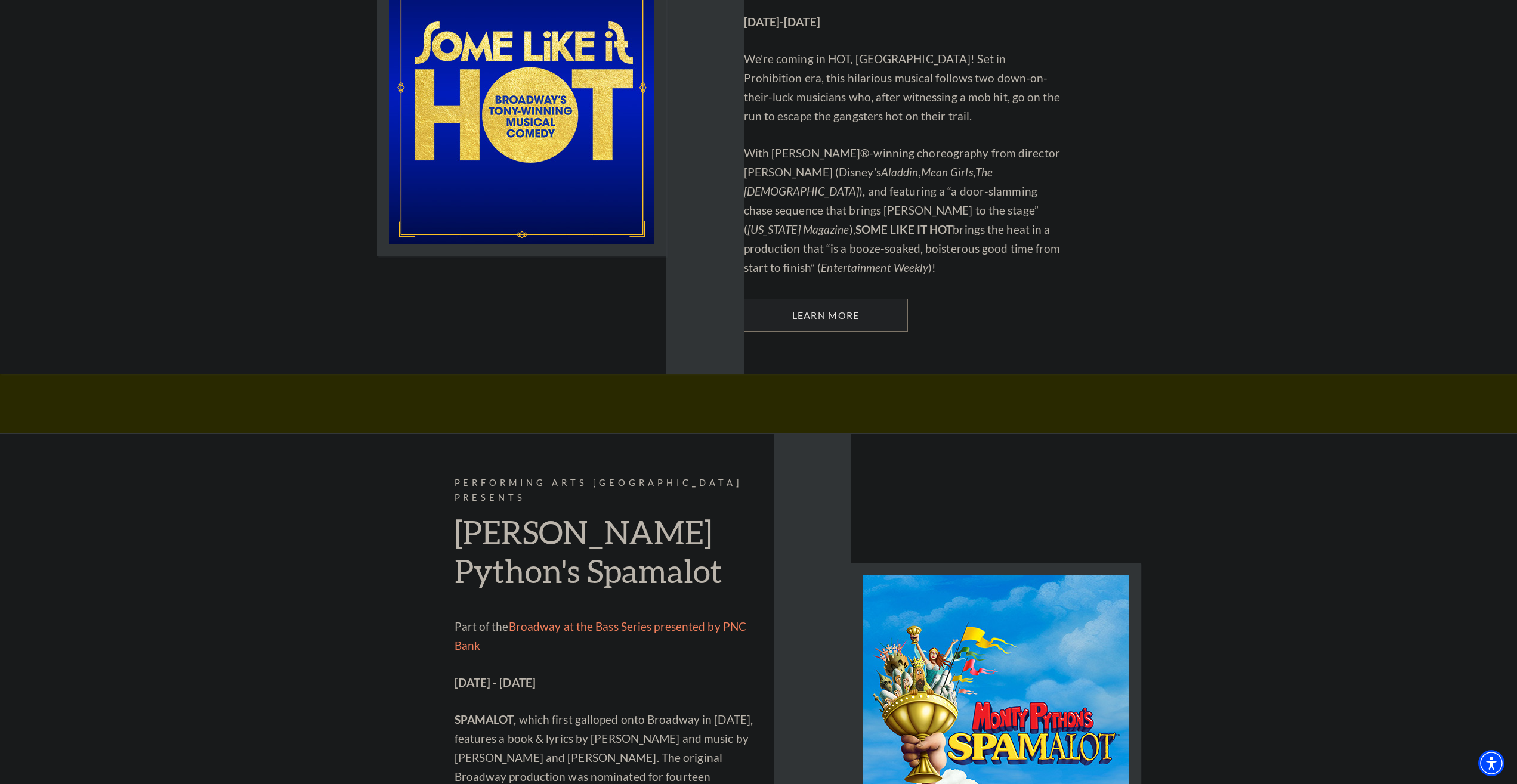
scroll to position [5339, 0]
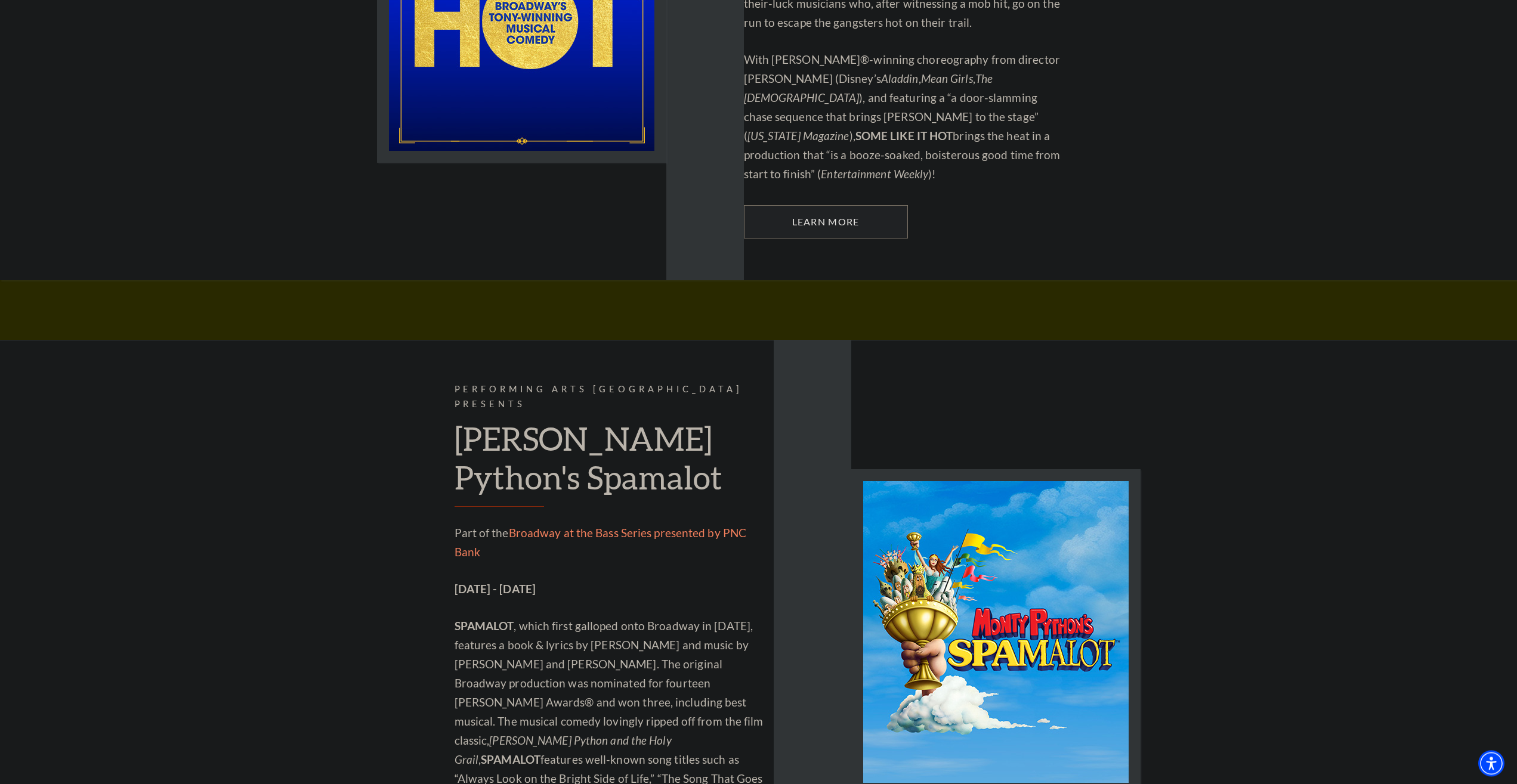
drag, startPoint x: 352, startPoint y: 434, endPoint x: 342, endPoint y: 443, distance: 13.5
click at [342, 443] on div "Performing Arts Fort Worth Presents Monty Python's Spamalot Part of the Broadwa…" at bounding box center [758, 631] width 1517 height 582
click at [335, 446] on div "Performing Arts Fort Worth Presents Monty Python's Spamalot Part of the Broadwa…" at bounding box center [758, 631] width 1517 height 582
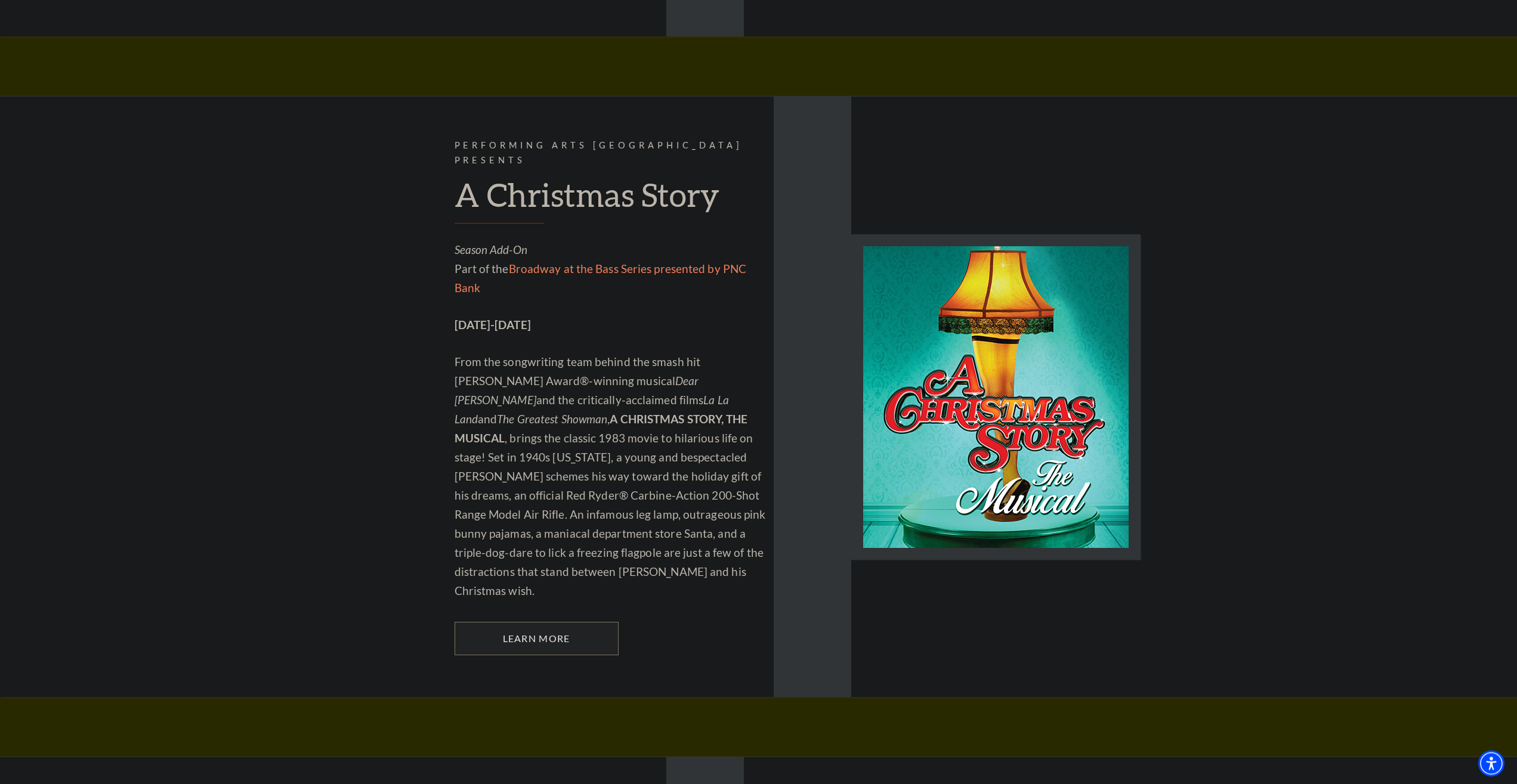
scroll to position [3084, 0]
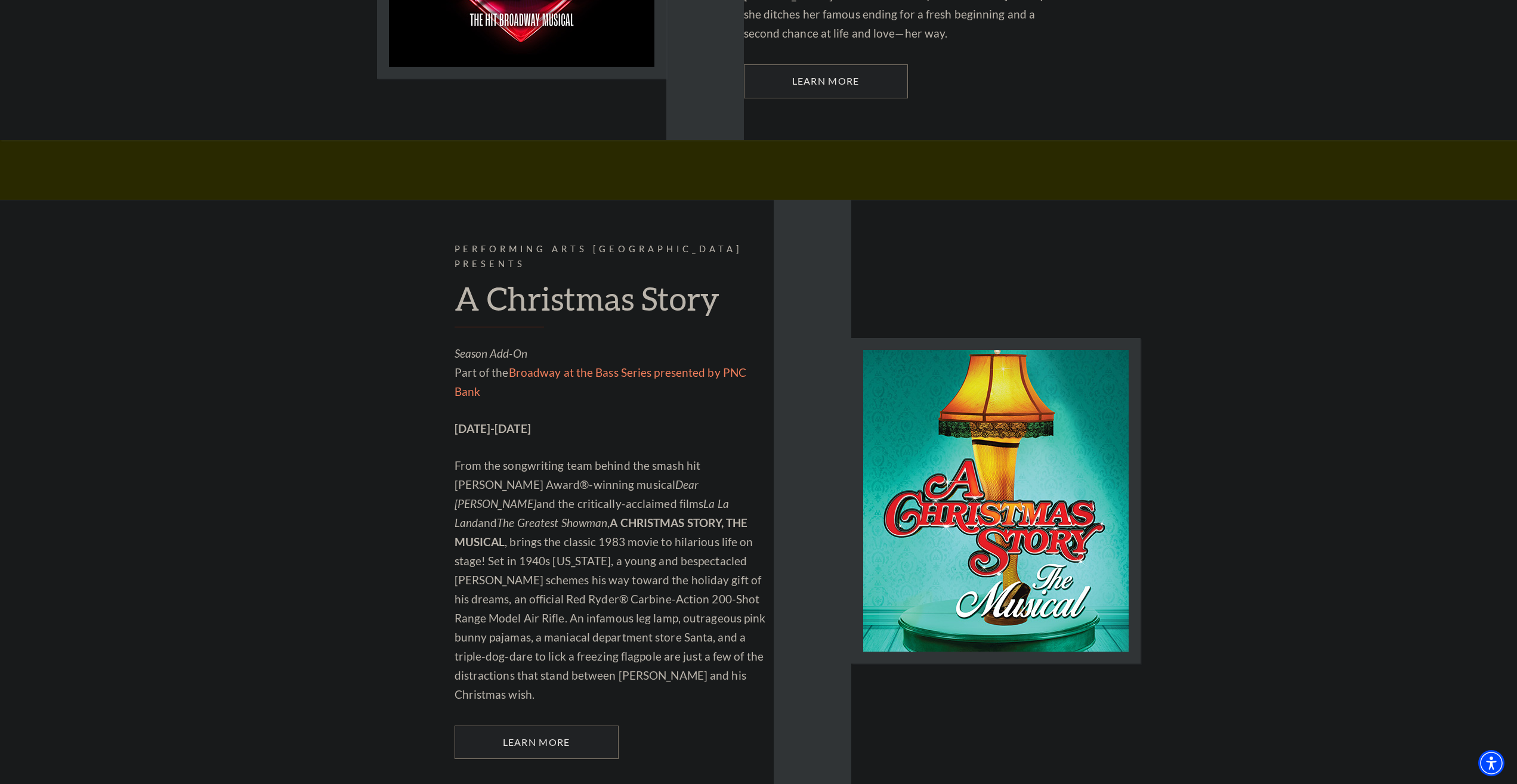
drag, startPoint x: 759, startPoint y: 383, endPoint x: 757, endPoint y: 371, distance: 12.2
drag, startPoint x: 736, startPoint y: 367, endPoint x: 725, endPoint y: 364, distance: 11.4
drag, startPoint x: 720, startPoint y: 360, endPoint x: 692, endPoint y: 350, distance: 29.7
drag, startPoint x: 692, startPoint y: 350, endPoint x: 683, endPoint y: 350, distance: 9.0
drag, startPoint x: 683, startPoint y: 350, endPoint x: 590, endPoint y: 357, distance: 93.3
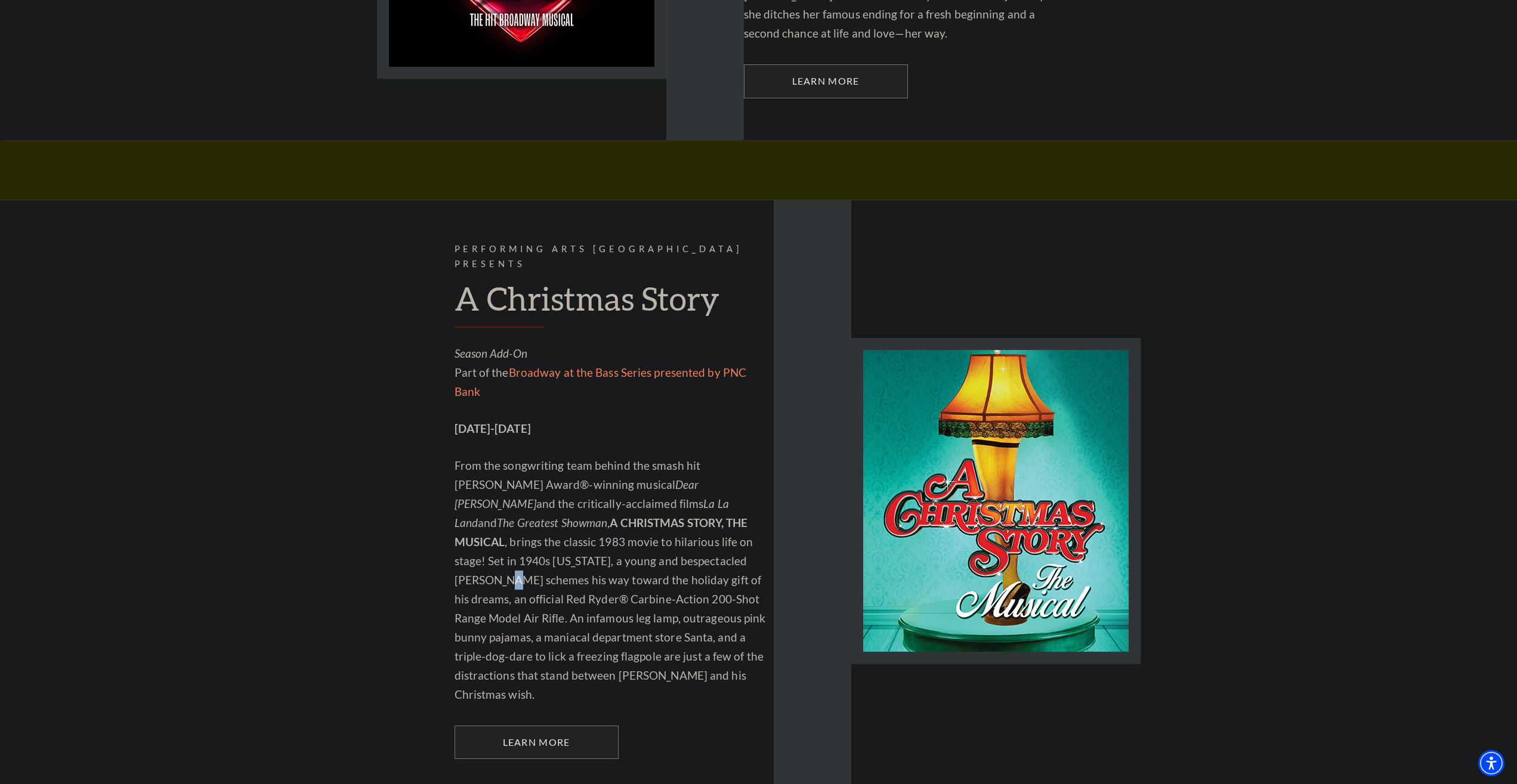
click at [588, 456] on p "From the songwriting team behind the smash hit Tony Award®-winning musical Dear…" at bounding box center [614, 580] width 319 height 248
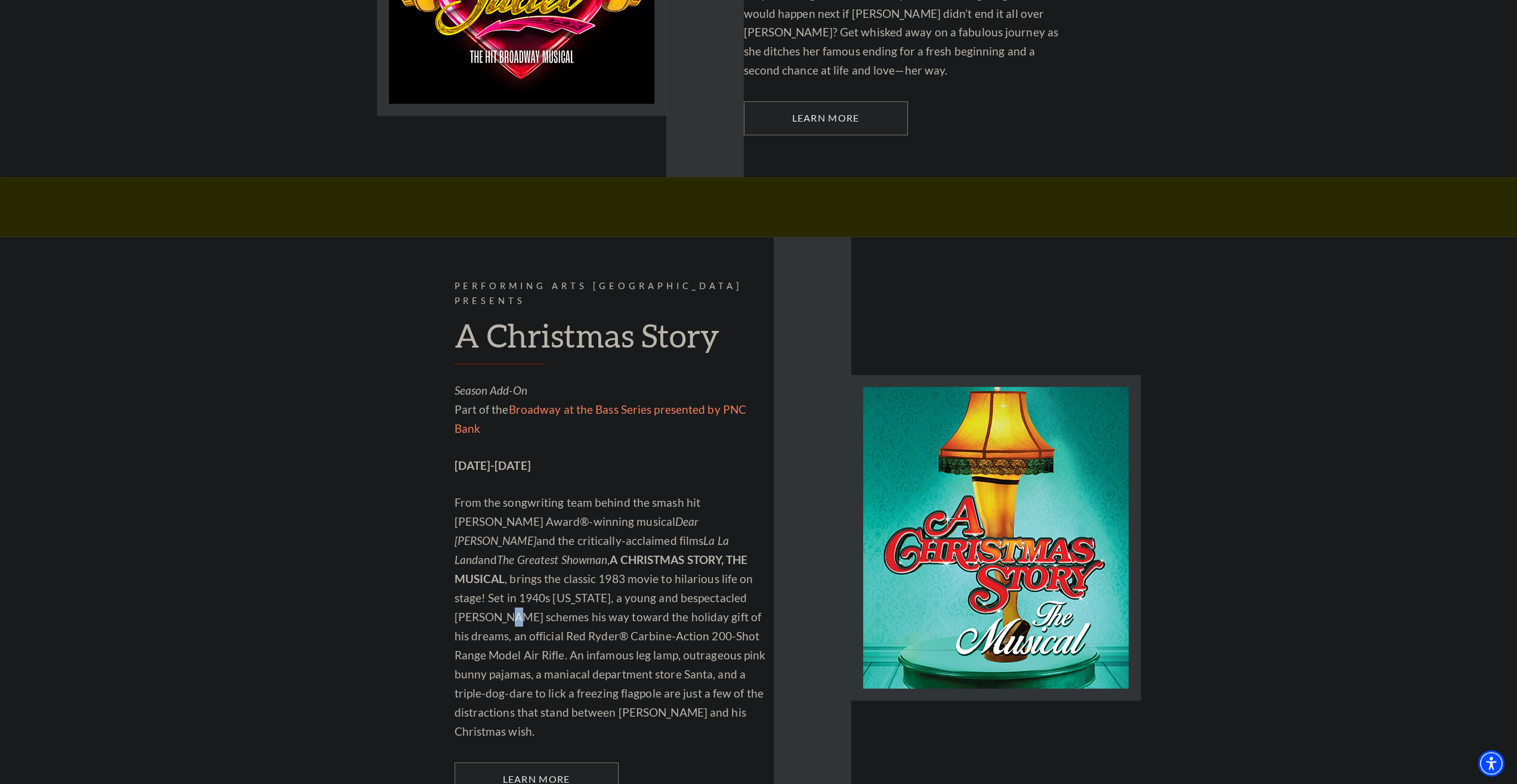
scroll to position [3023, 0]
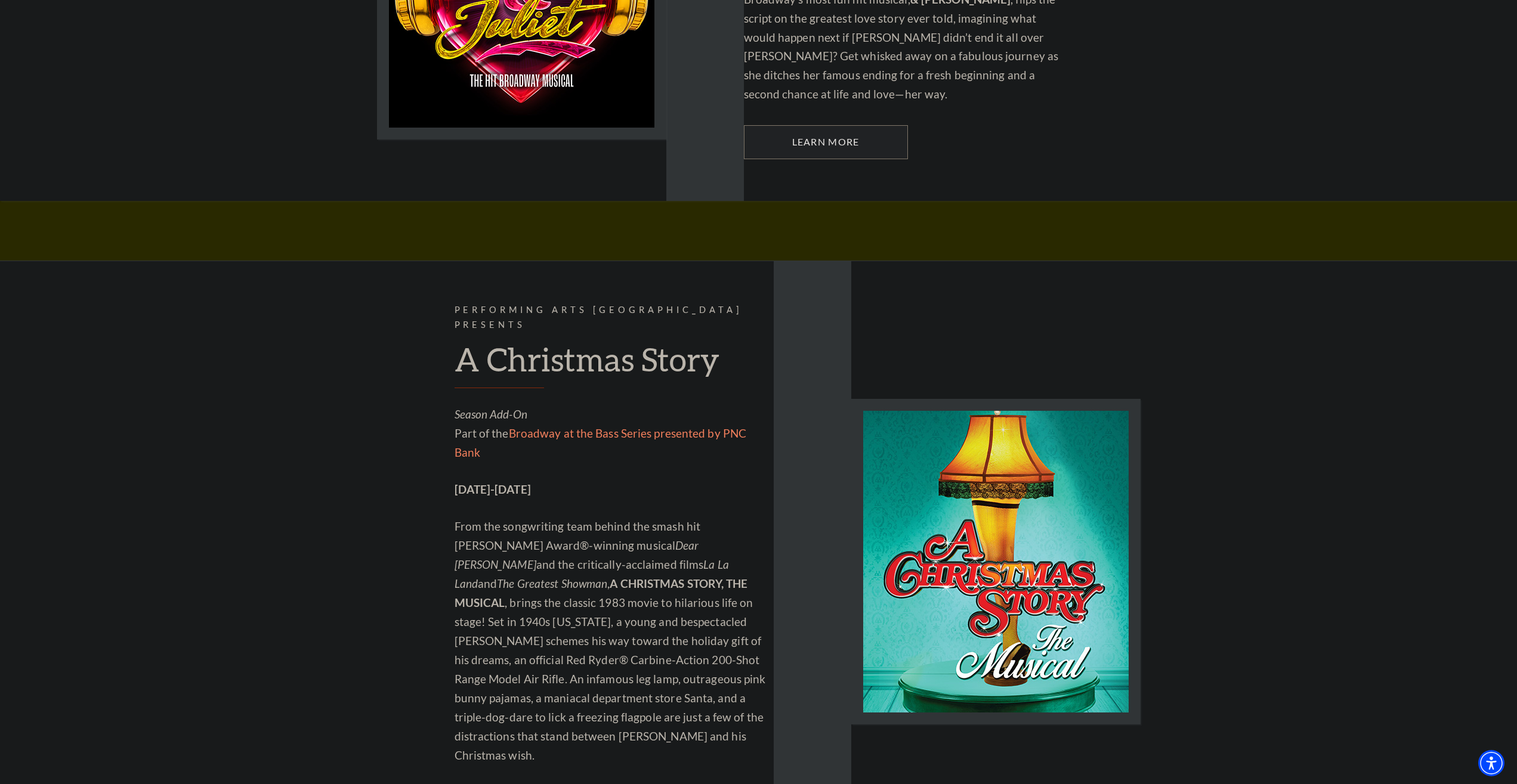
click at [352, 399] on div "Performing Arts Fort Worth Presents A Christmas Story Season Add-On Part of the…" at bounding box center [758, 561] width 1517 height 602
click at [390, 431] on div "Performing Arts Fort Worth Presents A Christmas Story Season Add-On Part of the…" at bounding box center [575, 561] width 397 height 601
drag, startPoint x: 391, startPoint y: 431, endPoint x: 413, endPoint y: 443, distance: 25.1
click at [412, 442] on div "Performing Arts Fort Worth Presents A Christmas Story Season Add-On Part of the…" at bounding box center [575, 561] width 397 height 601
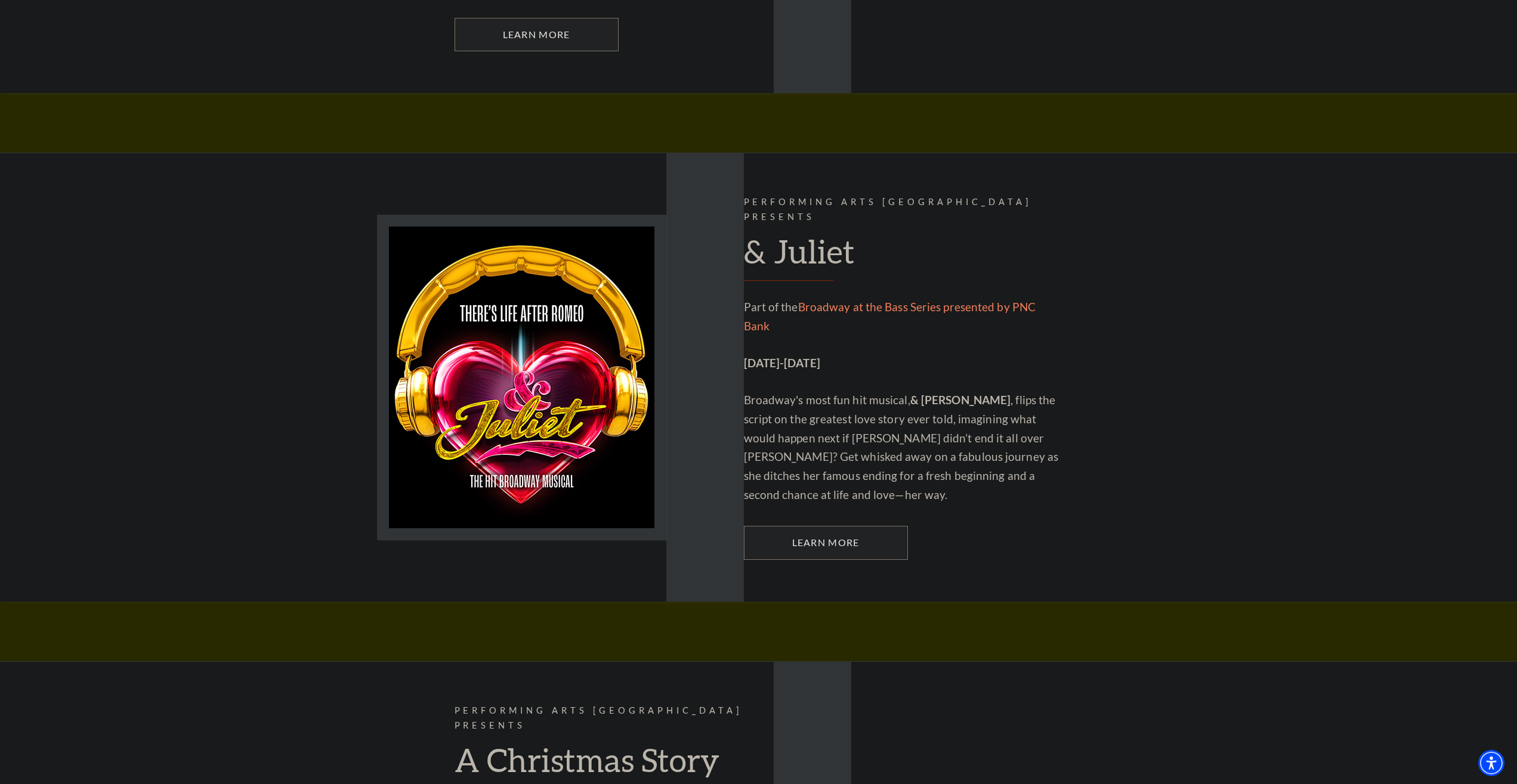
scroll to position [2598, 0]
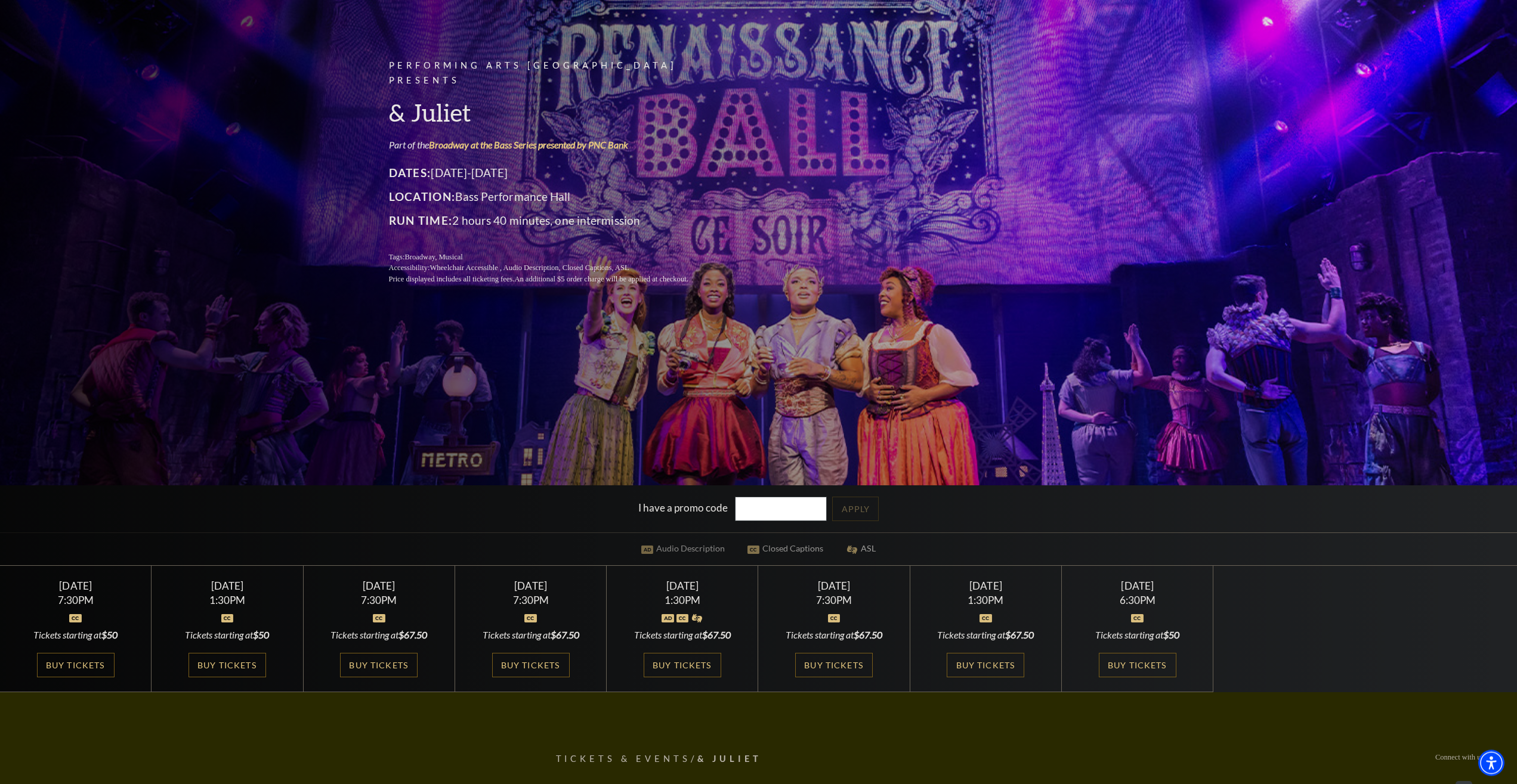
scroll to position [182, 0]
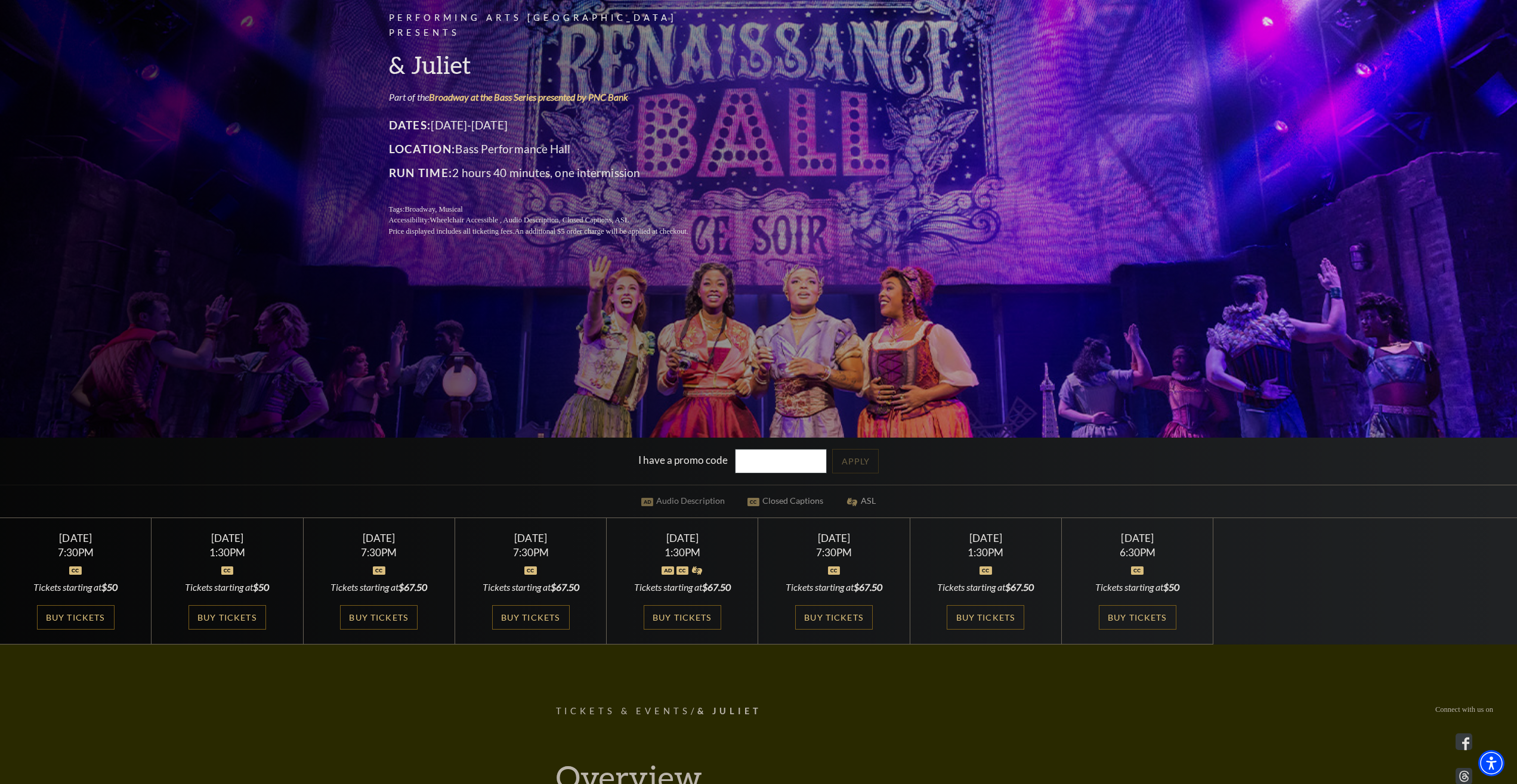
click at [504, 354] on div "Performing Arts Fort Worth Presents & Juliet Part of the Broadway at the Bass S…" at bounding box center [758, 227] width 1517 height 834
click at [580, 360] on div "Performing Arts Fort Worth Presents & Juliet Part of the Broadway at the Bass S…" at bounding box center [758, 227] width 1517 height 834
drag, startPoint x: 235, startPoint y: 324, endPoint x: 193, endPoint y: 320, distance: 42.2
click at [203, 320] on div "Performing Arts Fort Worth Presents & Juliet Part of the Broadway at the Bass S…" at bounding box center [758, 227] width 1517 height 834
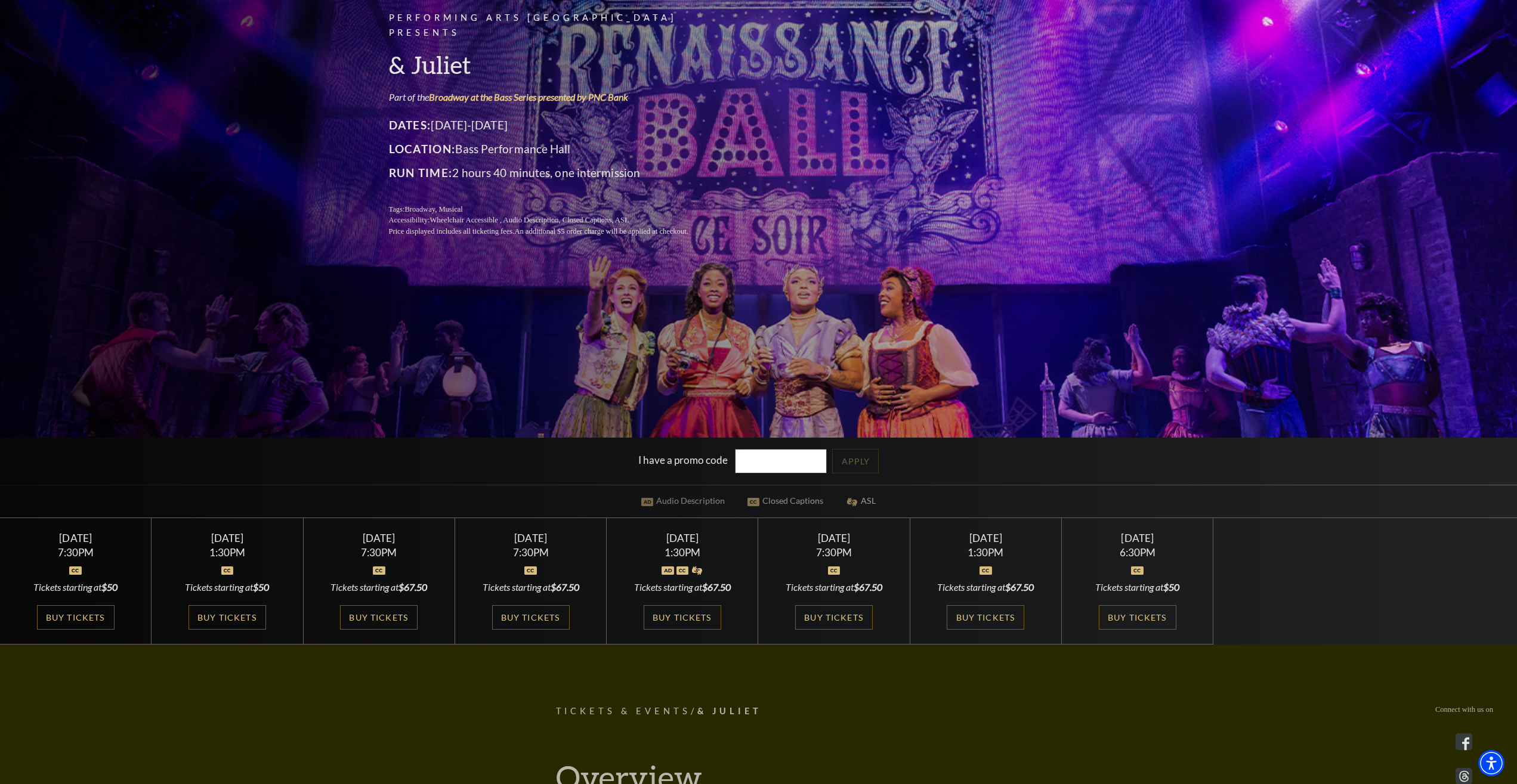
click at [201, 314] on div "Performing Arts Fort Worth Presents & Juliet Part of the Broadway at the Bass S…" at bounding box center [758, 227] width 1517 height 834
click at [320, 288] on div "Performing Arts Fort Worth Presents & Juliet Part of the Broadway at the Bass S…" at bounding box center [758, 227] width 1517 height 834
drag, startPoint x: 389, startPoint y: 666, endPoint x: 465, endPoint y: 661, distance: 76.2
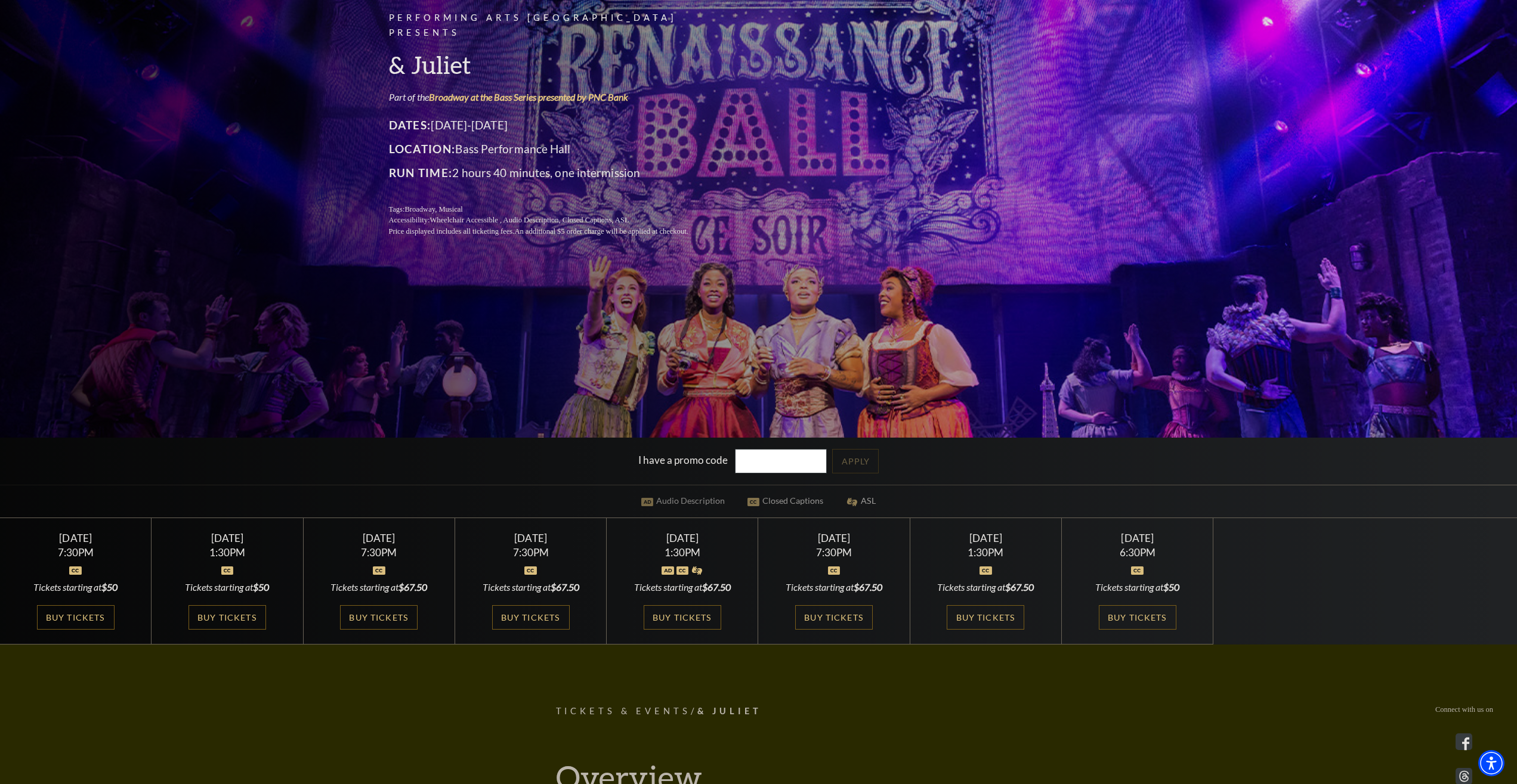
click at [676, 614] on link "Buy Tickets" at bounding box center [682, 617] width 77 height 24
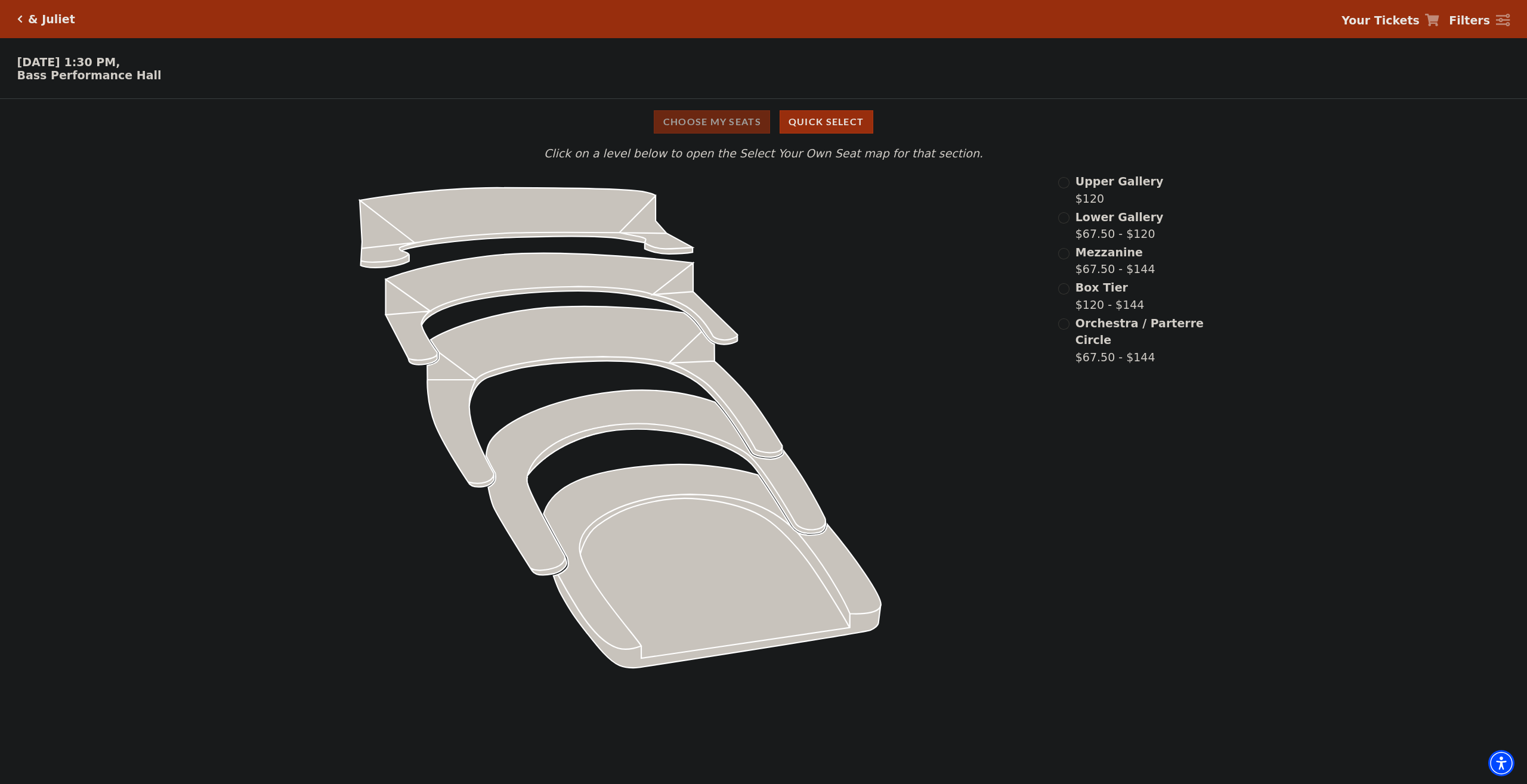
click at [1072, 264] on div "Mezzanine $67.50 - $144" at bounding box center [1132, 261] width 147 height 34
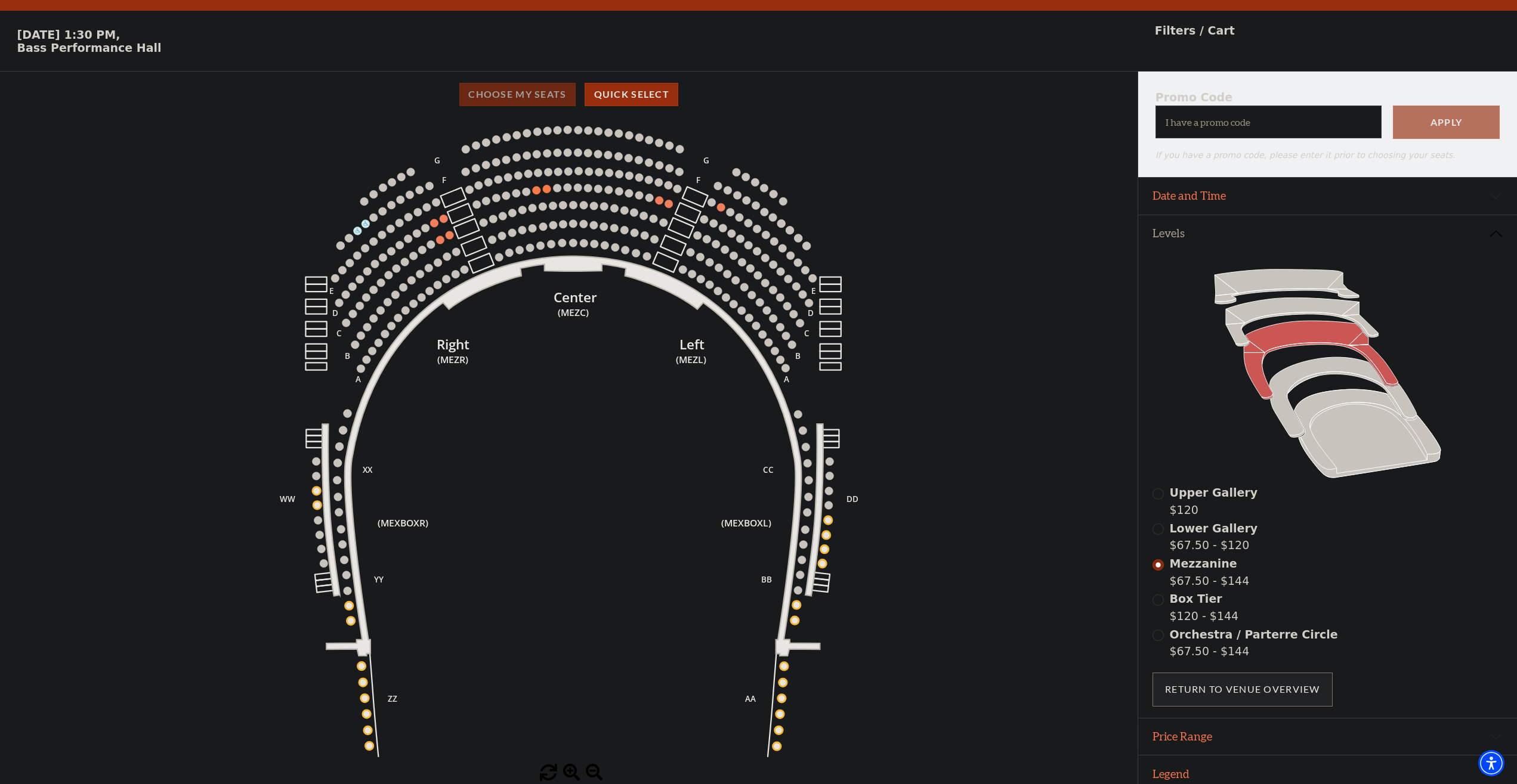
scroll to position [43, 0]
